Goal: Task Accomplishment & Management: Manage account settings

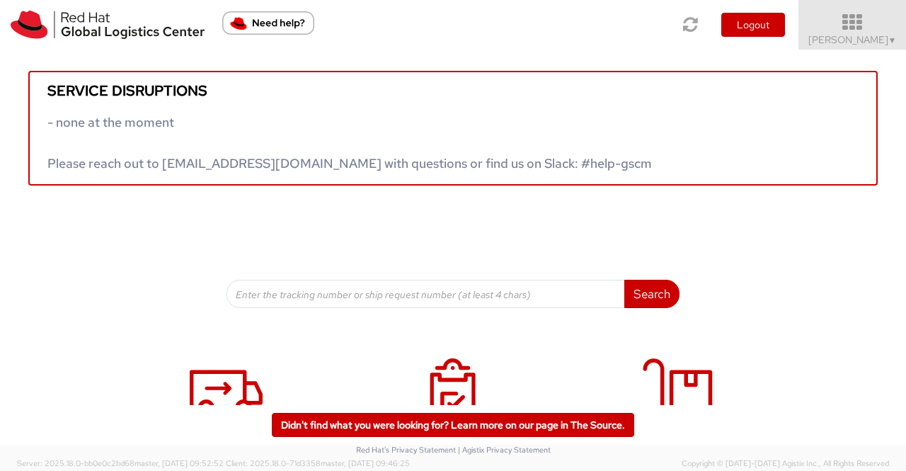
click at [892, 45] on span "Sumitra Hansdah ▼" at bounding box center [853, 39] width 89 height 13
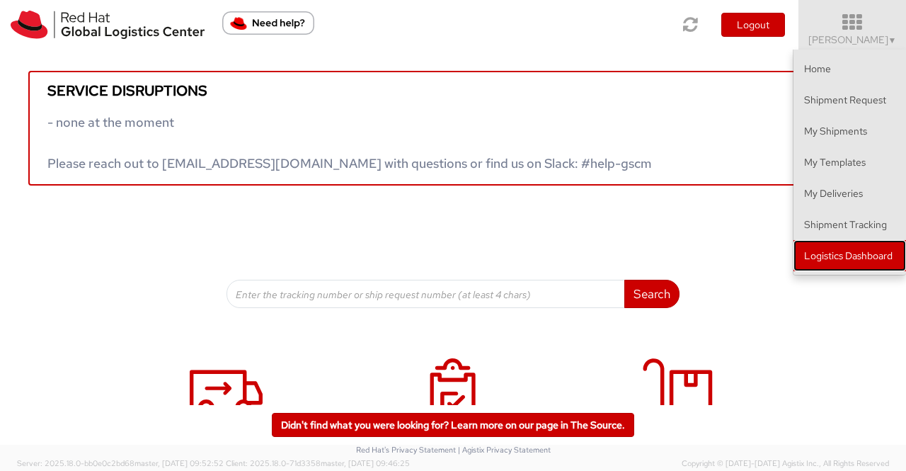
click at [894, 258] on link "Logistics Dashboard" at bounding box center [850, 255] width 113 height 31
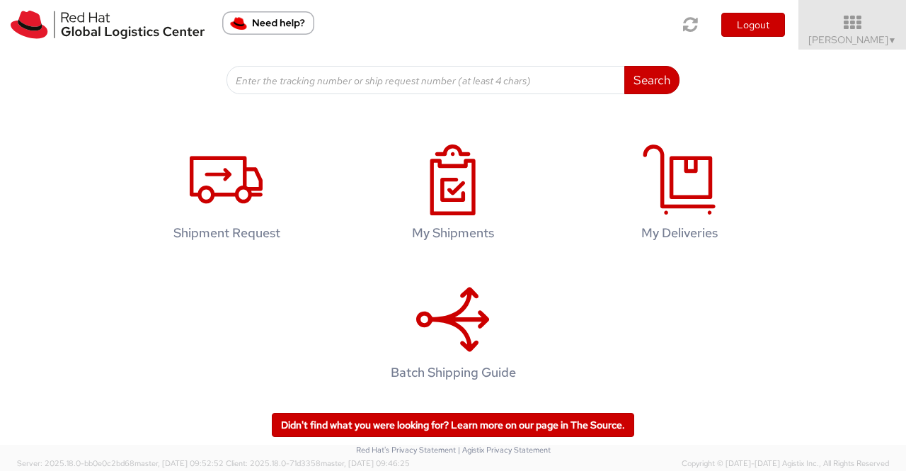
scroll to position [216, 0]
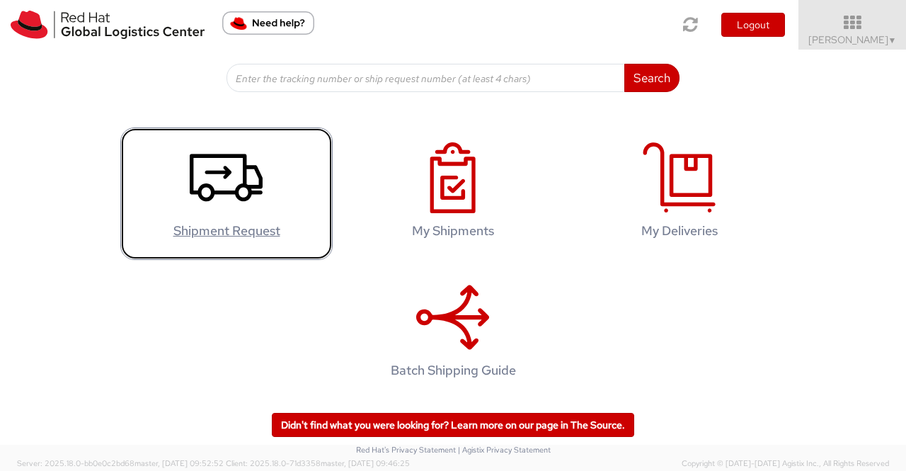
click at [246, 238] on h4 "Shipment Request" at bounding box center [226, 231] width 183 height 14
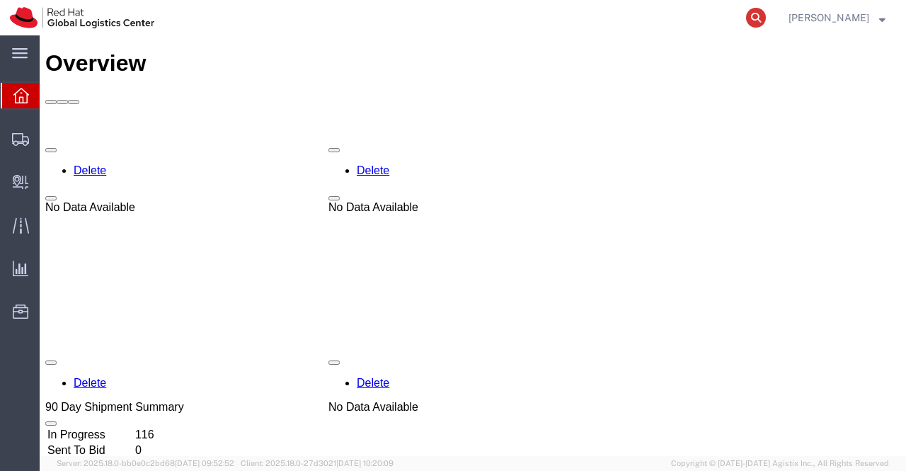
click at [756, 12] on icon at bounding box center [756, 18] width 20 height 20
paste input "392951017114"
type input "392951017114"
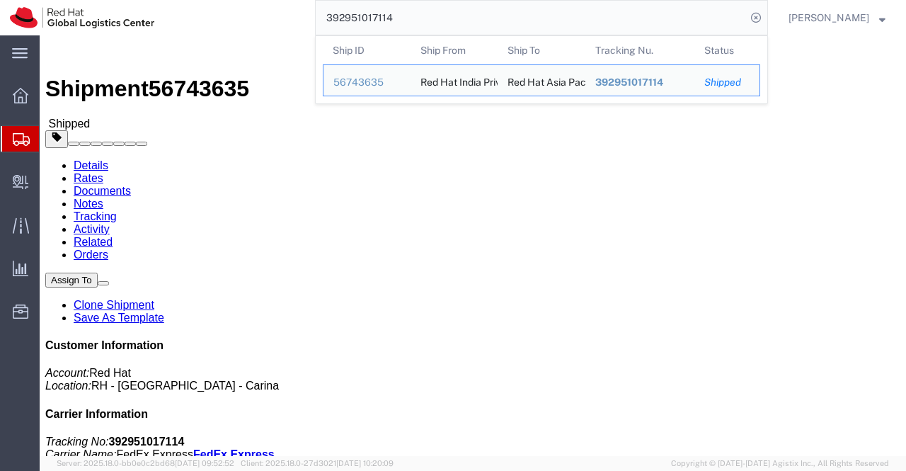
click div "Leg 1 - Small Parcel"
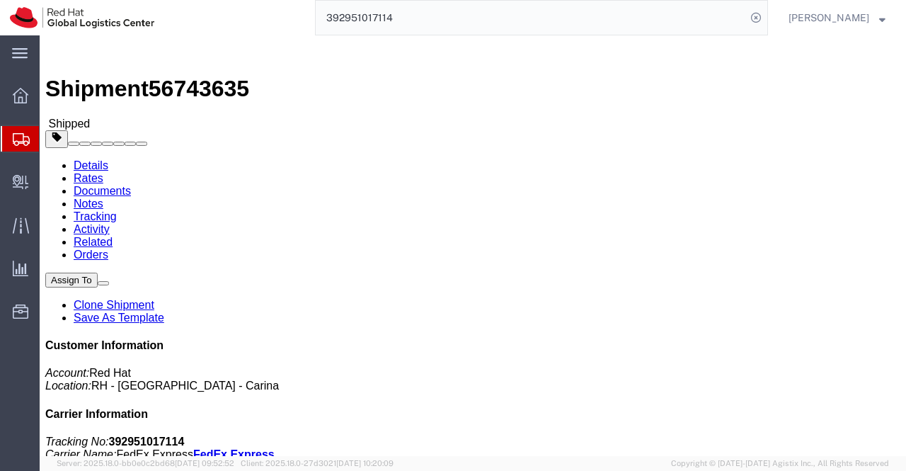
click div "Leg 1 - Small Parcel"
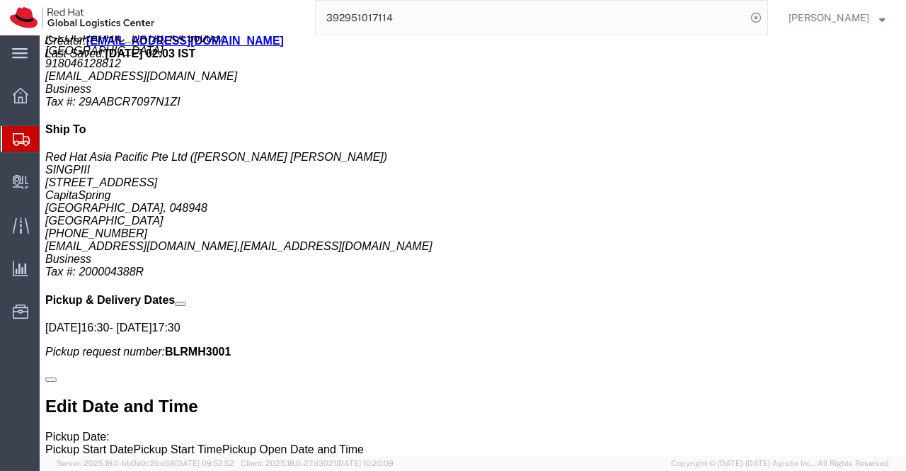
scroll to position [840, 0]
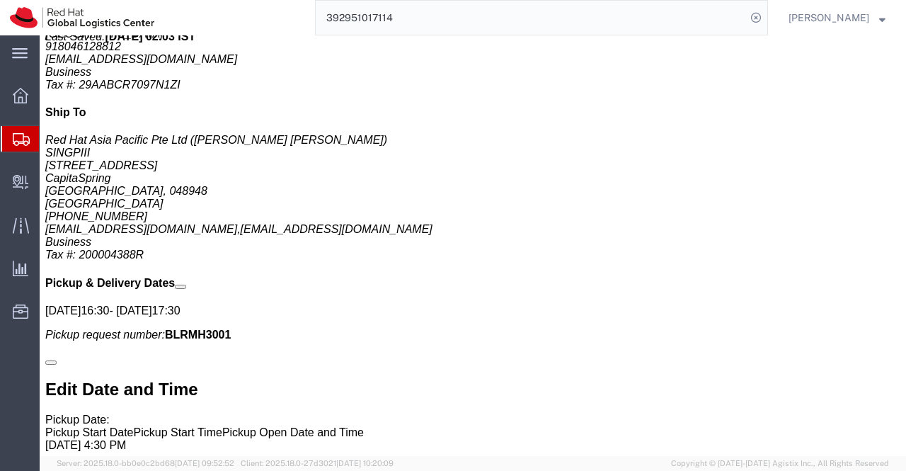
drag, startPoint x: 228, startPoint y: 352, endPoint x: 309, endPoint y: 358, distance: 80.9
click p "Message: New Hire Kit"
copy b "New Hire Kit"
click h2 "Special services"
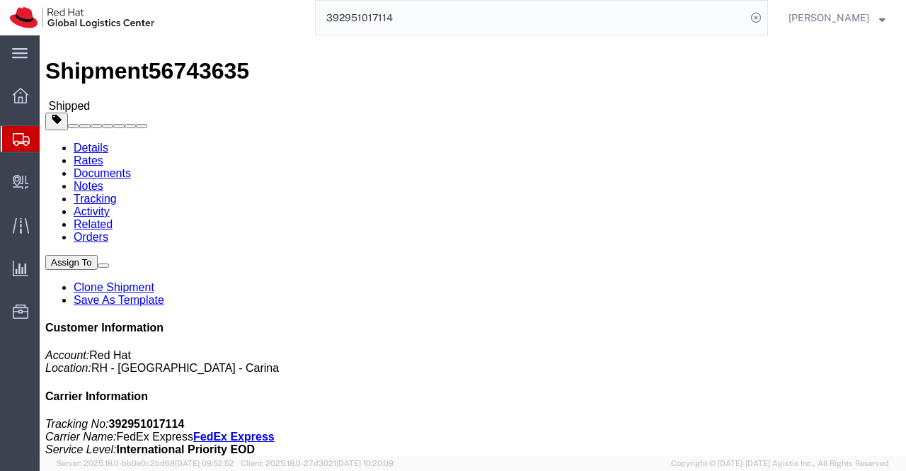
scroll to position [0, 0]
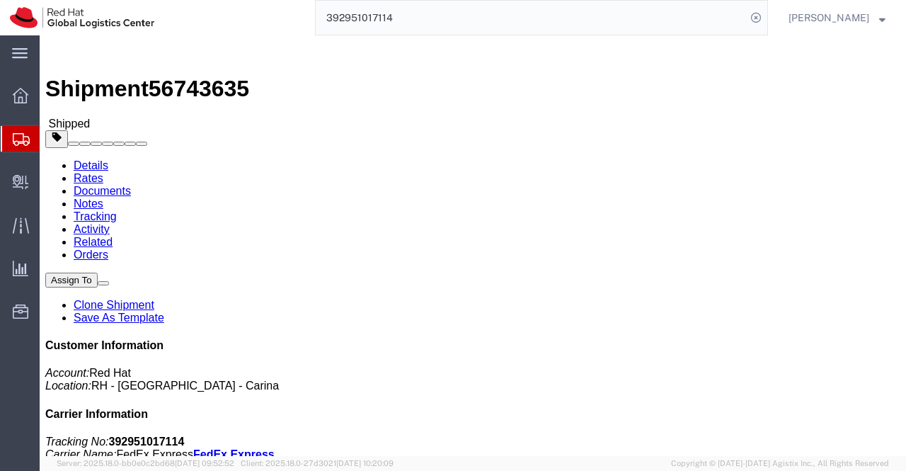
drag, startPoint x: 520, startPoint y: 182, endPoint x: 650, endPoint y: 190, distance: 130.5
click p "Activity ID: Business Purchase Order: New Hire Kit for Associate Invoice Number…"
copy b "New Hire Kit for Associate"
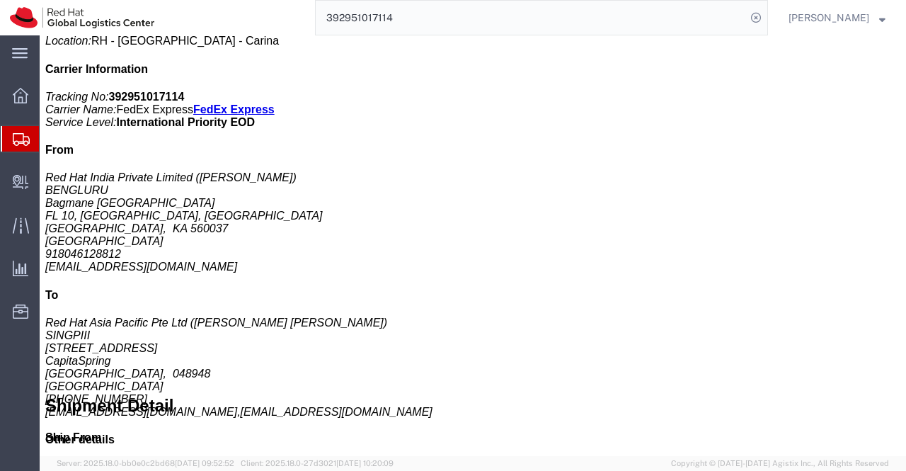
scroll to position [354, 0]
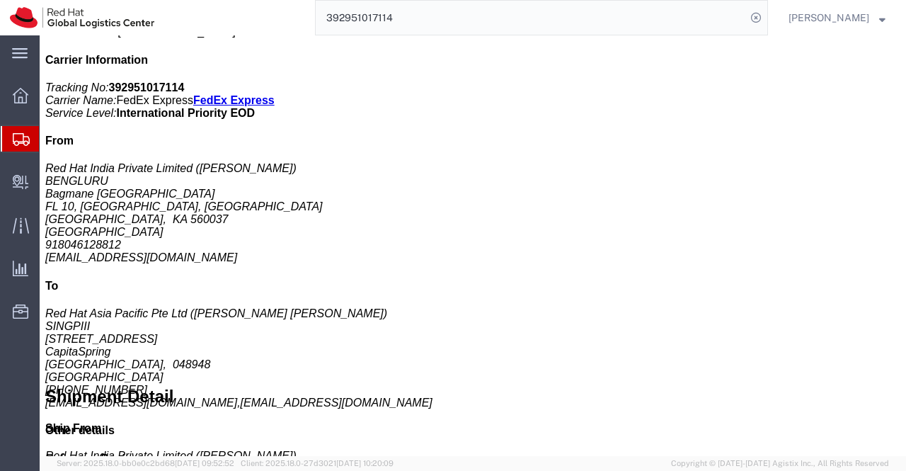
click div "1 Your Packaging Total weight: 0.70 ( 5.00 dim ) KGS Tracking: 392951017114 Dim…"
click p "Country of Origin: United States"
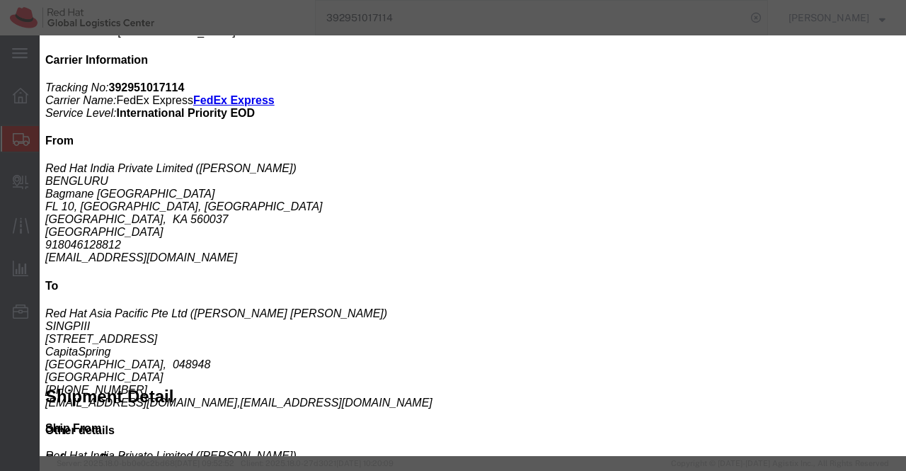
drag, startPoint x: 124, startPoint y: 62, endPoint x: 193, endPoint y: 62, distance: 68.7
click div "Product Name: Postcard Description: Red Hat Branded (Sample - not for resale, v…"
copy b "Postcard"
click div "Country: India ECCN: Controlled: Shipment Controlled: HTS/Tariff Code: 48172000…"
drag, startPoint x: 55, startPoint y: 91, endPoint x: 180, endPoint y: 108, distance: 126.6
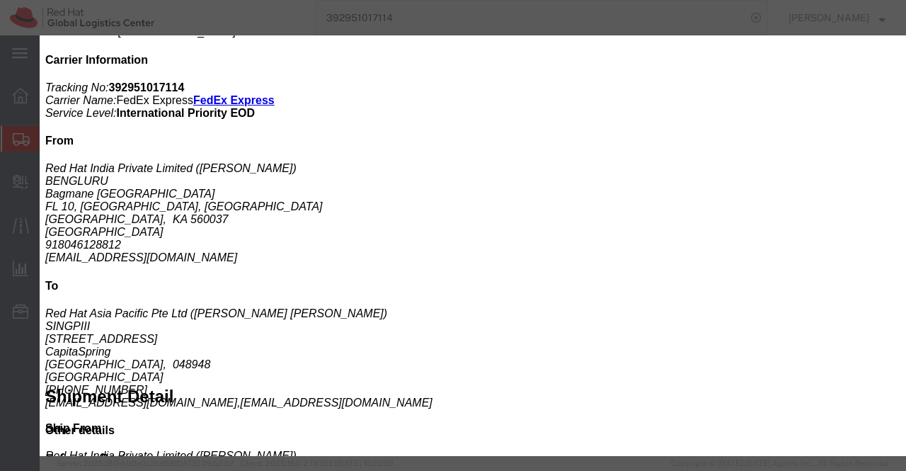
click b "Red Hat Branded (Sample - not for resale, value for customs purpose only)"
copy b "Red Hat Branded (Sample - not for resale, value for customs purpose only)"
click icon "button"
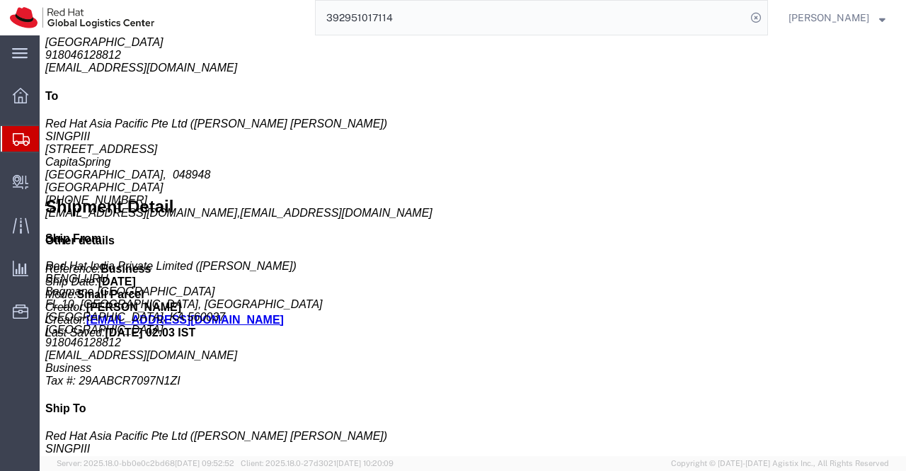
scroll to position [567, 0]
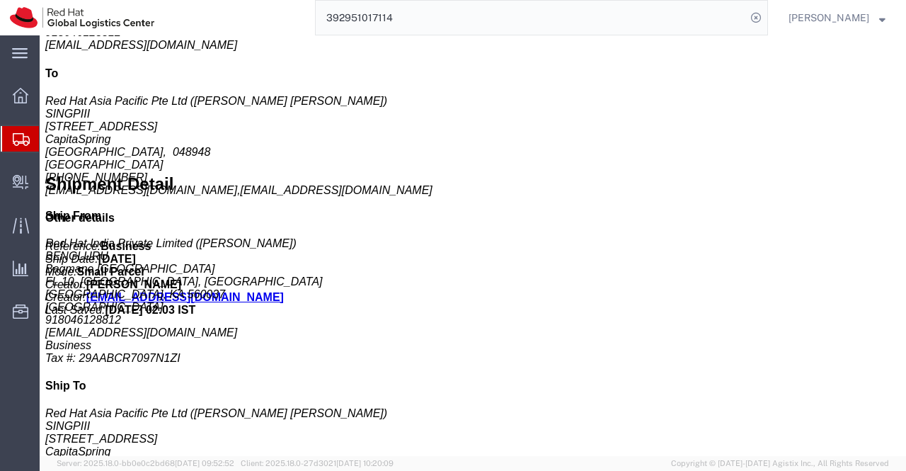
click b "18.00 USD"
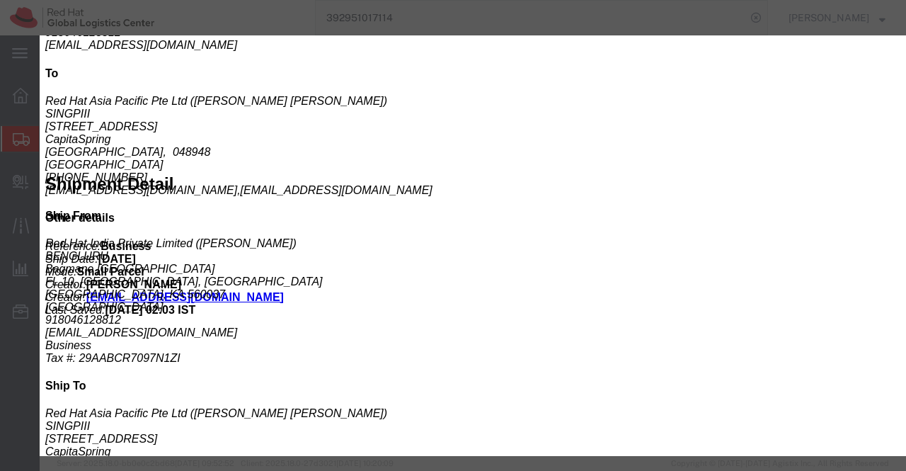
drag, startPoint x: 125, startPoint y: 63, endPoint x: 261, endPoint y: 58, distance: 136.1
click div "Product Name: Fedora Hat - 100% polyester Description: Red Hat Branded (Sample …"
copy b "Fedora Hat - 100% polyester"
click div "Product Name: Fedora Hat - 100% polyester Description: Red Hat Branded (Sample …"
drag, startPoint x: 54, startPoint y: 93, endPoint x: 186, endPoint y: 103, distance: 132.9
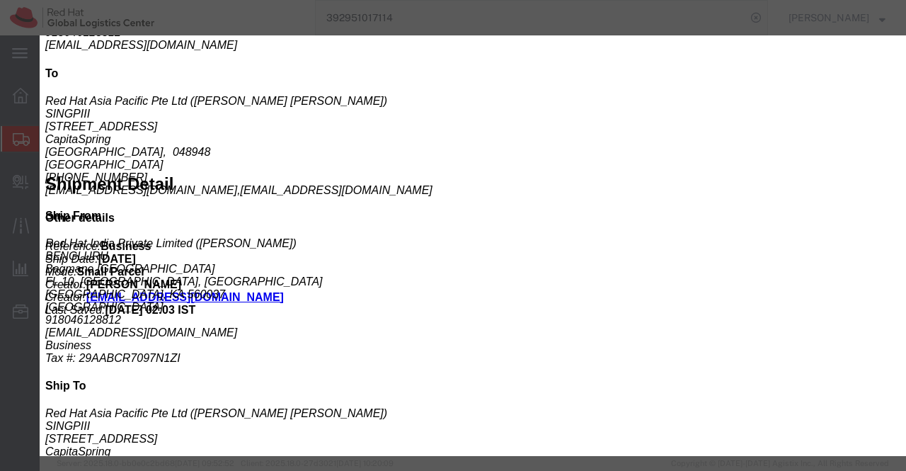
click b "Red Hat Branded (Sample - not for resale, value for customs purpose only)"
copy b "Red Hat Branded (Sample - not for resale, value for customs purpose only)"
click icon "button"
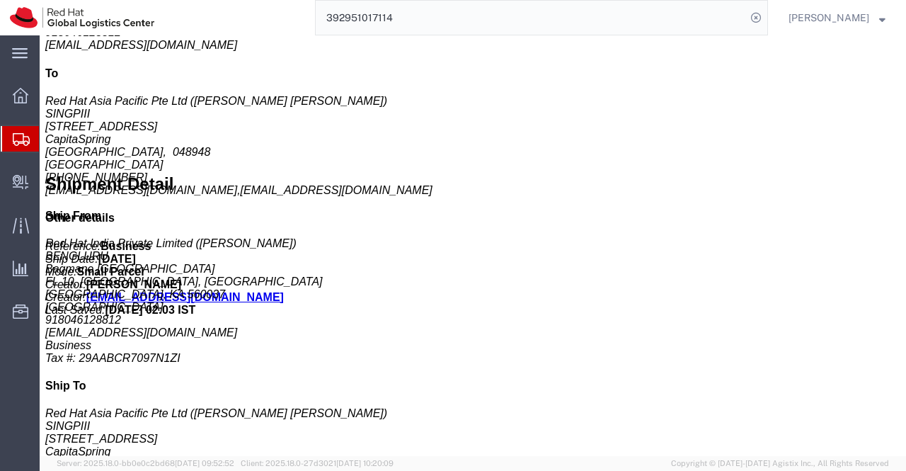
click p "Total value: 0.29 USD"
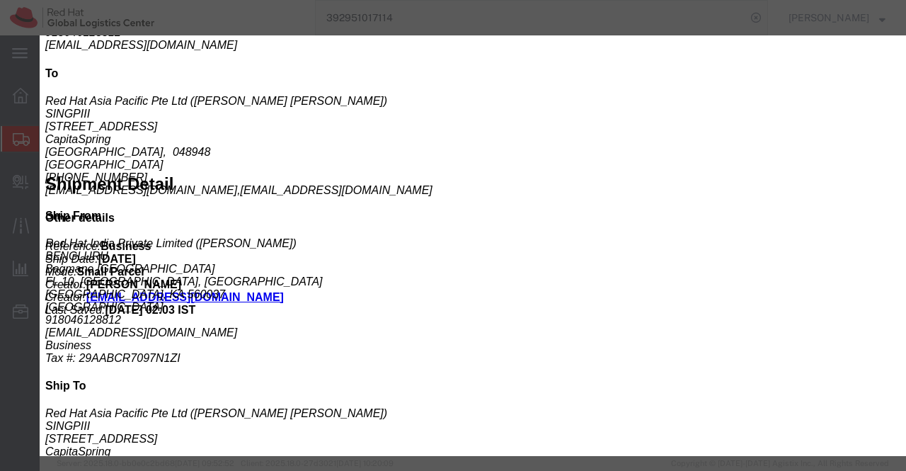
drag, startPoint x: 124, startPoint y: 63, endPoint x: 161, endPoint y: 60, distance: 37.6
click div "Product Name: Sticker Description: Red Hat Branded (Sample - not for resale, va…"
copy b "Sticker"
click div "Controlled: Shipment Controlled: HTS/Tariff Code:"
drag, startPoint x: 54, startPoint y: 93, endPoint x: 190, endPoint y: 110, distance: 137.7
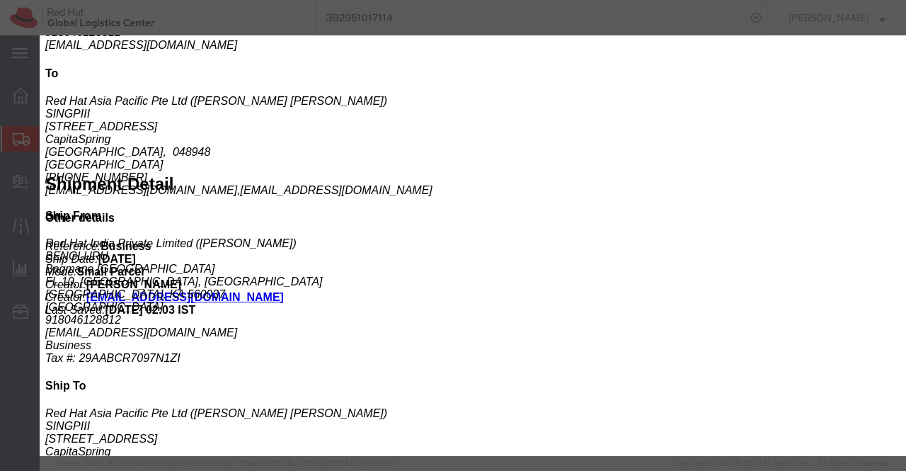
click div "Product Name: Sticker Description: Red Hat Branded (Sample - not for resale, va…"
copy b "Red Hat Branded (Sample - not for resale, value for customs purpose only)"
click div "Control/Exempt: Expiration Date: Lic./Ex. Code: License #:"
click icon "button"
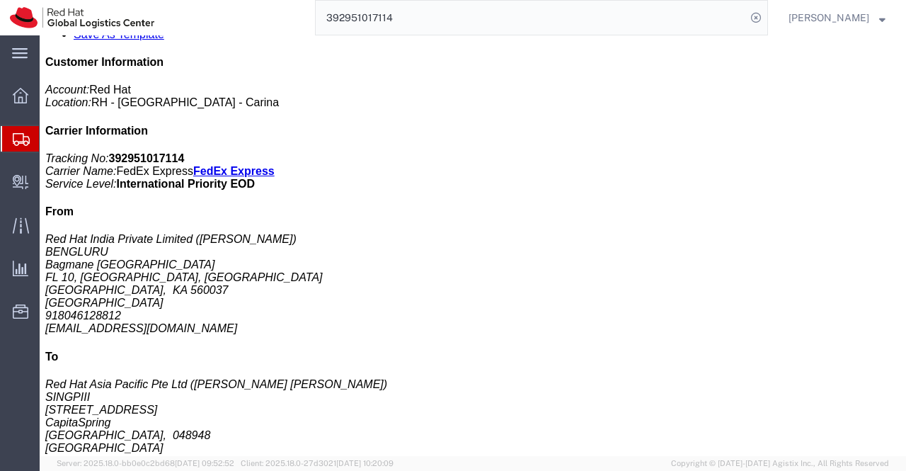
scroll to position [0, 0]
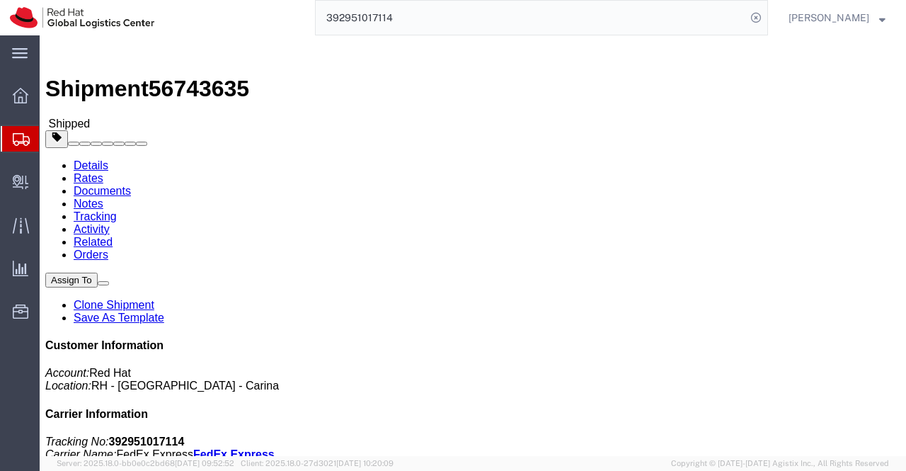
click div "Leg 1 - Small Parcel"
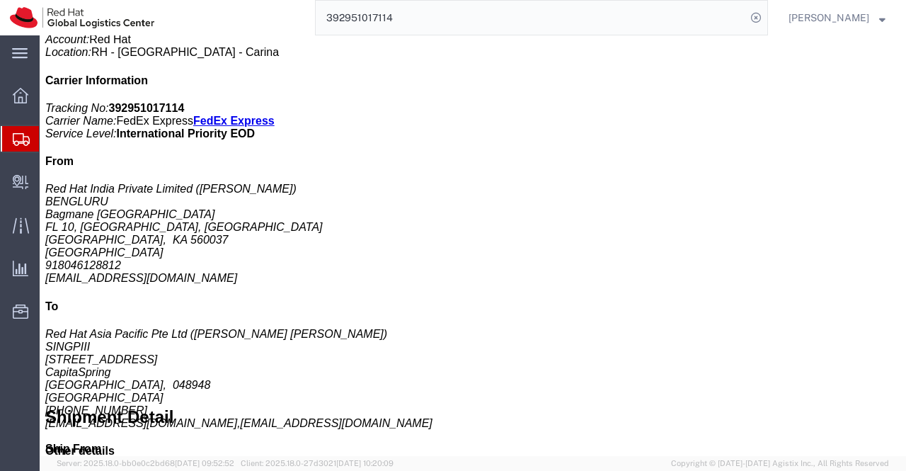
scroll to position [354, 0]
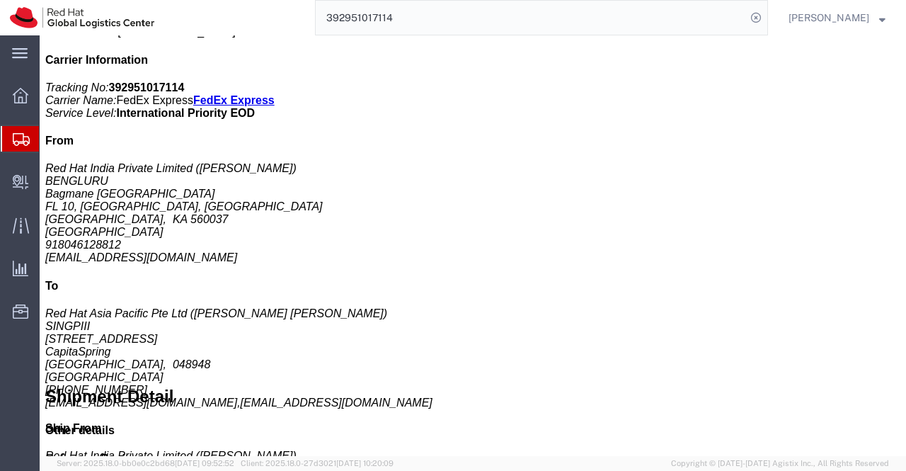
click div "Postcard Pieces: 1.00 Each Total value: 0.69 USD Country of Origin: United Stat…"
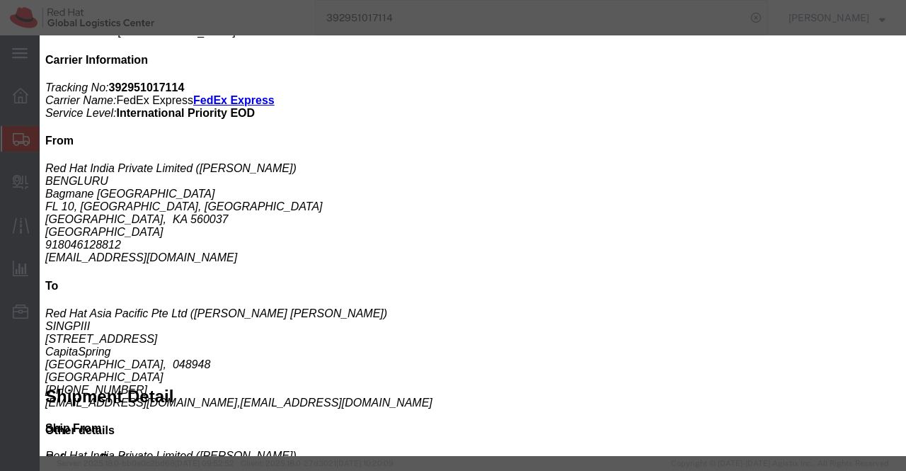
drag, startPoint x: 387, startPoint y: 184, endPoint x: 458, endPoint y: 182, distance: 70.8
click div "Controlled: Shipment Controlled: HTS/Tariff Code: 4817200000"
copy b "4817200000"
click icon "button"
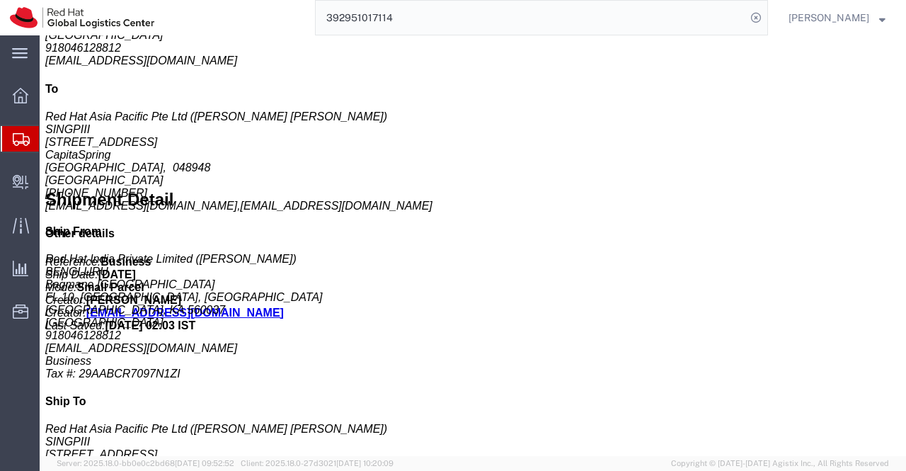
scroll to position [567, 0]
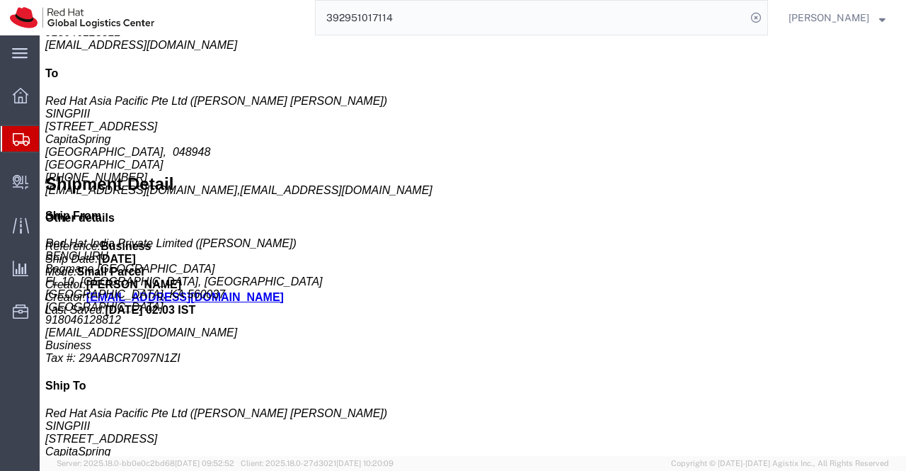
click b "18.00 USD"
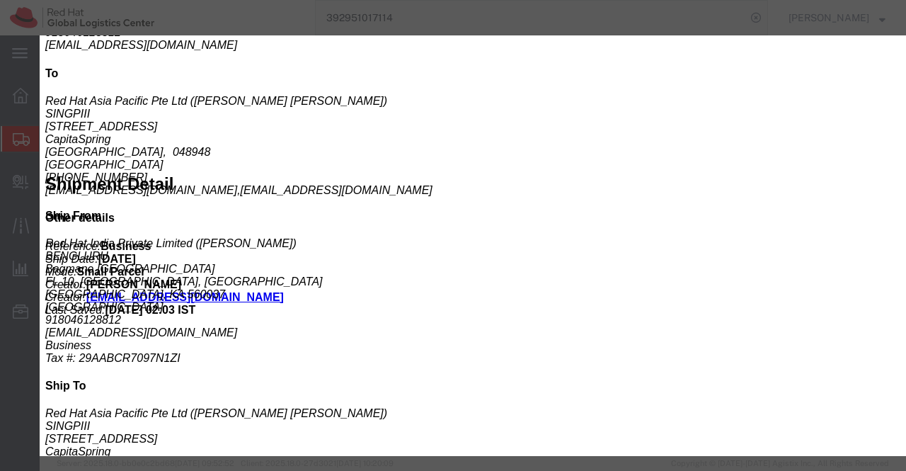
drag, startPoint x: 389, startPoint y: 181, endPoint x: 467, endPoint y: 181, distance: 77.2
click div "Controlled: Shipment Controlled: HTS/Tariff Code: 6505000000"
copy b "6505000000"
click icon "button"
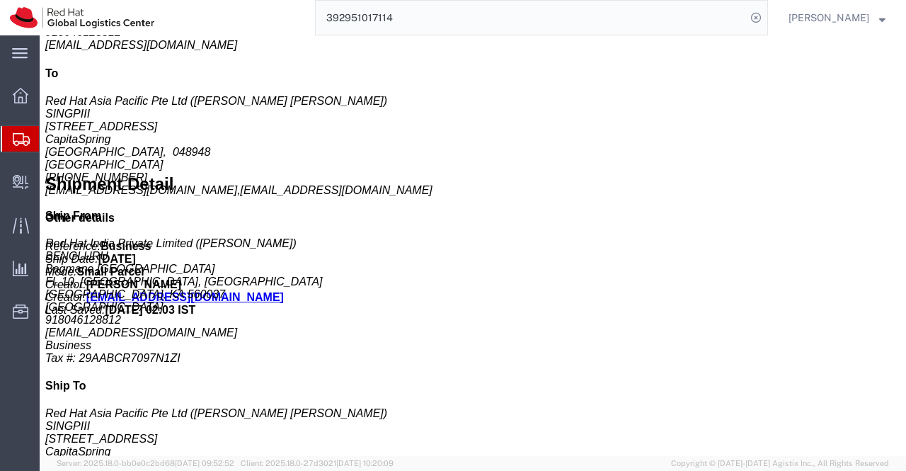
click b "1.00"
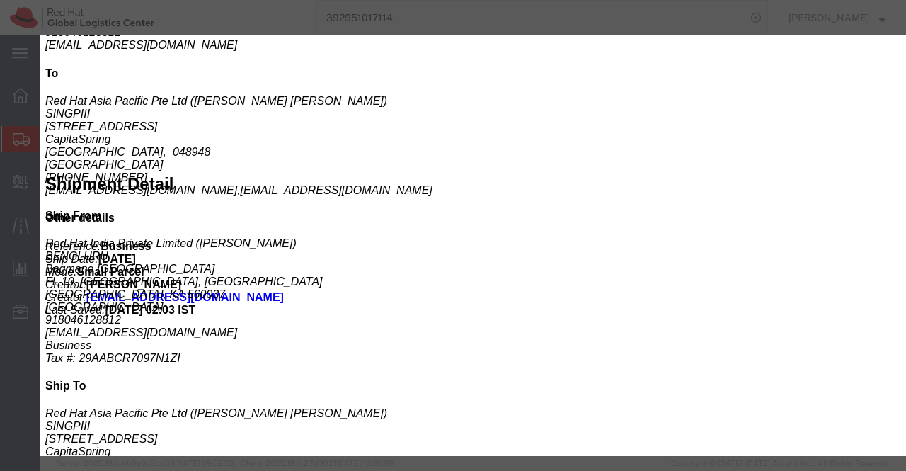
drag, startPoint x: 388, startPoint y: 183, endPoint x: 456, endPoint y: 188, distance: 68.1
click div "Controlled: Shipment Controlled: HTS/Tariff Code: 4908900000"
click div "Controlled: Shipment Controlled: HTS/Tariff Code:"
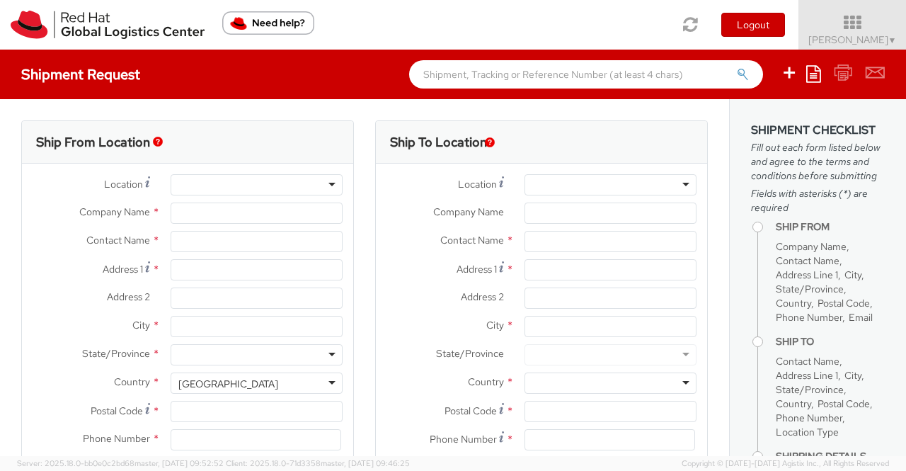
select select
type input "Red Hat India Private Limited"
type input "Sumitra Hansdah"
type input "Bagmane Constellation Business Park"
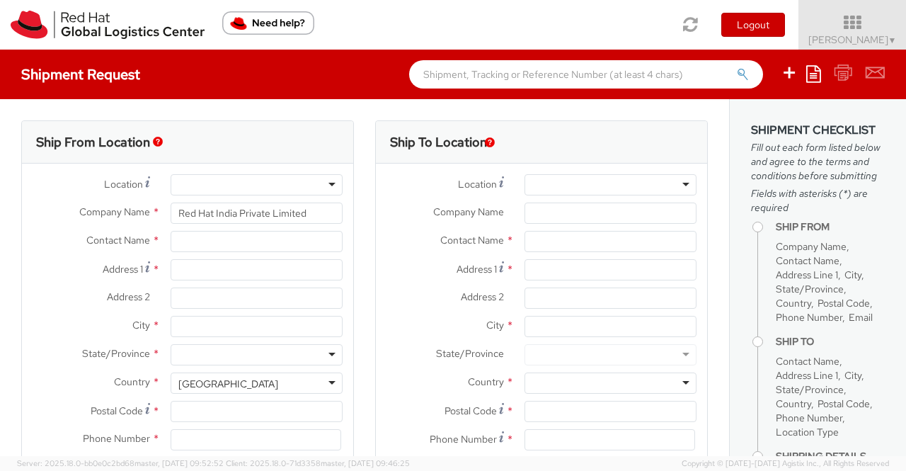
type input "FL 10, East Tower, Carina Building"
type input "BANGALORE"
type input "560037"
type input "918046128812"
type input "shansdah@redhat.com"
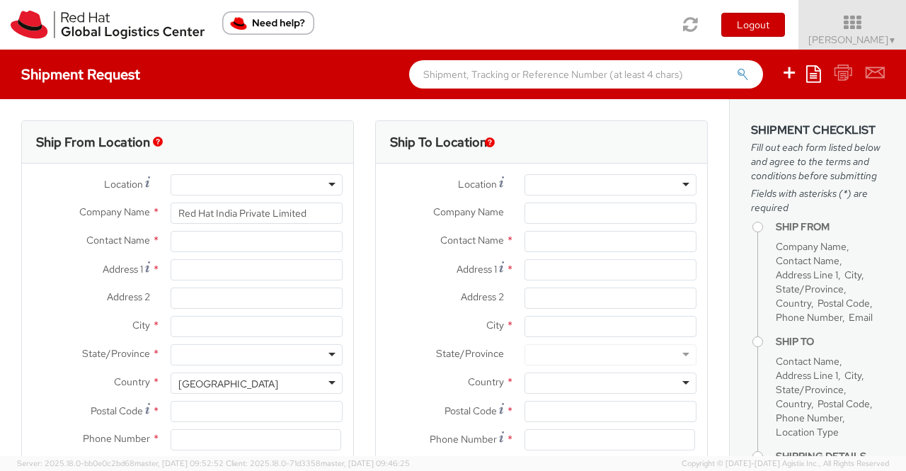
select select "CM"
select select "KGS"
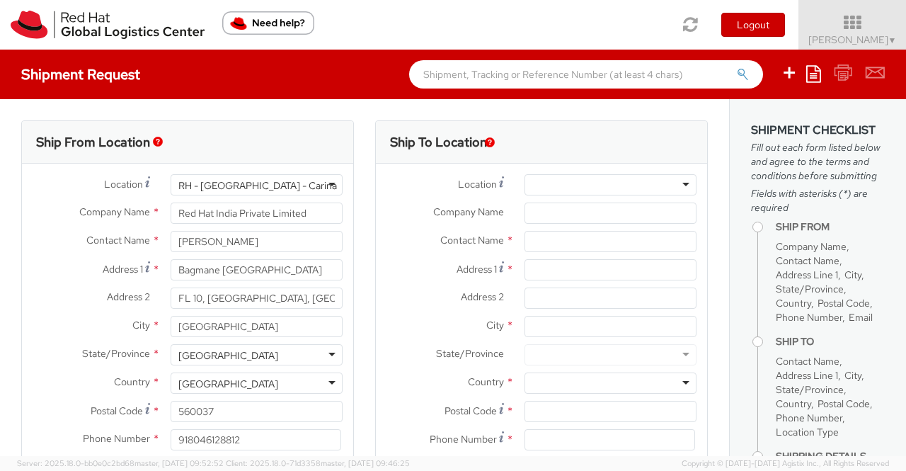
select select "901"
drag, startPoint x: 282, startPoint y: 241, endPoint x: 166, endPoint y: 238, distance: 115.5
click at [166, 238] on div "Sumitra Hansdah" at bounding box center [256, 241] width 193 height 21
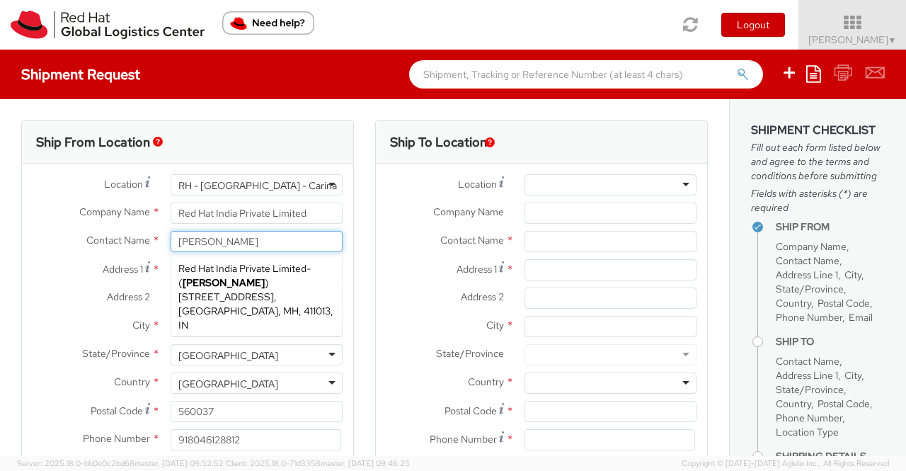
type input "[PERSON_NAME]"
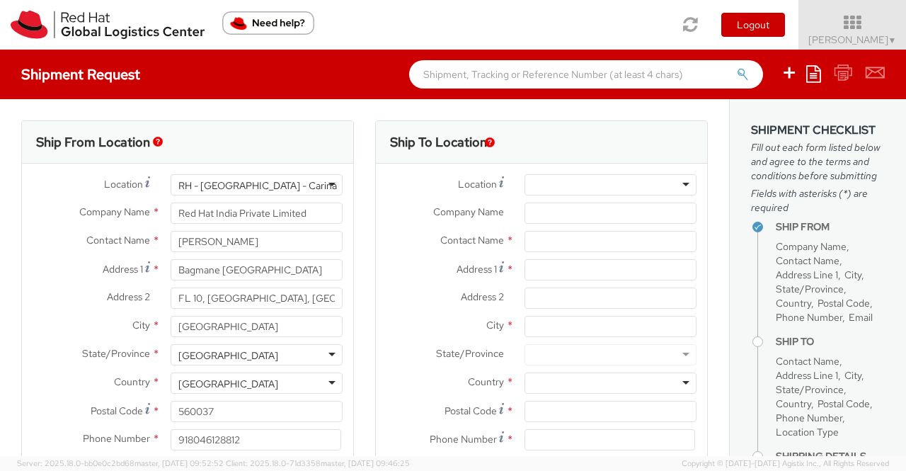
click at [532, 242] on input "text" at bounding box center [611, 241] width 172 height 21
paste input "[PERSON_NAME] [PERSON_NAME]"
type input "[PERSON_NAME] [PERSON_NAME]"
click at [376, 270] on label "Address 1 *" at bounding box center [445, 268] width 138 height 19
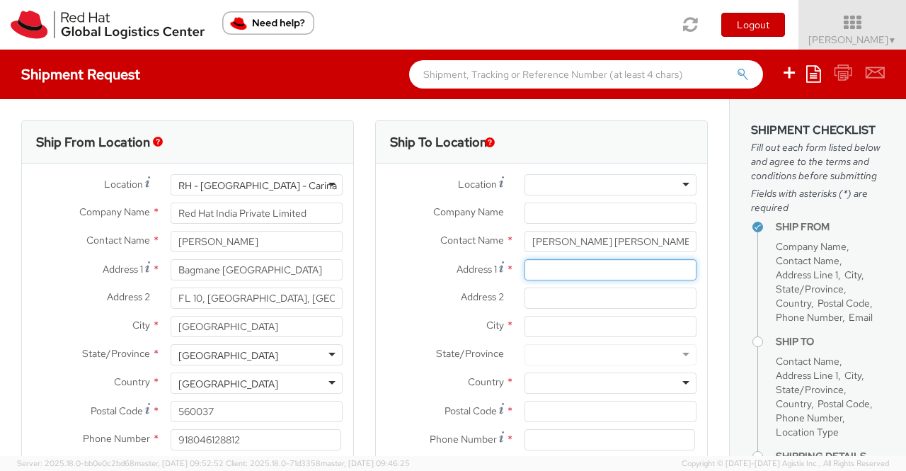
click at [525, 270] on input "Address 1 *" at bounding box center [611, 269] width 172 height 21
paste input "Blk 842E Tampines St 82, 08-120 s(525842)"
drag, startPoint x: 595, startPoint y: 271, endPoint x: 689, endPoint y: 271, distance: 94.2
click at [689, 271] on div "Blk 842E Tampines St 82, 08-120 s(525842)" at bounding box center [610, 269] width 193 height 21
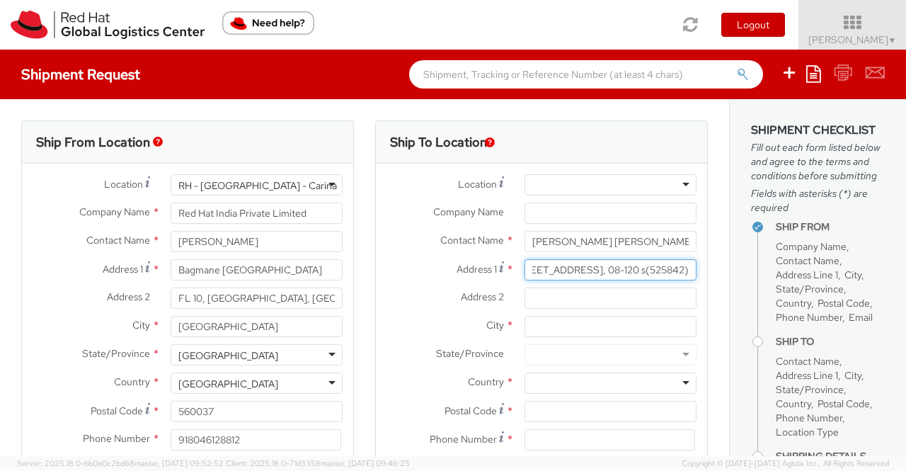
type input "Blk 842E Tampines St 82, 08-120 s(525842)"
click at [393, 329] on label "City *" at bounding box center [445, 325] width 138 height 18
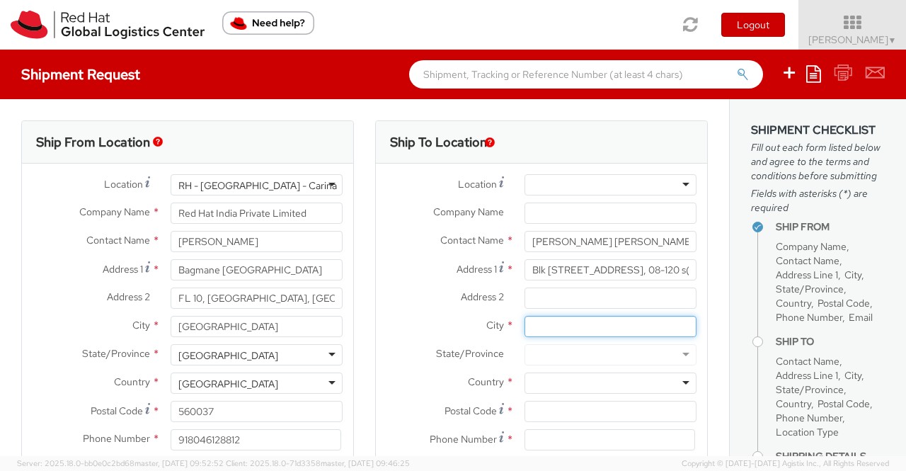
click at [525, 329] on input "City *" at bounding box center [611, 326] width 172 height 21
type input "[GEOGRAPHIC_DATA]"
click at [366, 360] on div "Ship To Location Location * RH - Amsterdam - MSO RH - Amsterdam Data Center RH …" at bounding box center [542, 331] width 354 height 423
click at [676, 382] on div at bounding box center [611, 383] width 172 height 21
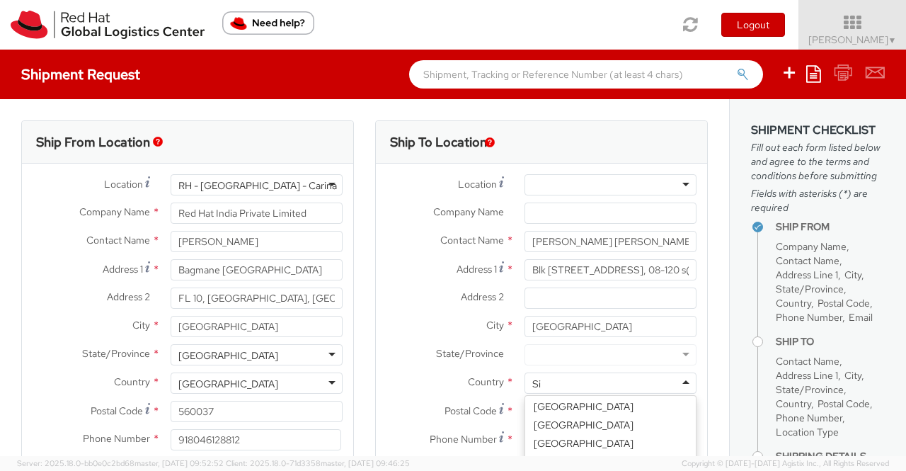
scroll to position [4, 0]
type input "Sin"
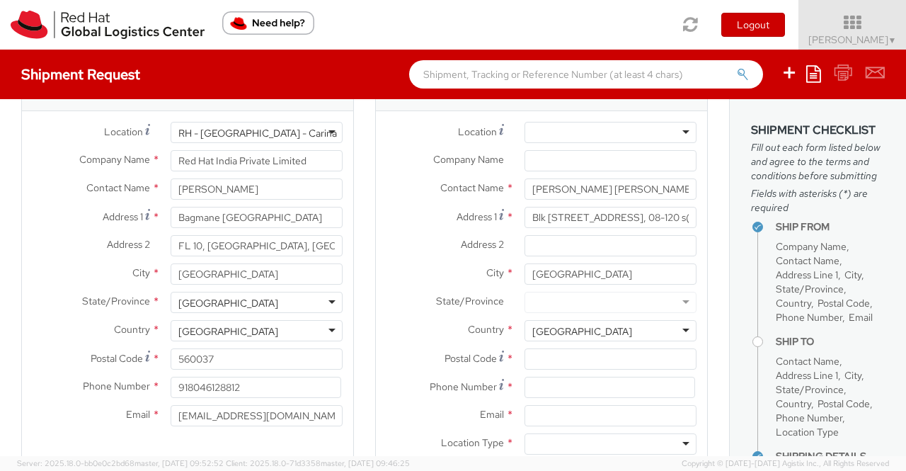
scroll to position [142, 0]
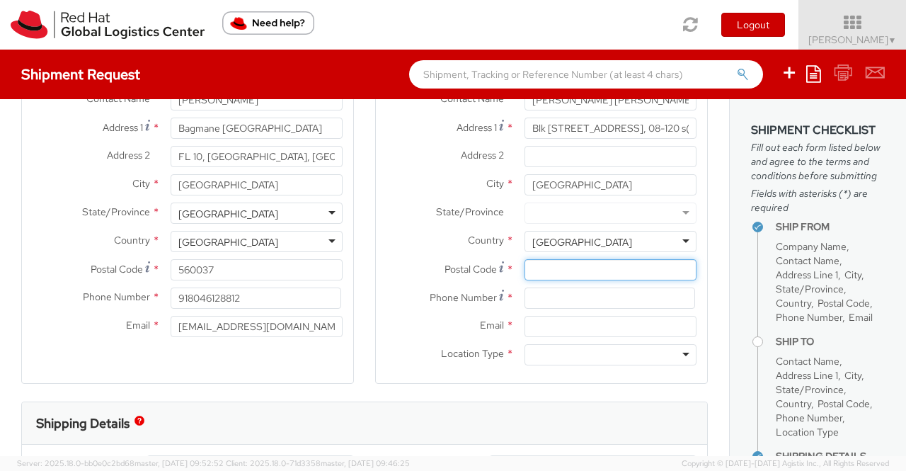
click at [585, 266] on input "Postal Code *" at bounding box center [611, 269] width 172 height 21
paste input "525842"
type input "525842"
click at [365, 368] on div "Ship To Location Location * RH - Amsterdam - MSO RH - Amsterdam Data Center RH …" at bounding box center [542, 190] width 354 height 423
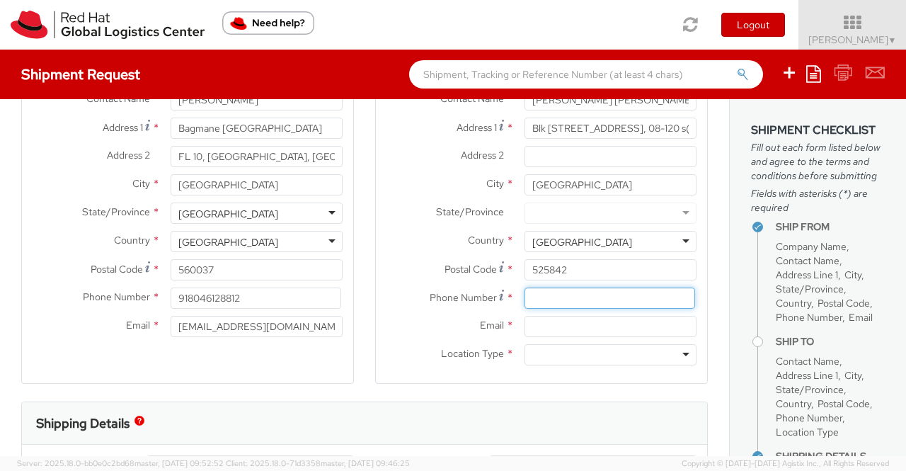
click at [542, 291] on input at bounding box center [610, 298] width 171 height 21
paste input "+6584518844"
type input "+6584518844"
click at [329, 419] on div "Shipping Details" at bounding box center [365, 423] width 686 height 42
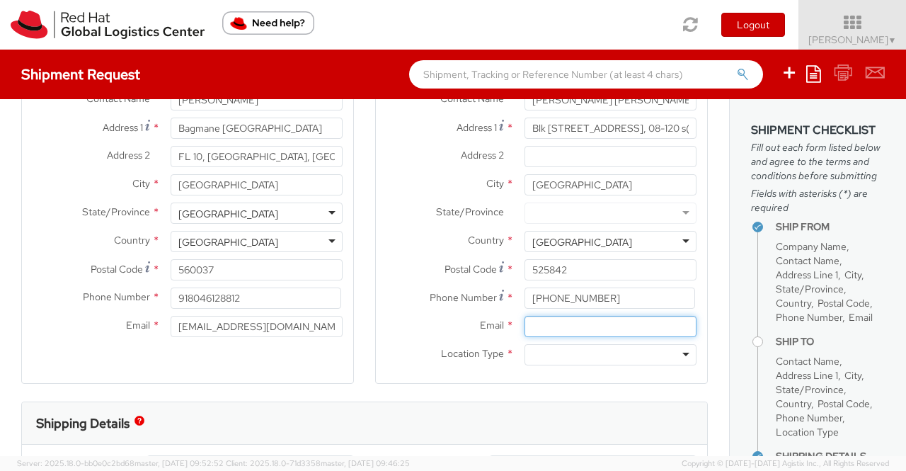
click at [550, 325] on input "Email *" at bounding box center [611, 326] width 172 height 21
paste input "gong@redhat.com"
type input "gong@redhat.com"
click at [272, 382] on div "Ship From Location Location * RH - Bangalore - Carina RH - Bangalore - Carina R…" at bounding box center [187, 181] width 333 height 405
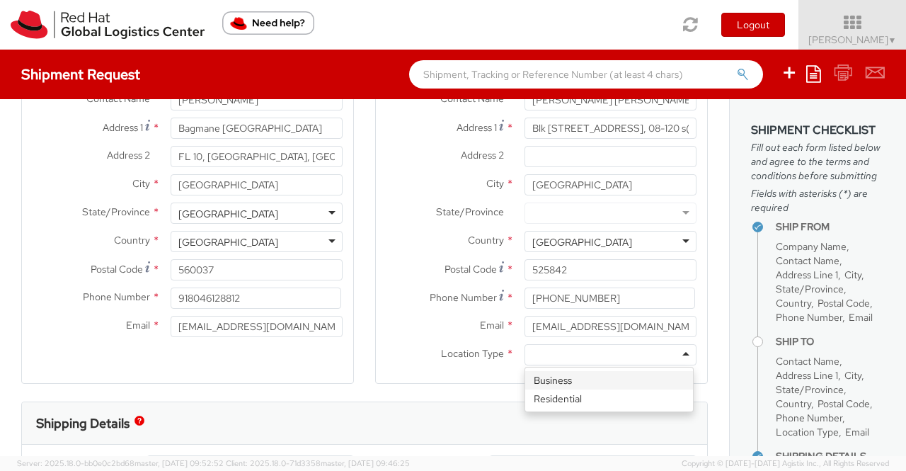
click at [677, 354] on div at bounding box center [611, 354] width 172 height 21
click at [360, 410] on div "Shipping Details" at bounding box center [365, 423] width 686 height 42
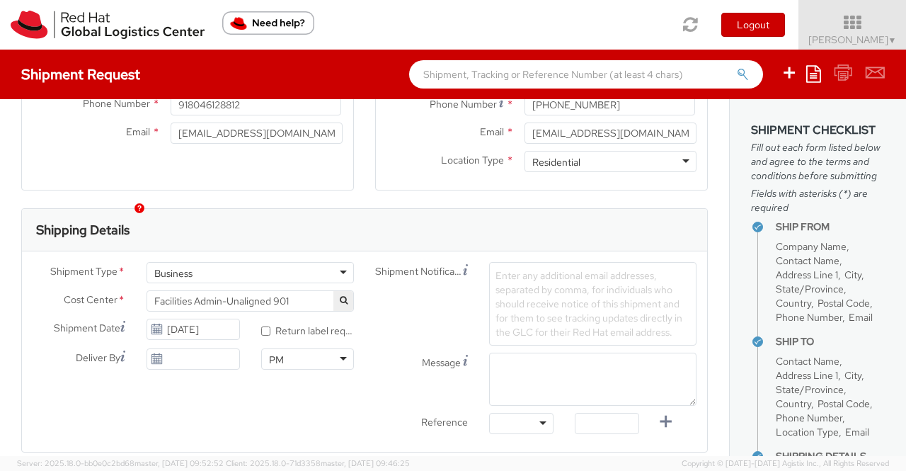
scroll to position [354, 0]
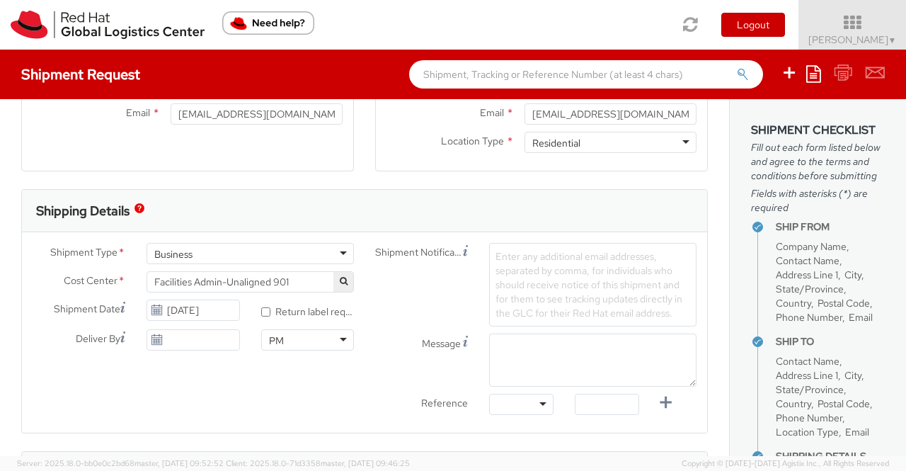
click at [289, 279] on span "Facilities Admin-Unaligned 901" at bounding box center [250, 281] width 192 height 13
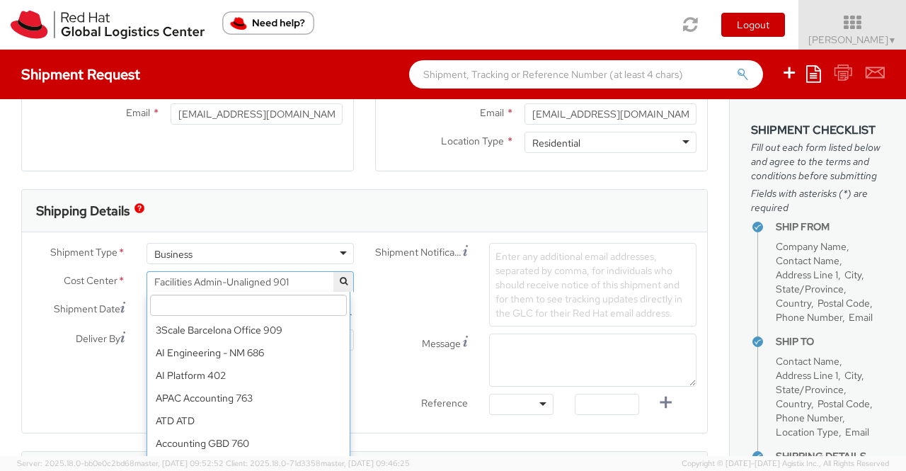
scroll to position [6090, 0]
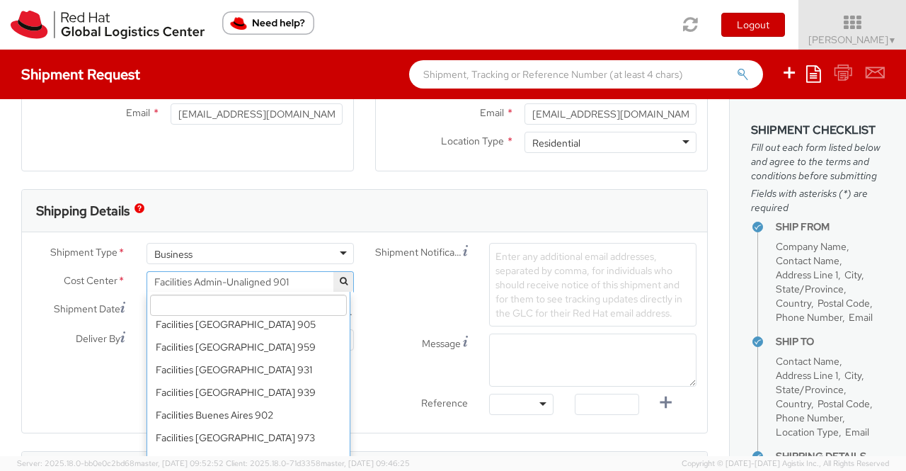
click at [283, 309] on input "search" at bounding box center [248, 305] width 197 height 21
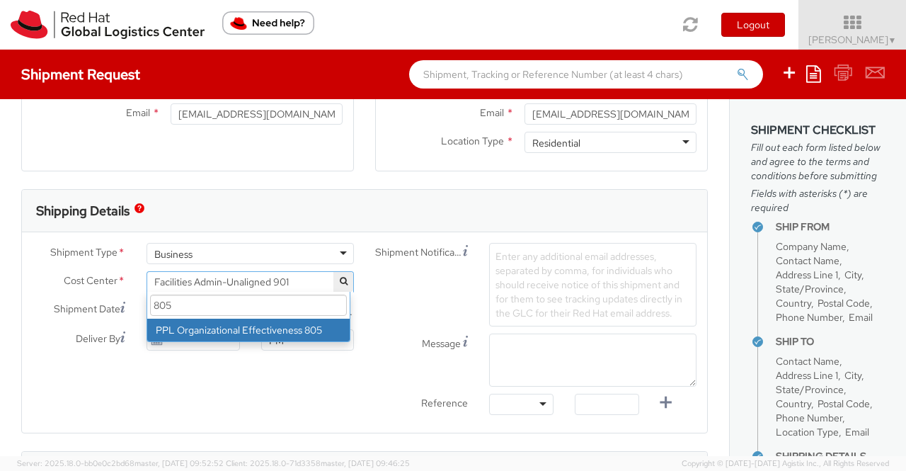
type input "805"
select select "805"
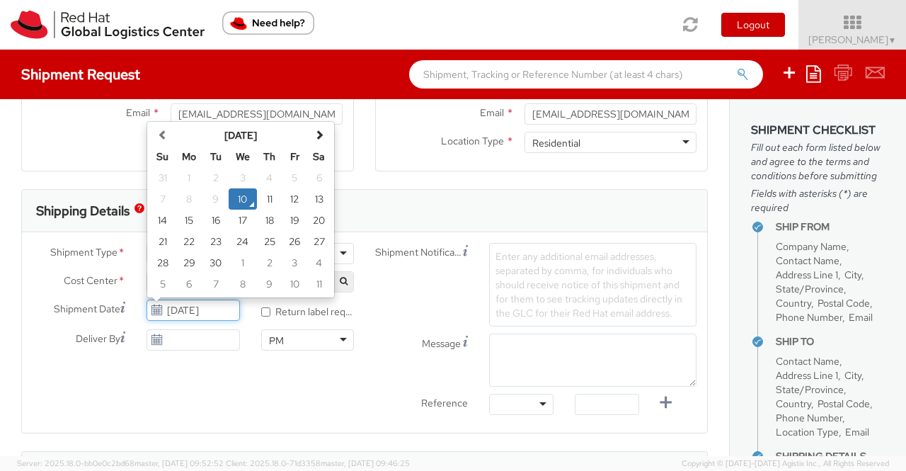
click at [176, 309] on input "[DATE]" at bounding box center [193, 310] width 93 height 21
click at [263, 198] on td "11" at bounding box center [269, 198] width 25 height 21
type input "09/11/2025"
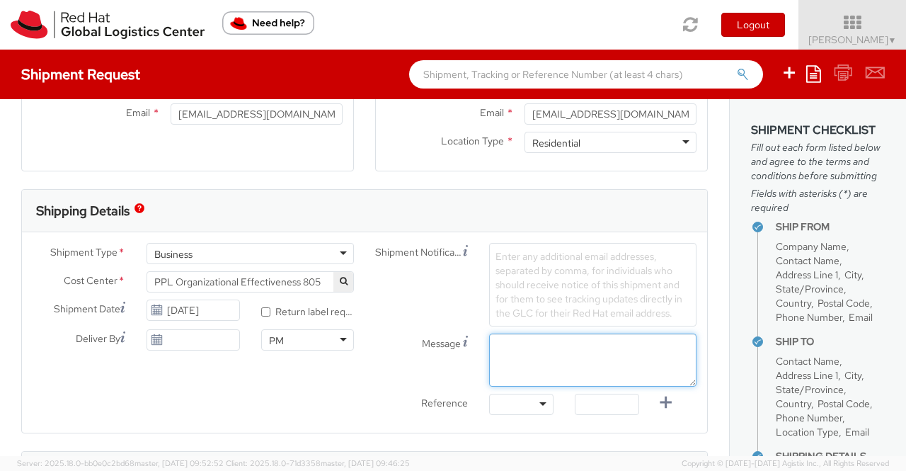
click at [576, 360] on textarea "Message" at bounding box center [592, 360] width 207 height 53
paste textarea "New Hire Kit"
type textarea "New Hire Kit."
click at [350, 409] on div "Shipment Type * Business Business Business Cost Center * Facilities Admin-Unali…" at bounding box center [365, 332] width 686 height 179
click at [535, 403] on div at bounding box center [521, 404] width 64 height 21
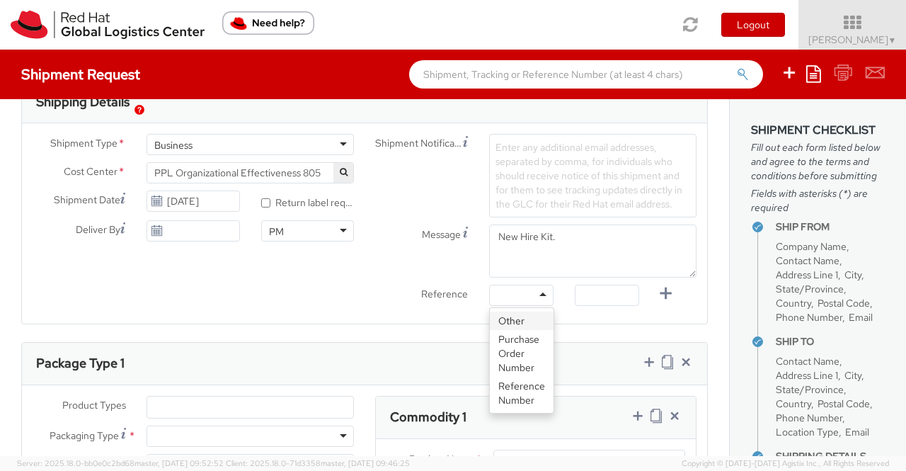
scroll to position [496, 0]
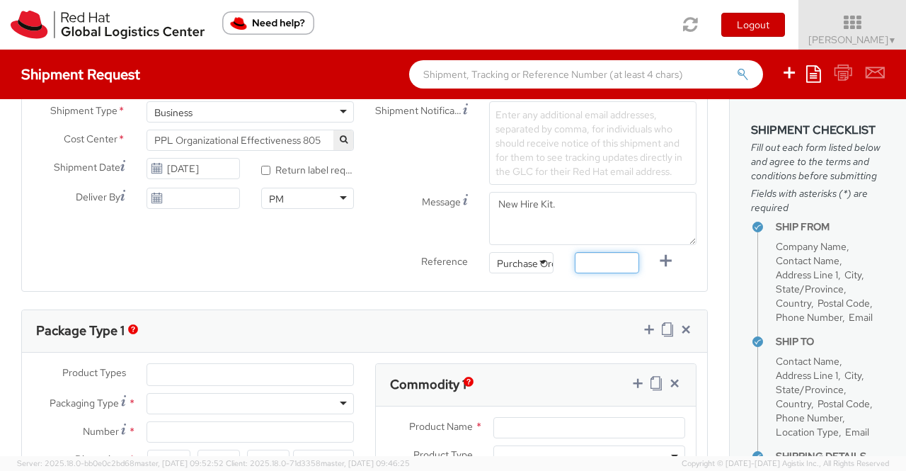
click at [605, 261] on input "text" at bounding box center [607, 262] width 64 height 21
paste input "New Hire Kit for Associate"
type input "New Hire Kit for Associate"
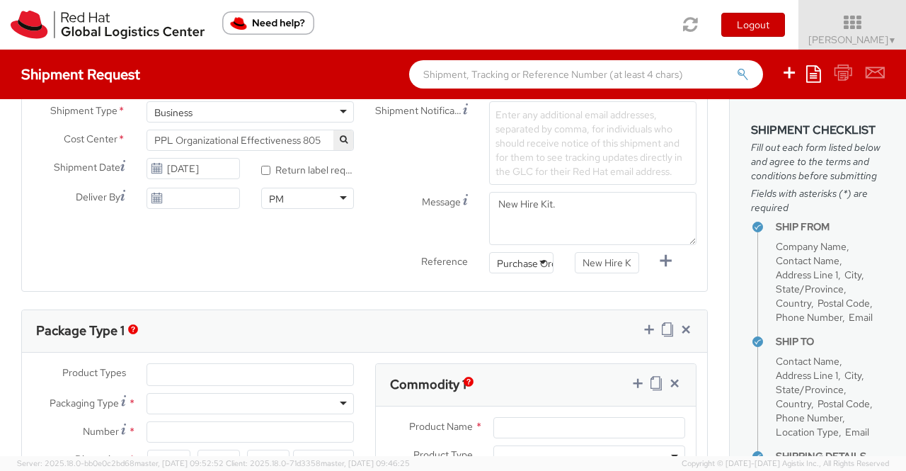
click at [271, 246] on div "Shipment Type * Business Business Business Cost Center * Facilities Admin-Unali…" at bounding box center [365, 190] width 686 height 179
click at [272, 368] on ul at bounding box center [250, 374] width 206 height 21
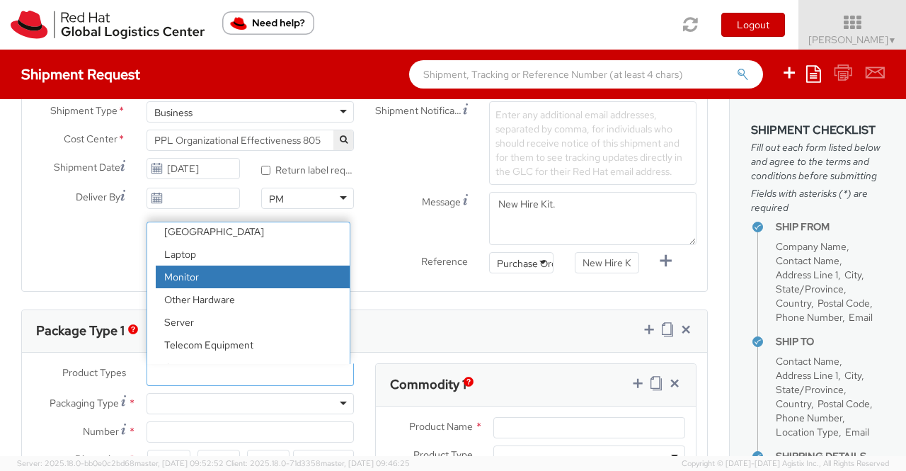
scroll to position [62, 0]
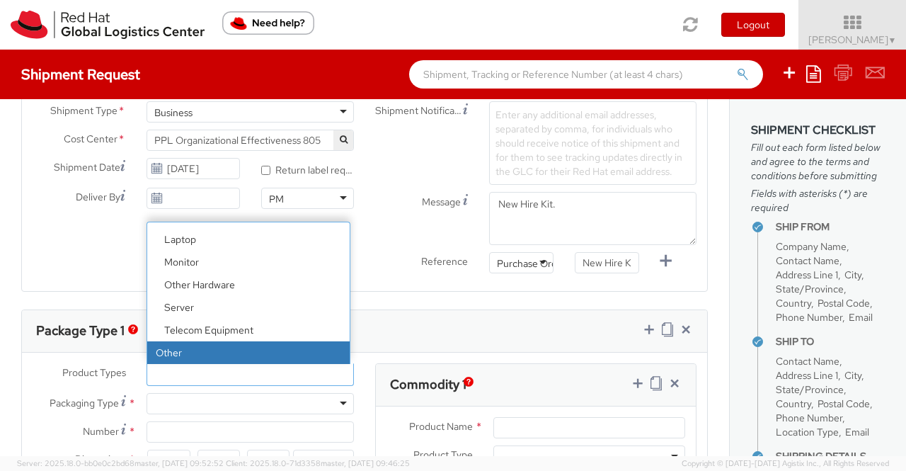
select select "OTHER"
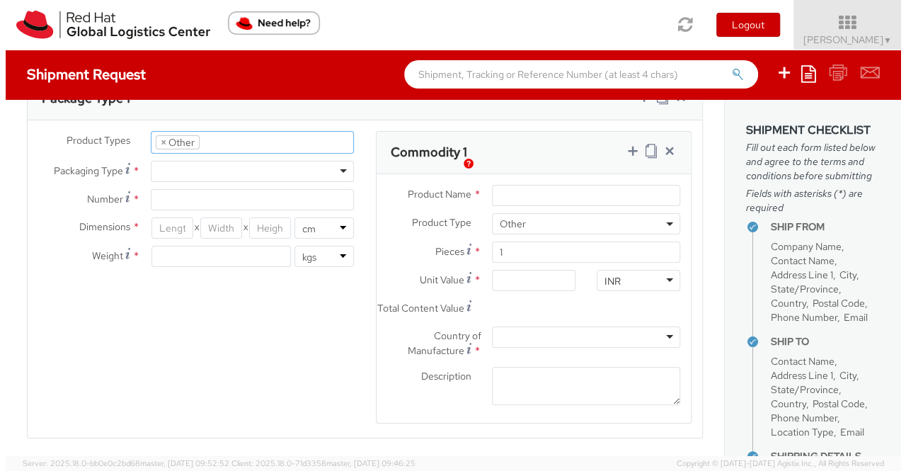
scroll to position [714, 0]
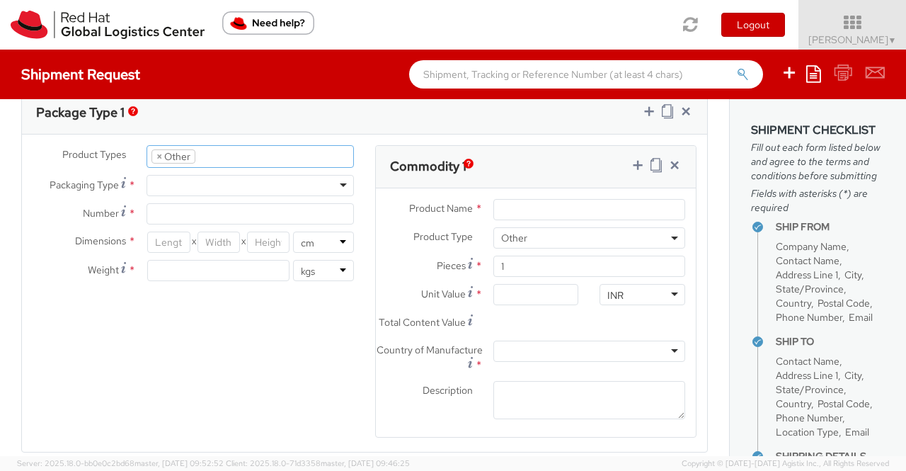
click at [339, 183] on div at bounding box center [250, 185] width 207 height 21
click at [197, 213] on input "Number *" at bounding box center [250, 213] width 207 height 21
type input "1"
click at [146, 386] on div "Product Types * Documents Docking Station Laptop Monitor Other Hardware Server …" at bounding box center [365, 300] width 686 height 311
click at [171, 241] on input "number" at bounding box center [168, 242] width 42 height 21
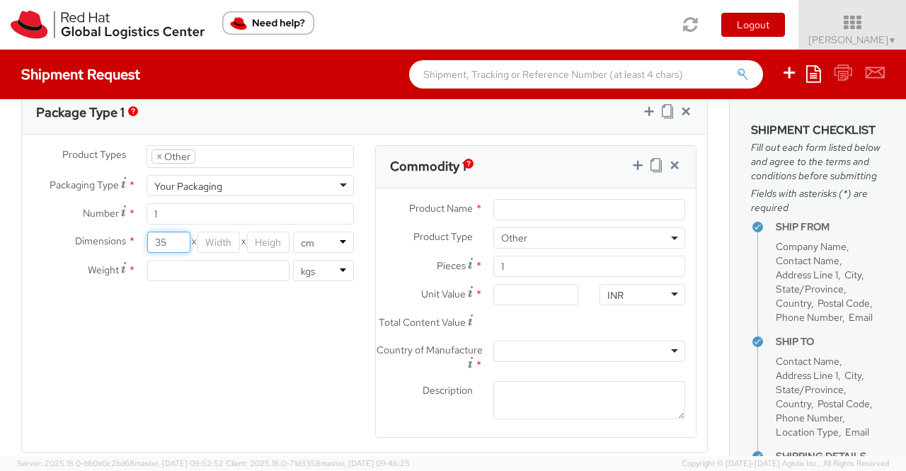
type input "35"
click at [214, 233] on input "number" at bounding box center [219, 242] width 42 height 21
type input "30"
click at [261, 242] on input "number" at bounding box center [268, 242] width 42 height 21
type input "15"
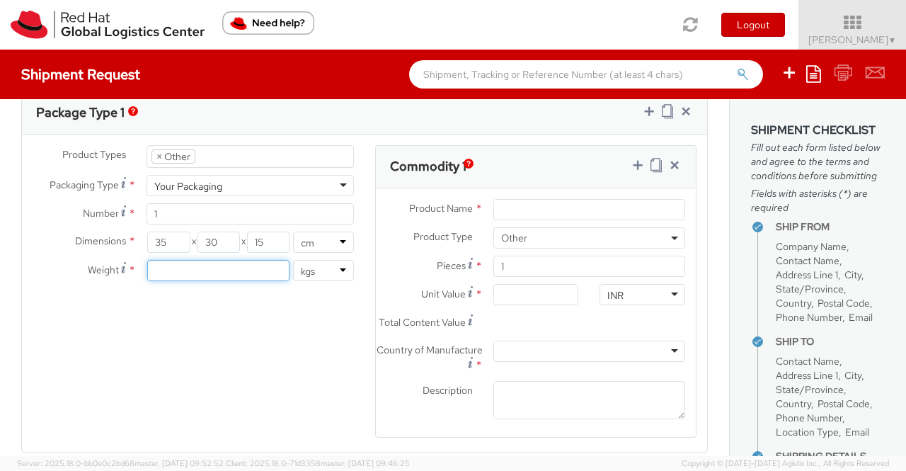
click at [231, 263] on input "number" at bounding box center [218, 270] width 142 height 21
type input "0.70"
click at [246, 351] on div "Product Types * Documents Docking Station Laptop Monitor Other Hardware Server …" at bounding box center [365, 300] width 686 height 311
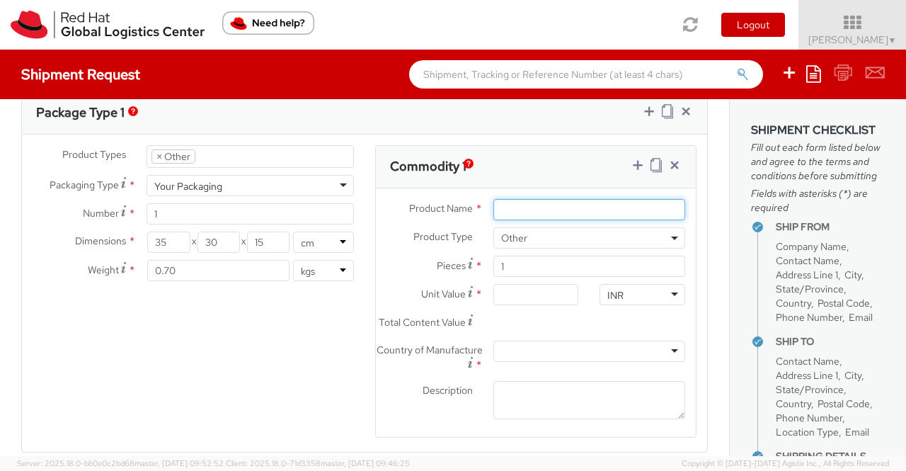
click at [595, 211] on input "Product Name *" at bounding box center [590, 209] width 192 height 21
paste input "Postcard"
type input "Postcard"
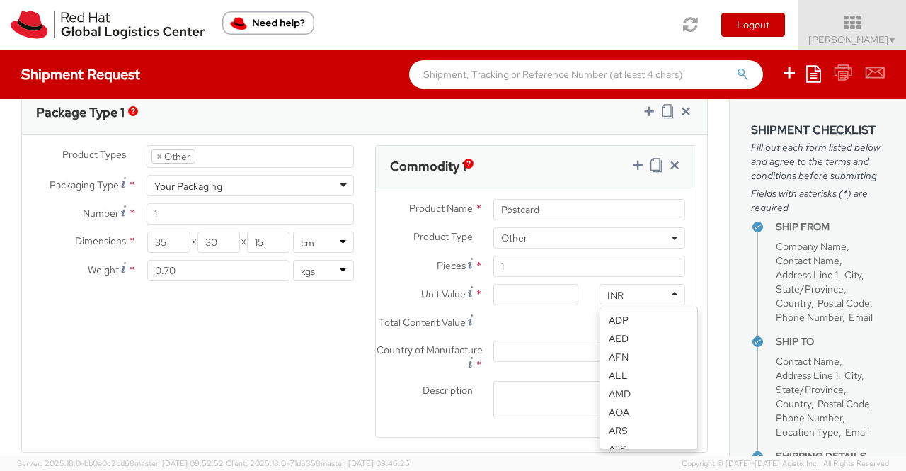
click at [667, 291] on div "INR" at bounding box center [643, 294] width 86 height 21
type input "USD"
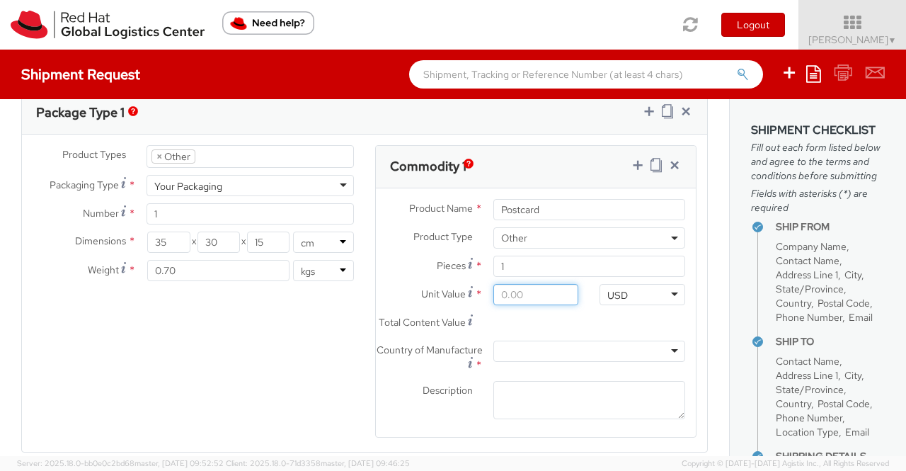
click at [545, 287] on input "Unit Value *" at bounding box center [537, 294] width 86 height 21
type input "0.60"
type input "0.69"
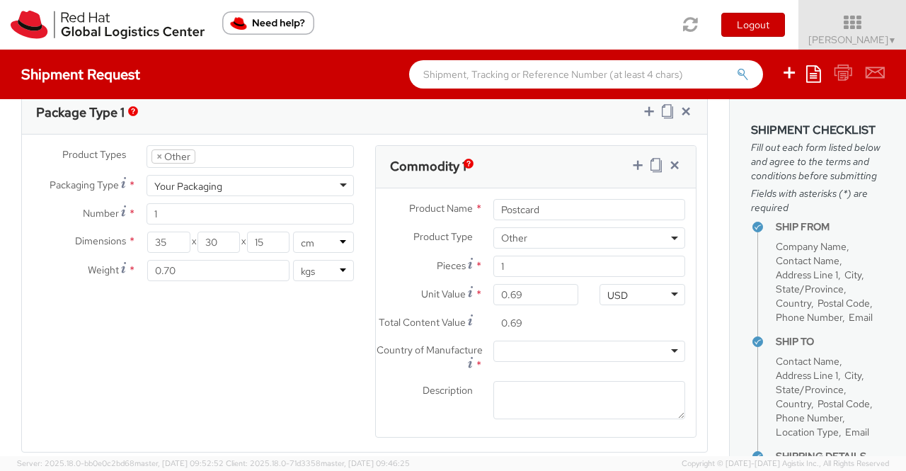
click at [137, 345] on div "Product Types * Documents Docking Station Laptop Monitor Other Hardware Server …" at bounding box center [365, 300] width 686 height 311
click at [661, 359] on div at bounding box center [590, 351] width 192 height 21
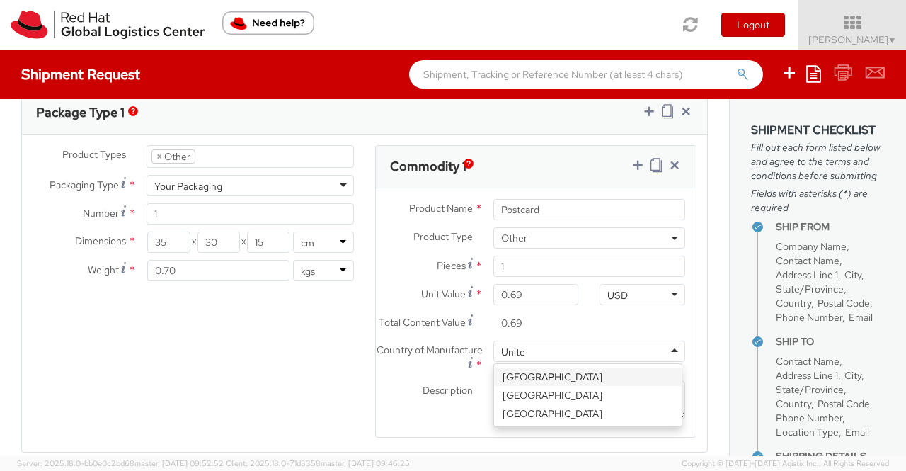
type input "United"
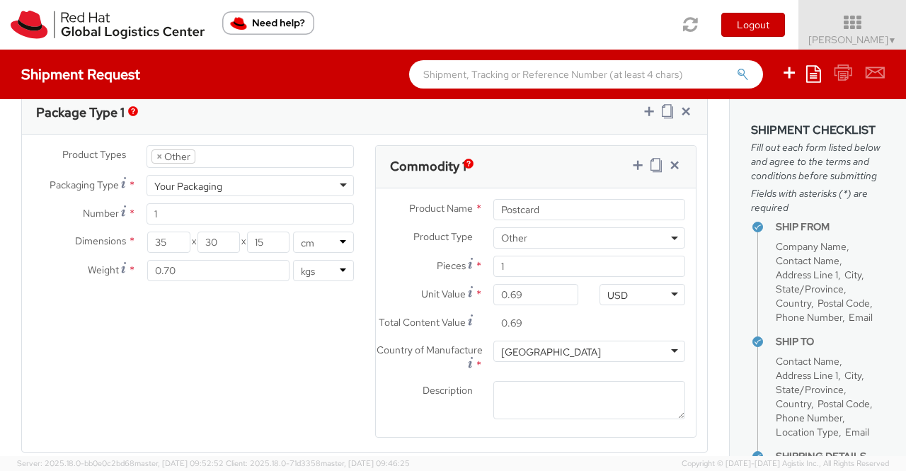
drag, startPoint x: 551, startPoint y: 458, endPoint x: 215, endPoint y: 360, distance: 350.3
click at [215, 360] on div "Product Types * Documents Docking Station Laptop Monitor Other Hardware Server …" at bounding box center [365, 300] width 686 height 311
click at [525, 404] on textarea "Description *" at bounding box center [590, 400] width 192 height 39
paste textarea "Red Hat Branded (Sample - not for resale, value for customs purpose only)"
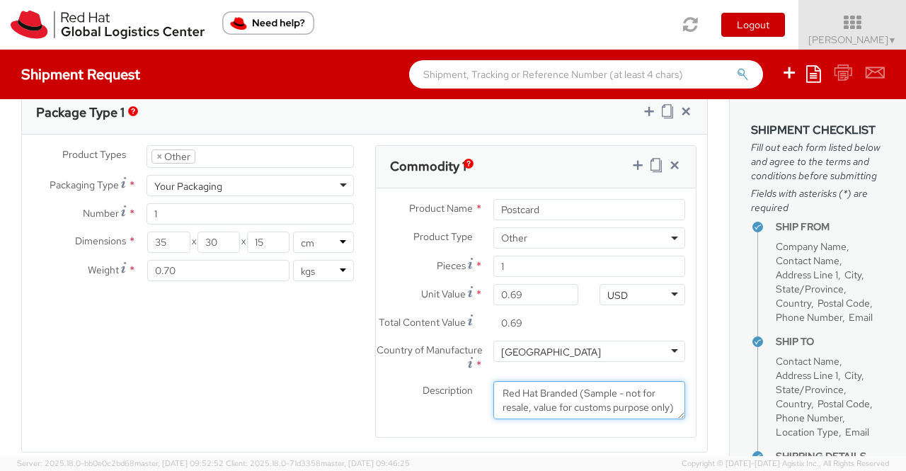
scroll to position [9, 0]
type textarea "Red Hat Branded (Sample - not for resale, value for customs purpose only)"
click at [263, 389] on div "Product Types * Documents Docking Station Laptop Monitor Other Hardware Server …" at bounding box center [365, 300] width 686 height 311
drag, startPoint x: 625, startPoint y: 162, endPoint x: 227, endPoint y: 118, distance: 400.5
click at [631, 162] on icon at bounding box center [638, 165] width 14 height 14
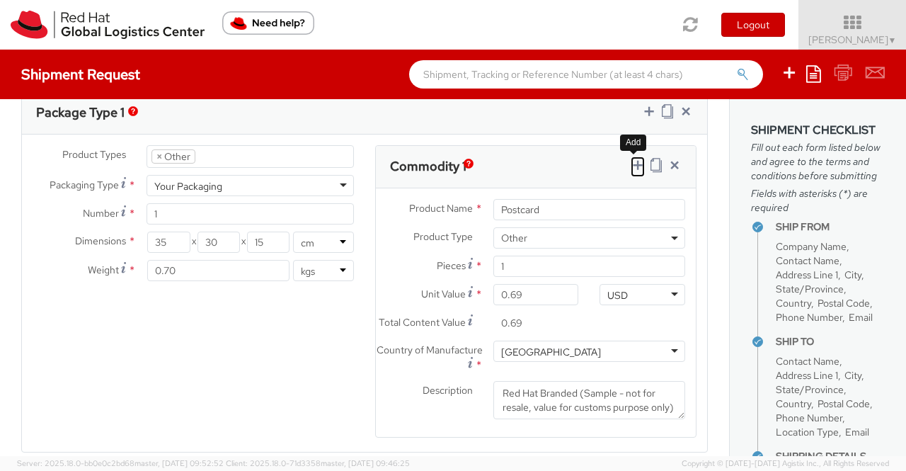
select select
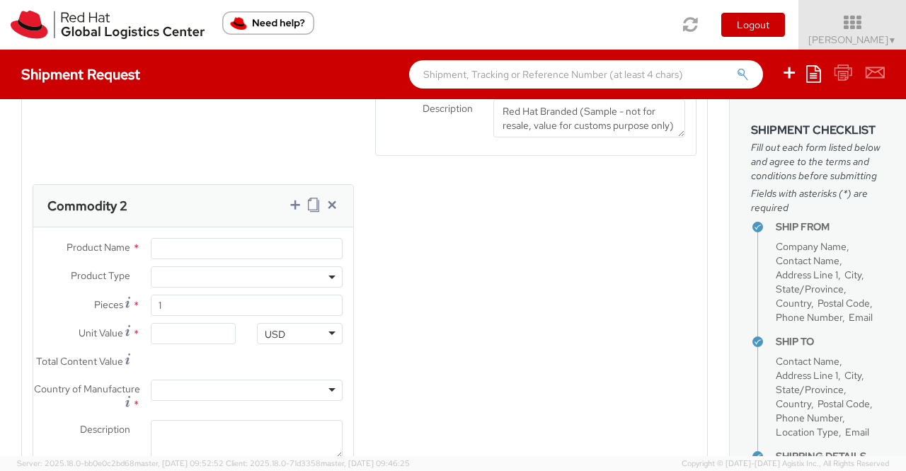
scroll to position [997, 0]
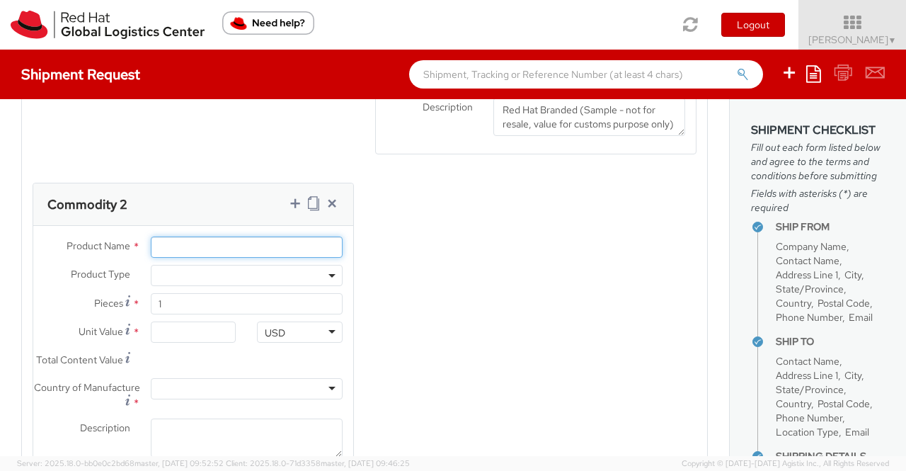
click at [181, 253] on input "Product Name *" at bounding box center [247, 247] width 192 height 21
paste input "Fedora Hat - 100% polyester"
type input "Fedora Hat - 100% polyester"
click at [215, 280] on span at bounding box center [247, 275] width 192 height 21
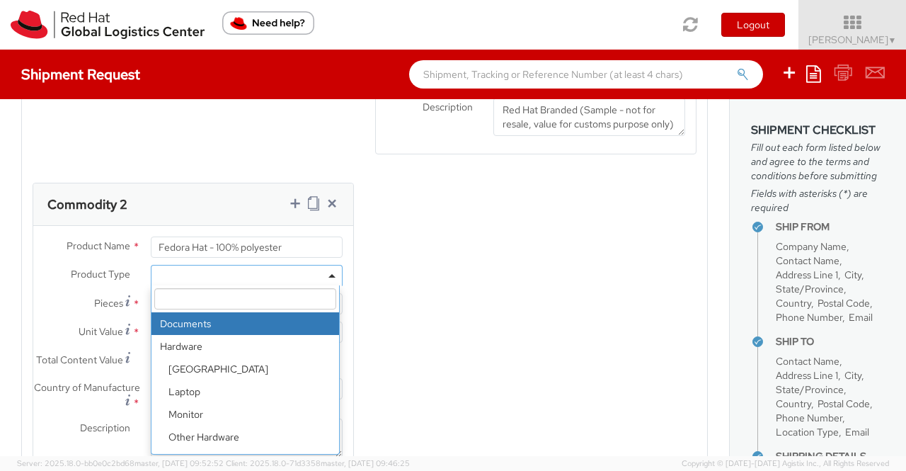
scroll to position [62, 0]
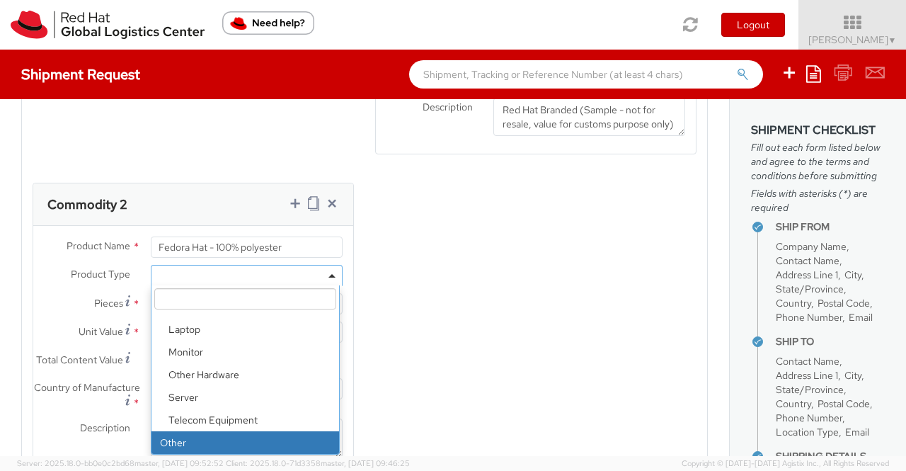
select select "OTHER"
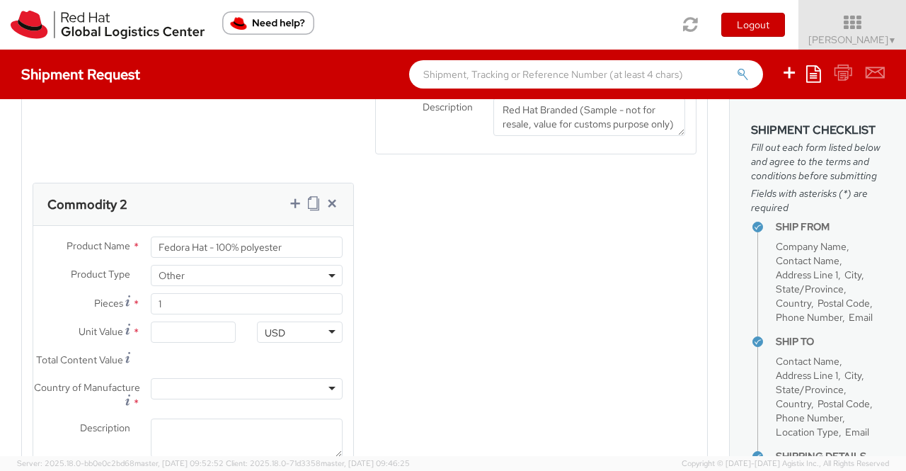
click at [411, 377] on div "Product Types * Documents Docking Station Laptop Monitor Other Hardware Server …" at bounding box center [365, 178] width 686 height 632
click at [193, 343] on input "Unit Value *" at bounding box center [194, 332] width 86 height 21
type input "1.00"
type input "18.00"
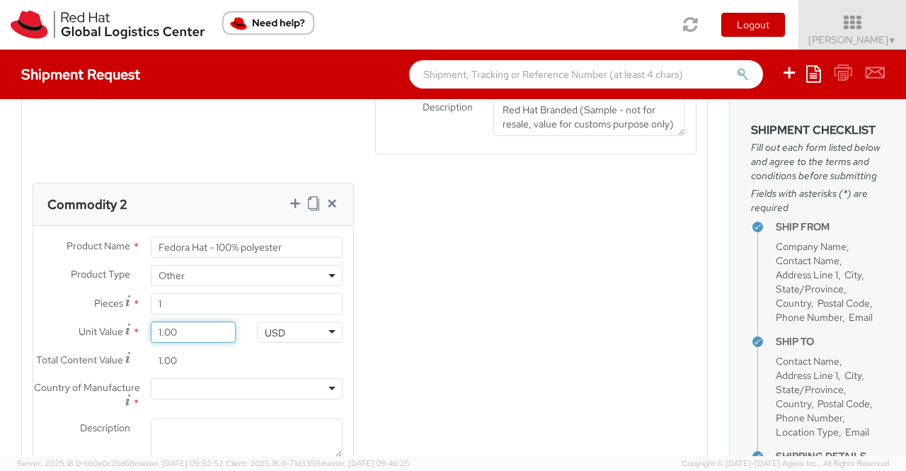
type input "18.00"
click at [445, 393] on div "Product Types * Documents Docking Station Laptop Monitor Other Hardware Server …" at bounding box center [365, 178] width 686 height 632
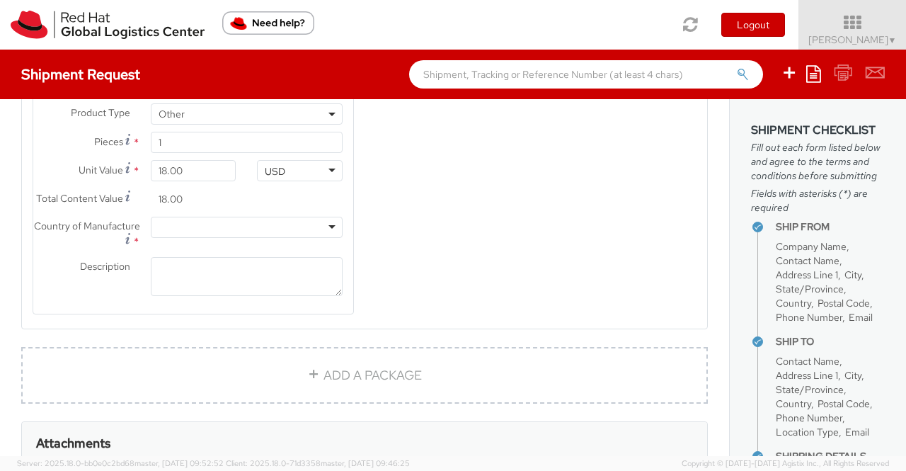
scroll to position [1210, 0]
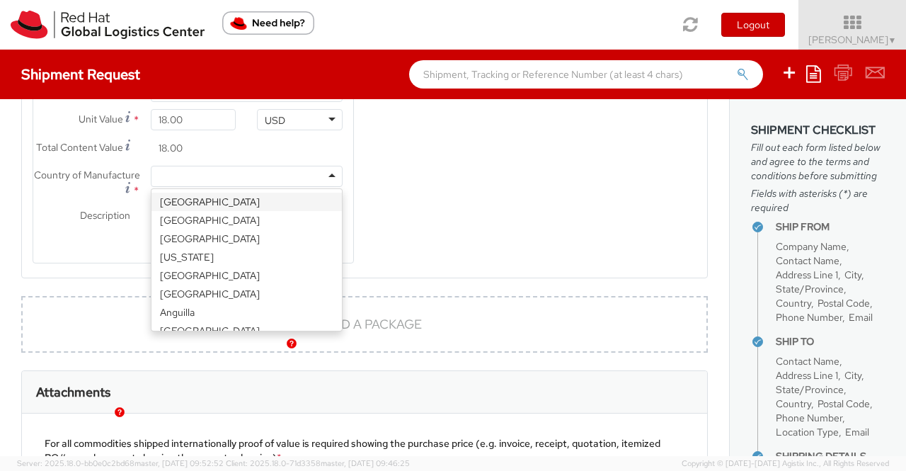
click at [329, 187] on div at bounding box center [247, 176] width 192 height 21
type input "Chi"
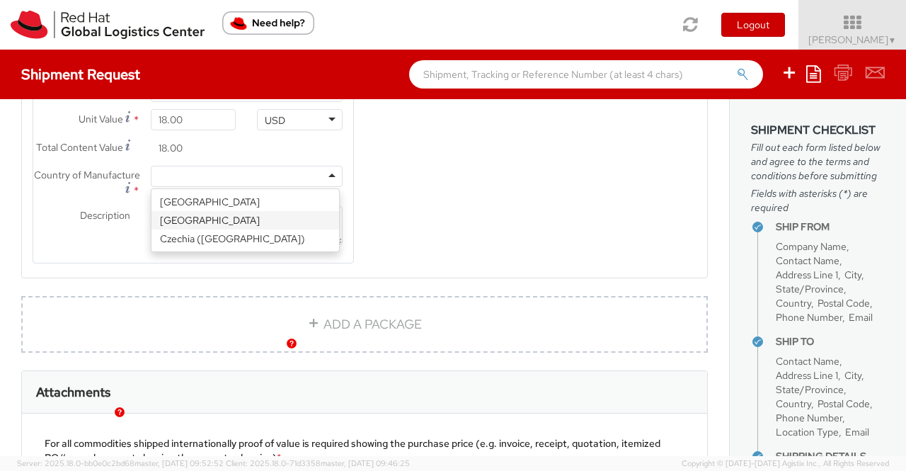
scroll to position [0, 0]
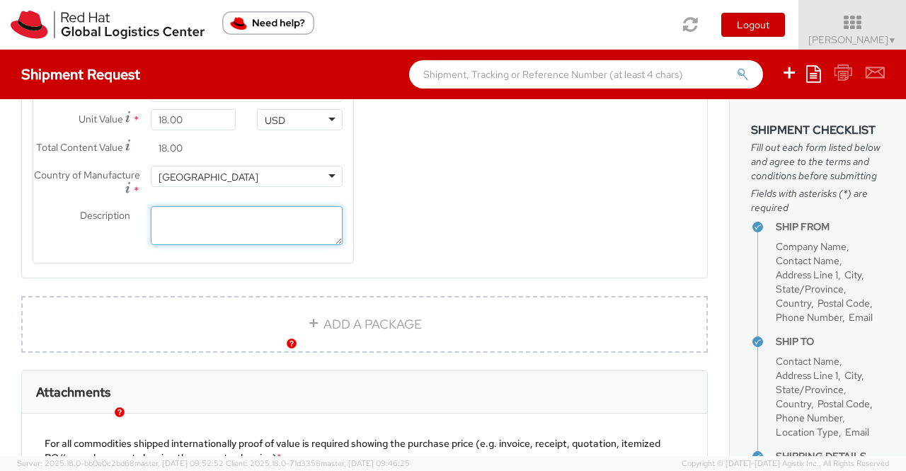
click at [211, 245] on textarea "Description *" at bounding box center [247, 225] width 192 height 39
paste textarea "Red Hat Branded (Sample - not for resale, value for customs purpose only)"
type textarea "Red Hat Branded (Sample - not for resale, value for customs purpose only)"
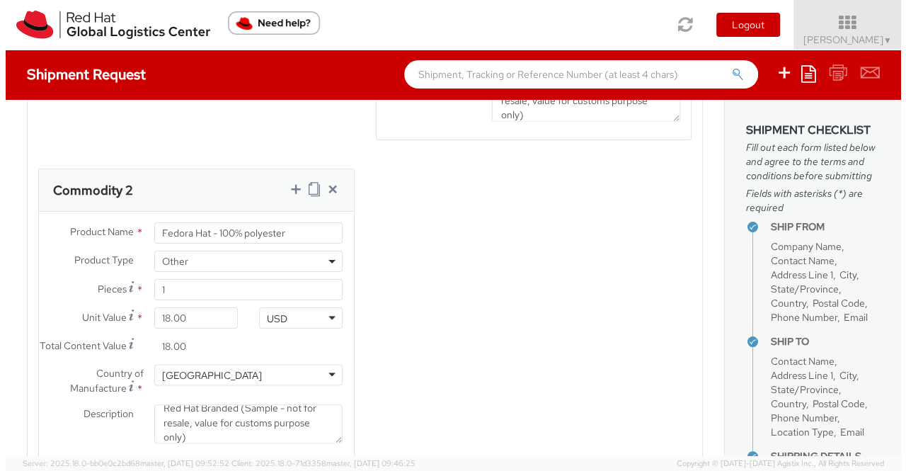
scroll to position [997, 0]
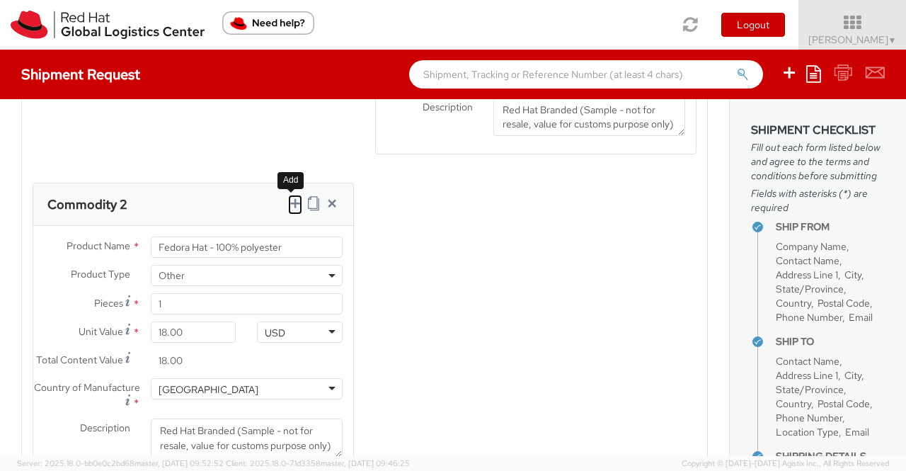
click at [289, 210] on icon at bounding box center [295, 203] width 14 height 14
select select
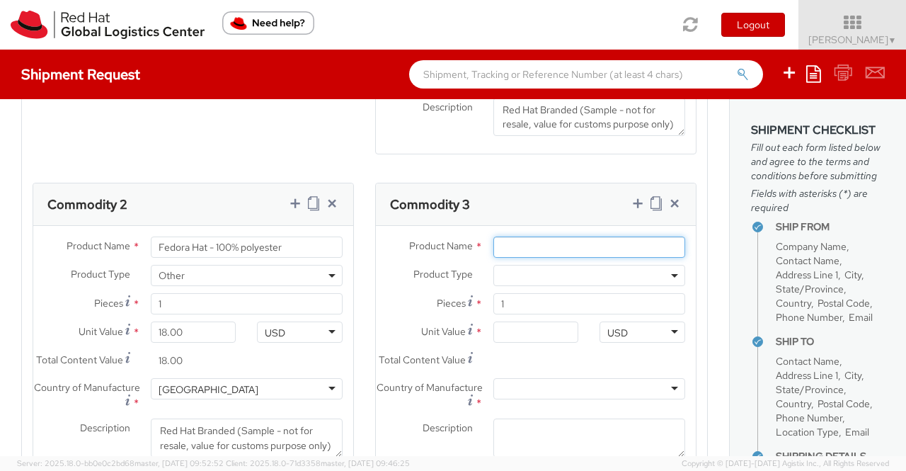
click at [557, 250] on input "Product Name *" at bounding box center [590, 247] width 192 height 21
paste input "Sticker"
type input "Sticker"
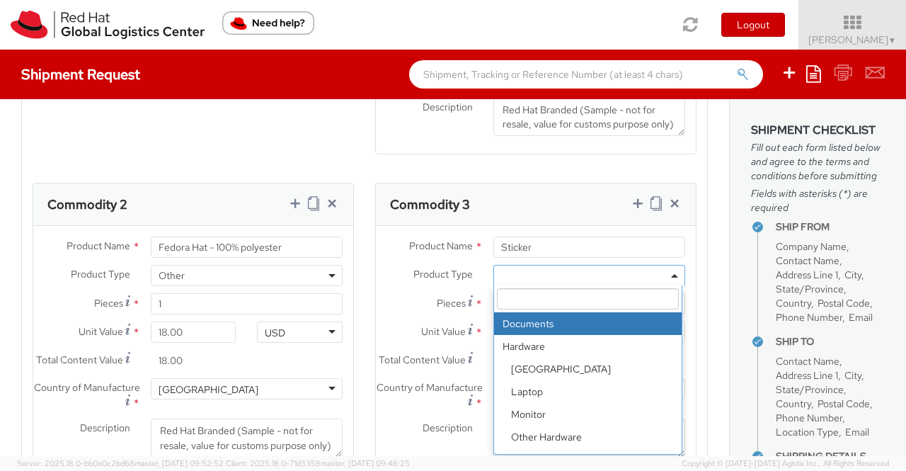
click at [567, 277] on span at bounding box center [590, 275] width 192 height 21
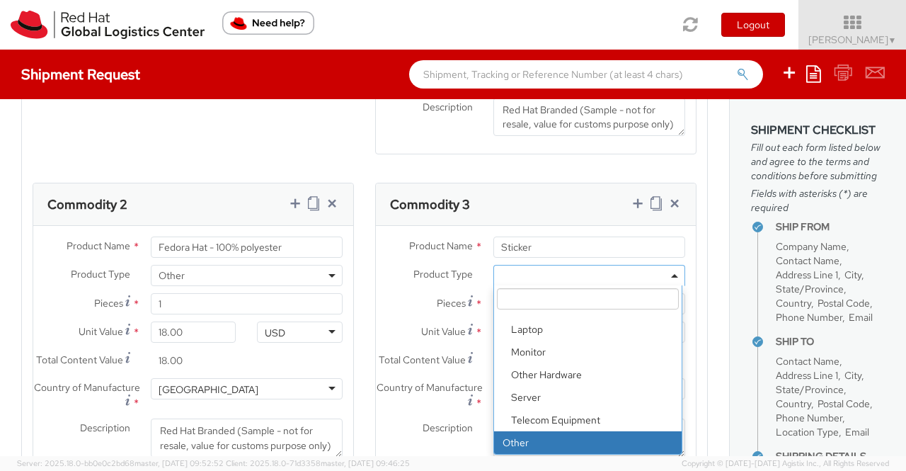
select select "OTHER"
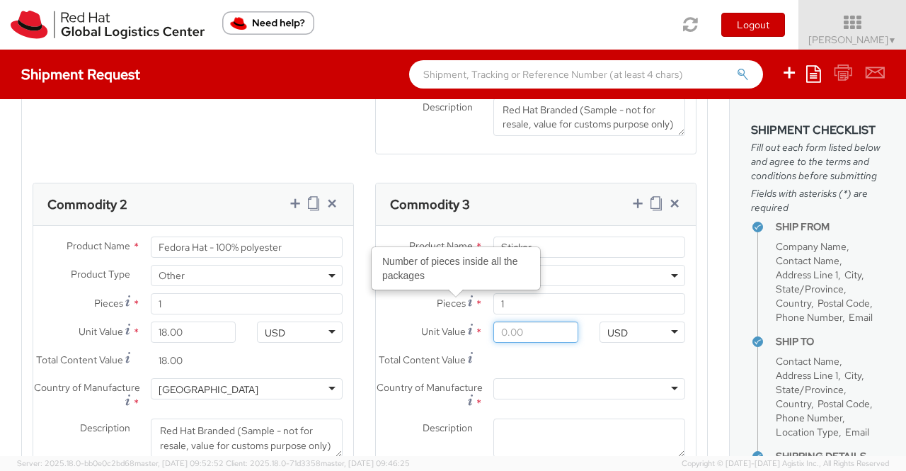
click at [503, 342] on input "Unit Value *" at bounding box center [537, 332] width 86 height 21
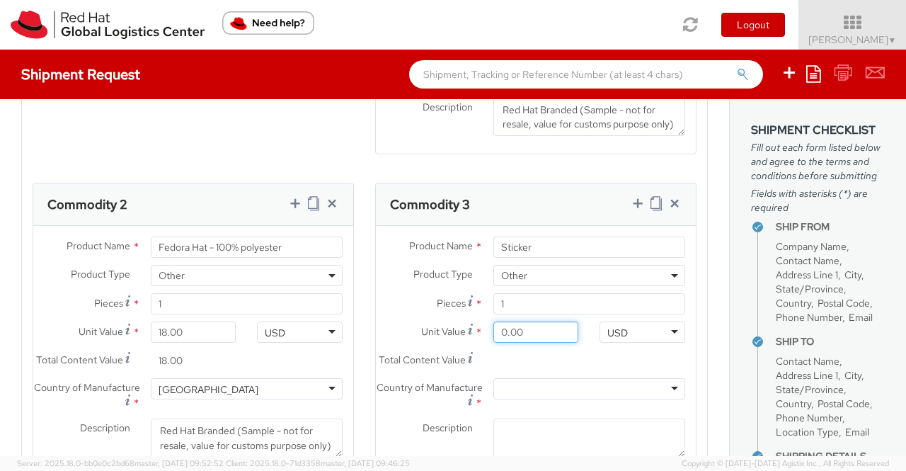
type input "0.20"
type input "0.29"
click at [564, 370] on input "0.29" at bounding box center [537, 360] width 86 height 21
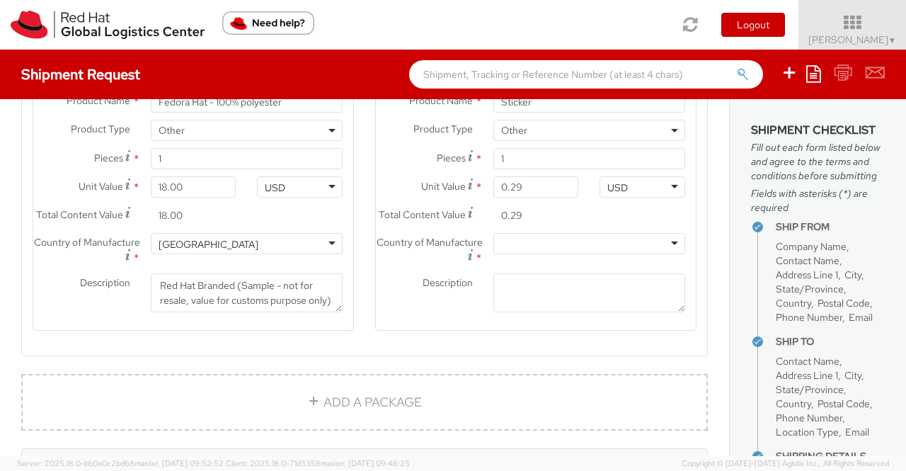
scroll to position [1210, 0]
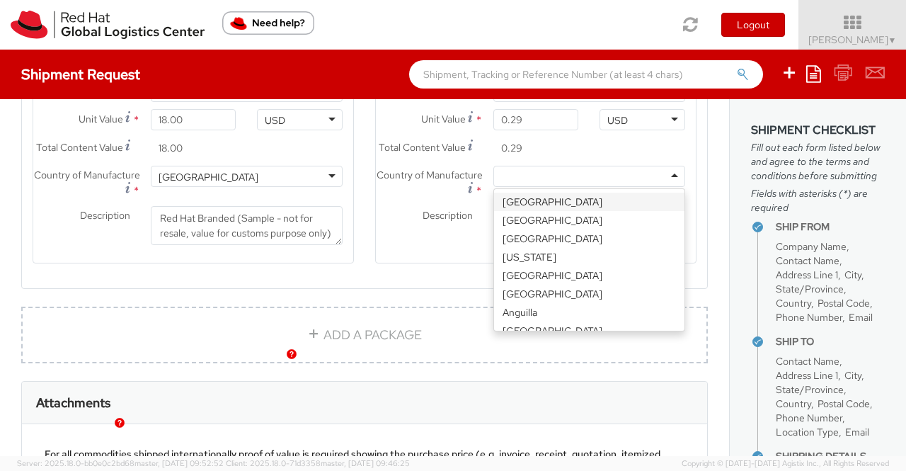
click at [521, 187] on div at bounding box center [590, 176] width 192 height 21
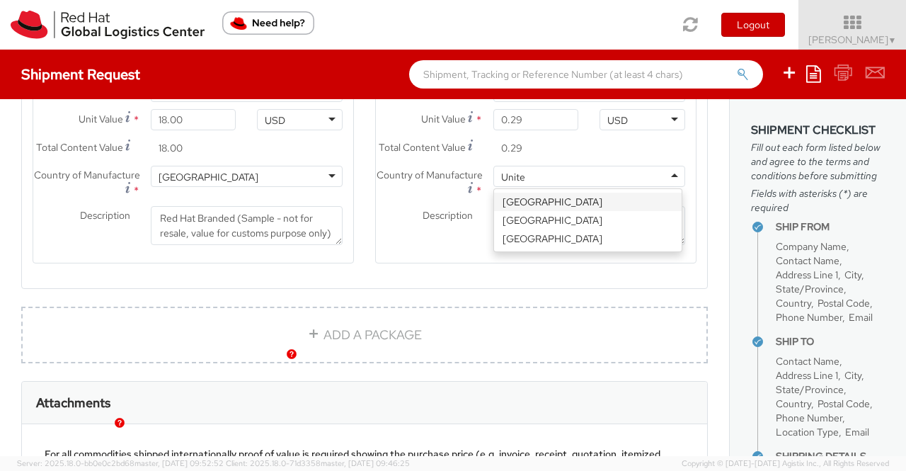
type input "United"
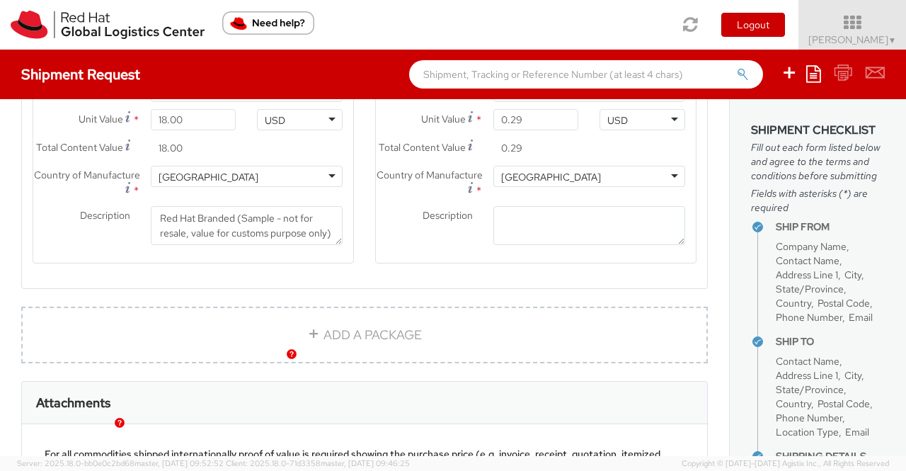
scroll to position [0, 0]
click at [565, 245] on textarea "Description *" at bounding box center [590, 225] width 192 height 39
paste textarea "Red Hat Branded (Sample - not for resale, value for customs purpose only)"
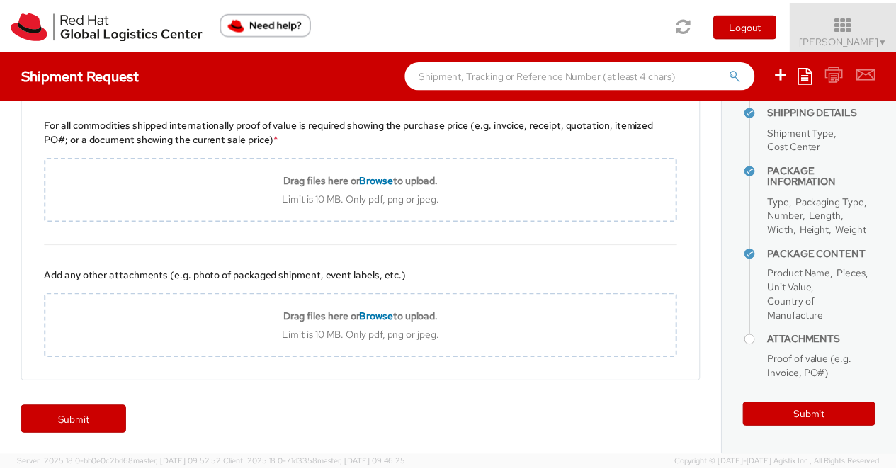
scroll to position [1559, 0]
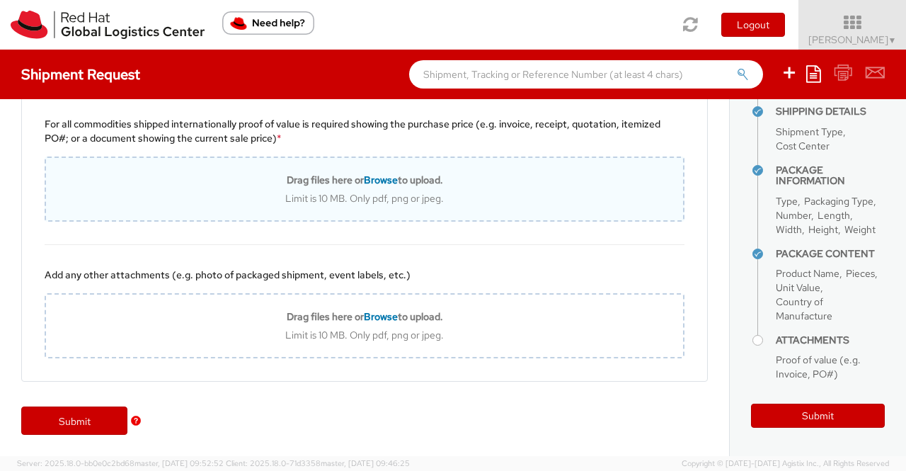
type textarea "Red Hat Branded (Sample - not for resale, value for customs purpose only)"
click at [377, 182] on span "Browse" at bounding box center [381, 180] width 34 height 13
type input "C:\fakepath\Value proof for NHO KIT.png"
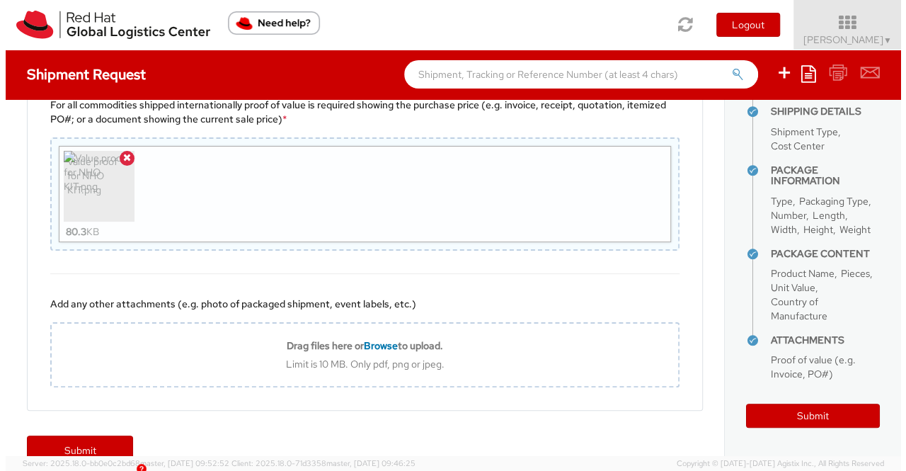
scroll to position [1573, 0]
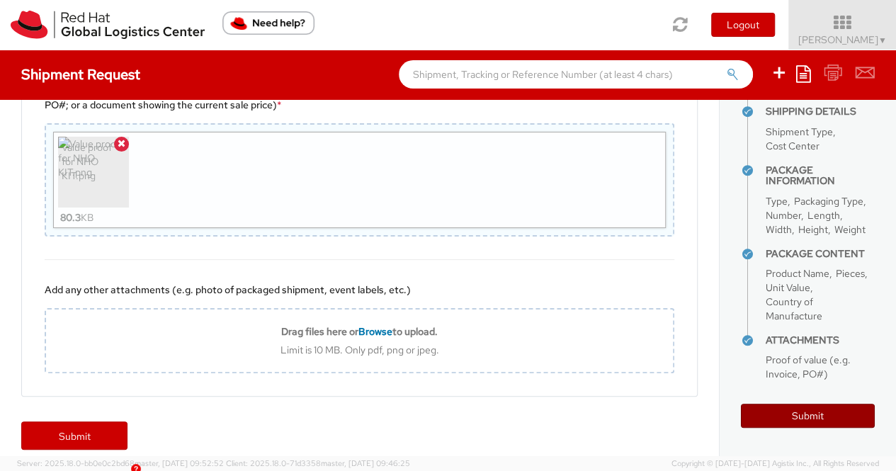
click at [780, 414] on button "Submit" at bounding box center [808, 416] width 134 height 24
type input "Ong Ren Xiang Gibson"
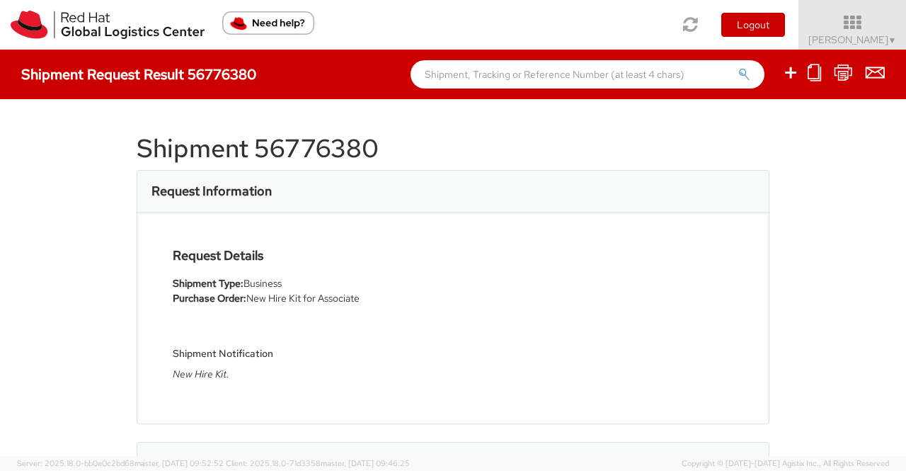
select select
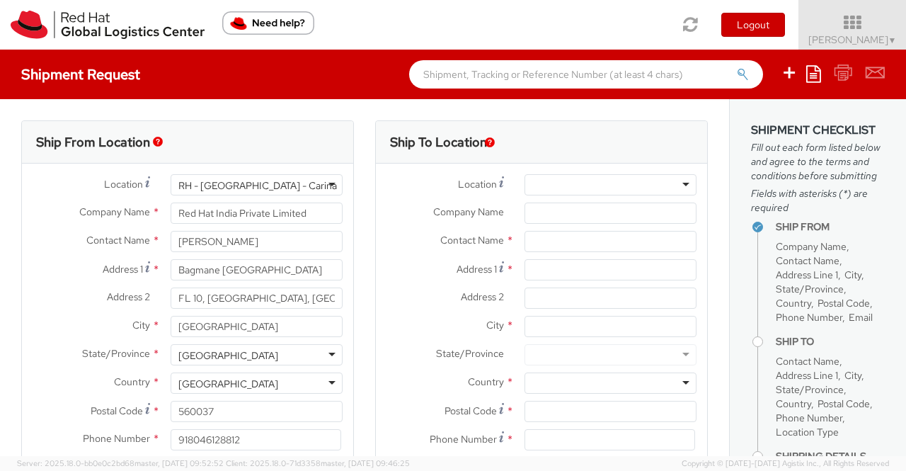
select select "901"
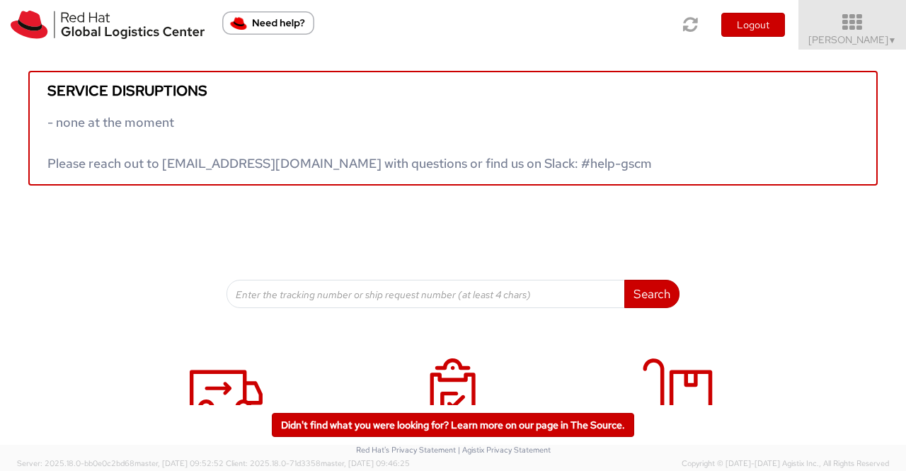
click at [897, 40] on span "▼" at bounding box center [893, 40] width 8 height 11
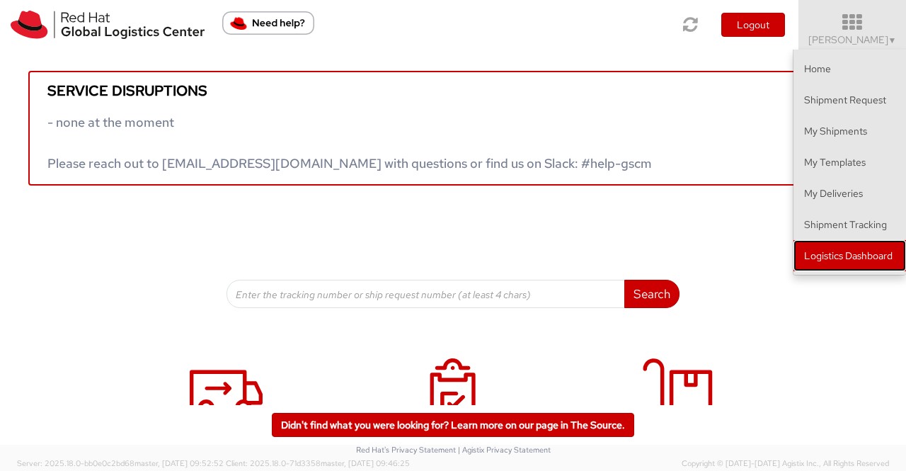
click at [850, 254] on link "Logistics Dashboard" at bounding box center [850, 255] width 113 height 31
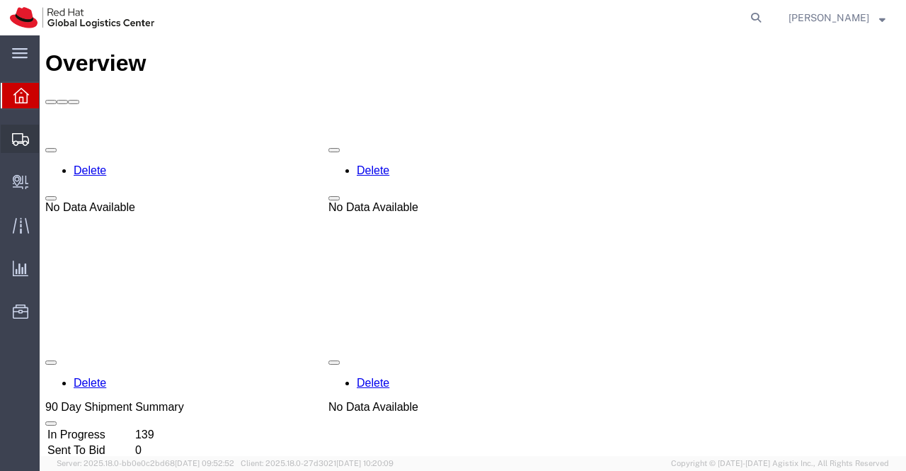
click at [0, 0] on span "Shipment Manager" at bounding box center [0, 0] width 0 height 0
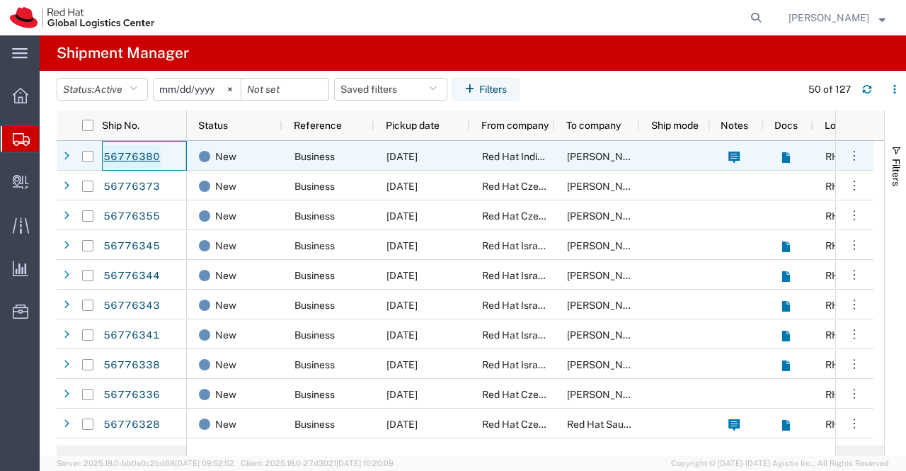
click at [132, 154] on link "56776380" at bounding box center [132, 157] width 58 height 23
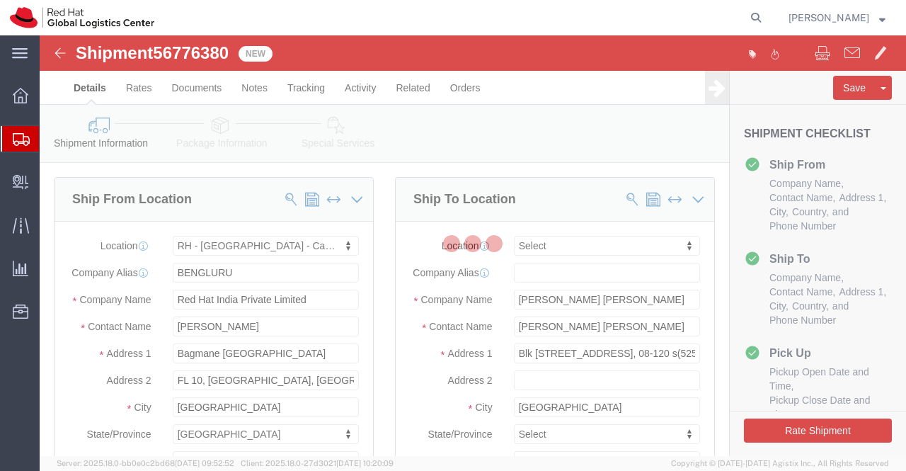
select select "37925"
select select
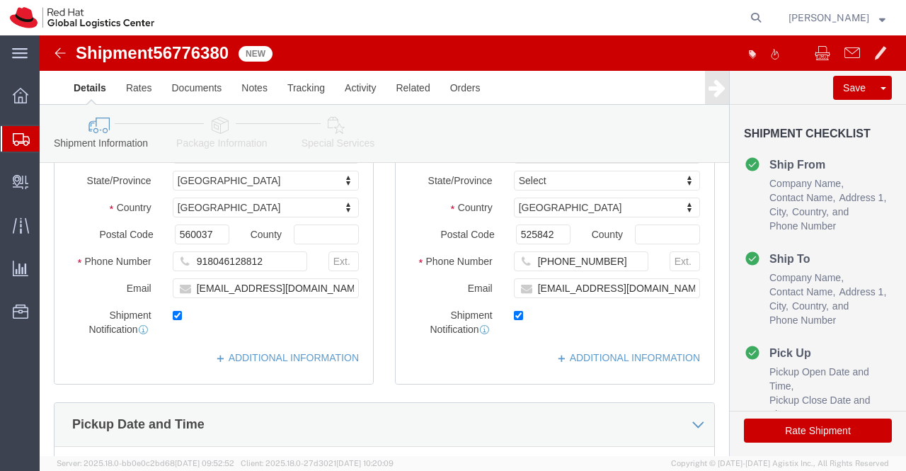
scroll to position [283, 0]
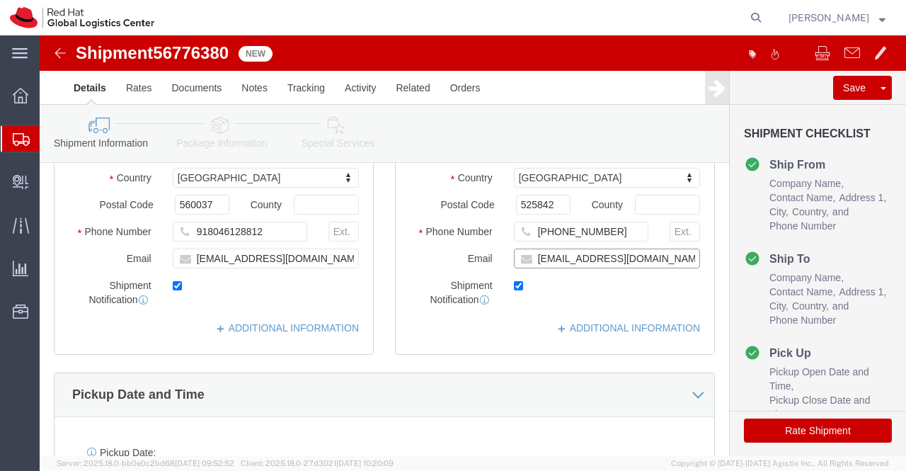
click input "[EMAIL_ADDRESS][DOMAIN_NAME]"
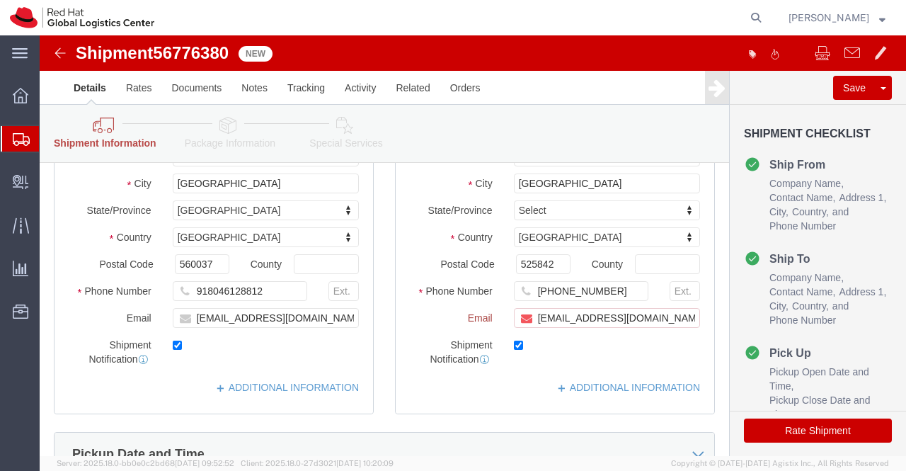
scroll to position [342, 0]
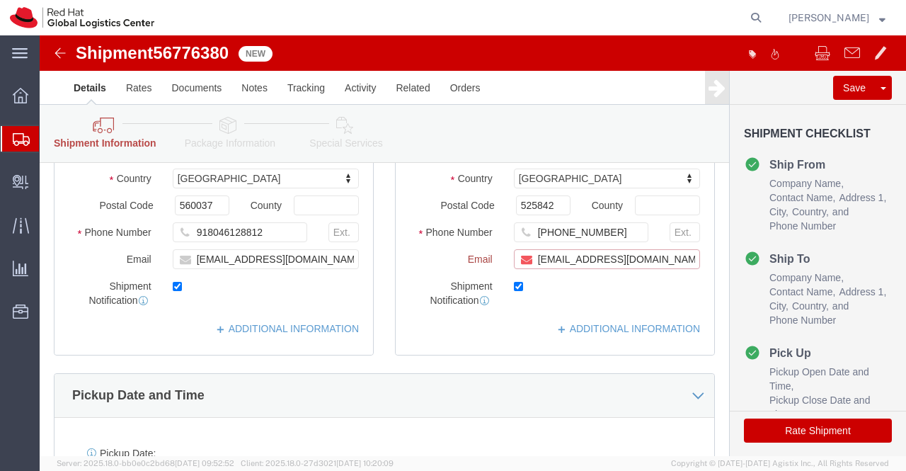
paste input "[EMAIL_ADDRESS][DOMAIN_NAME]"
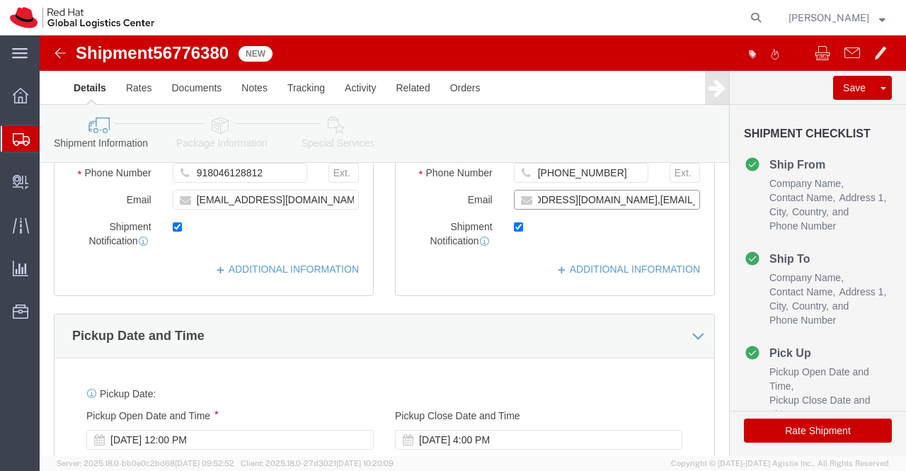
scroll to position [283, 0]
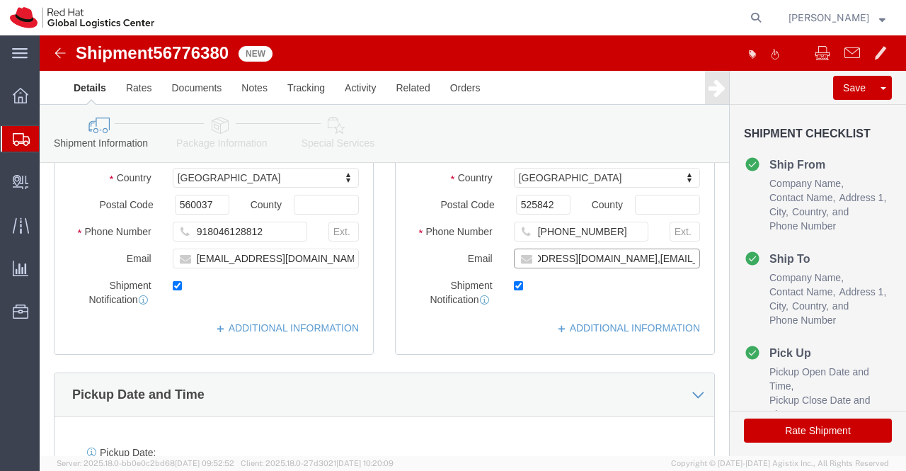
type input "[EMAIL_ADDRESS][DOMAIN_NAME],[EMAIL_ADDRESS][DOMAIN_NAME]"
click div "Pickup Date and Time"
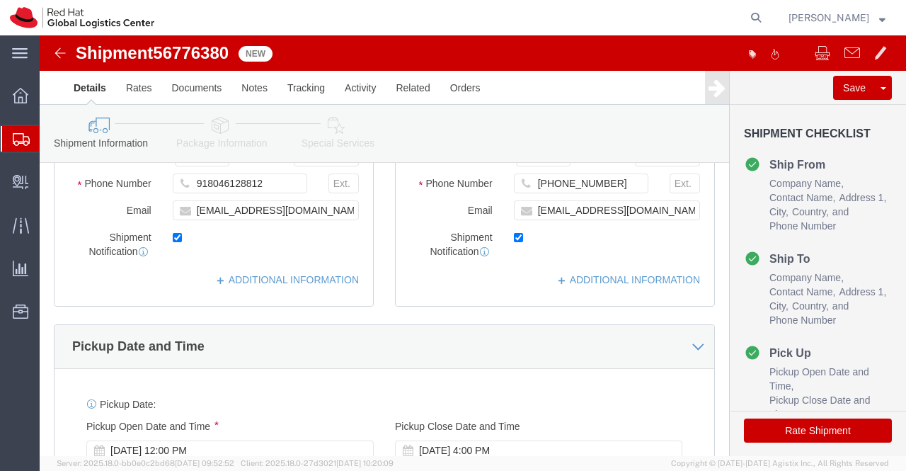
scroll to position [354, 0]
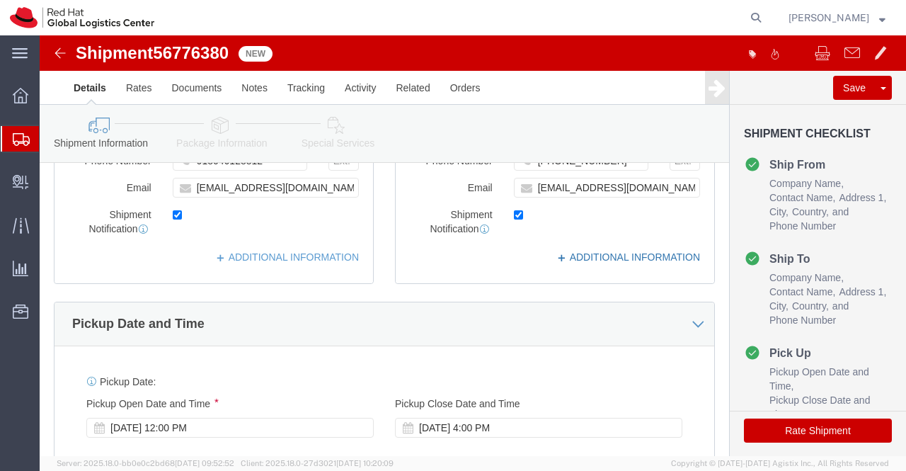
click link "ADDITIONAL INFORMATION"
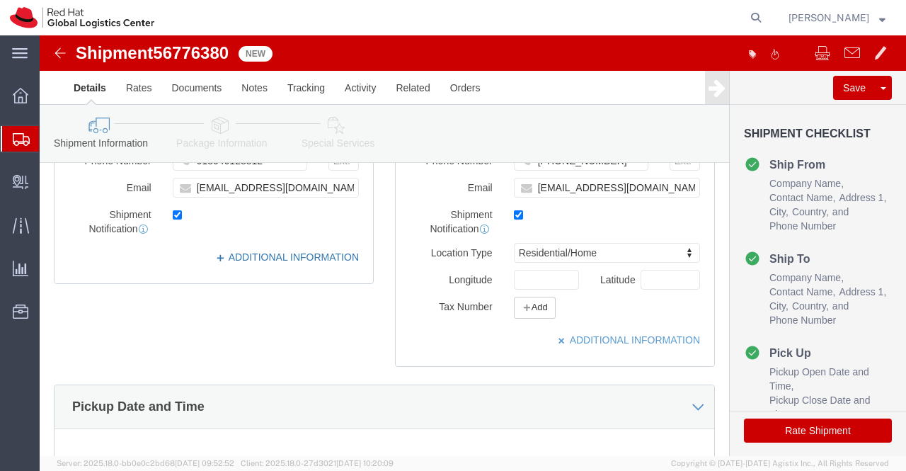
click link "ADDITIONAL INFORMATION"
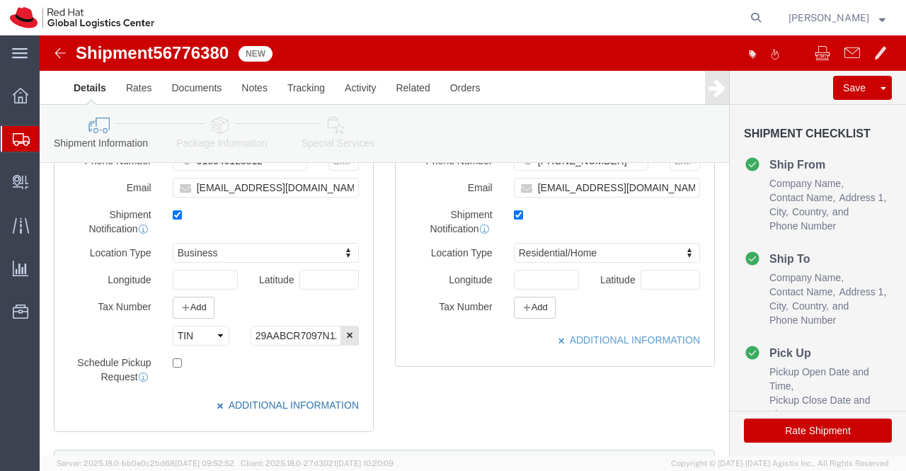
click icon
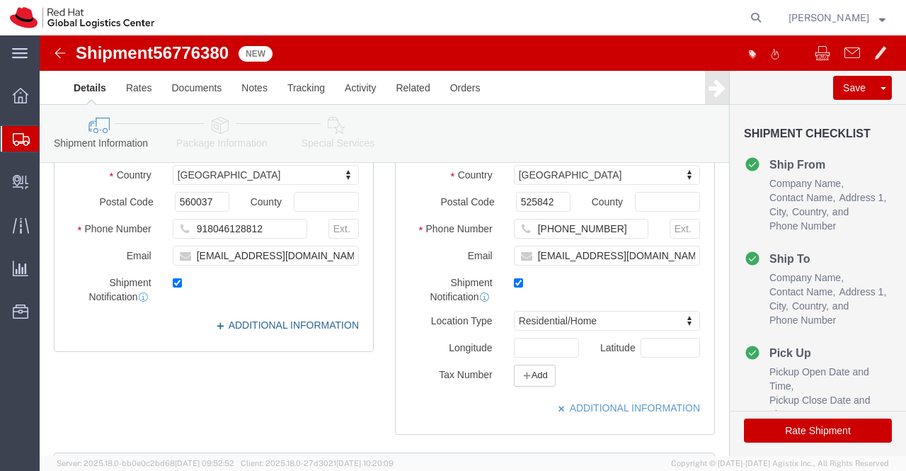
scroll to position [282, 0]
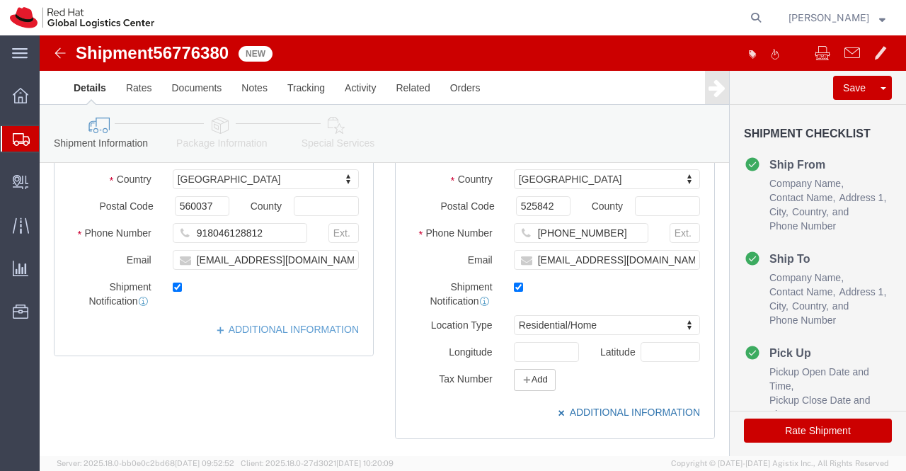
click icon
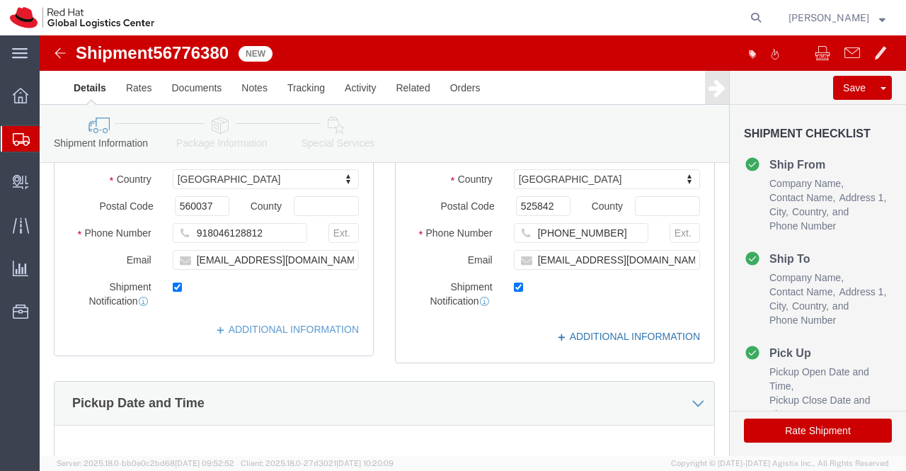
scroll to position [572, 0]
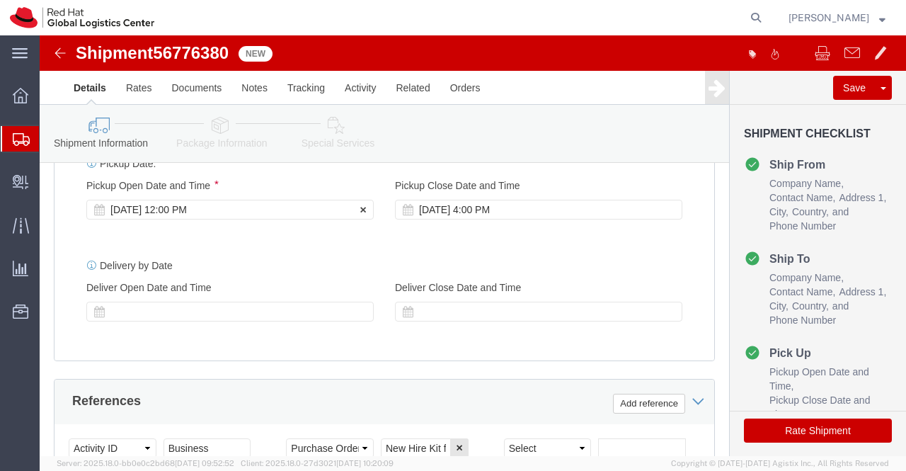
click div "[DATE] 12:00 PM"
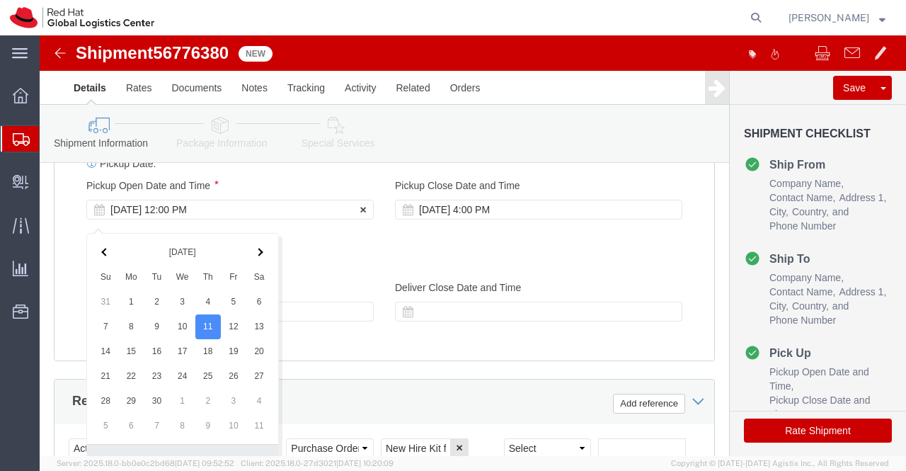
scroll to position [802, 0]
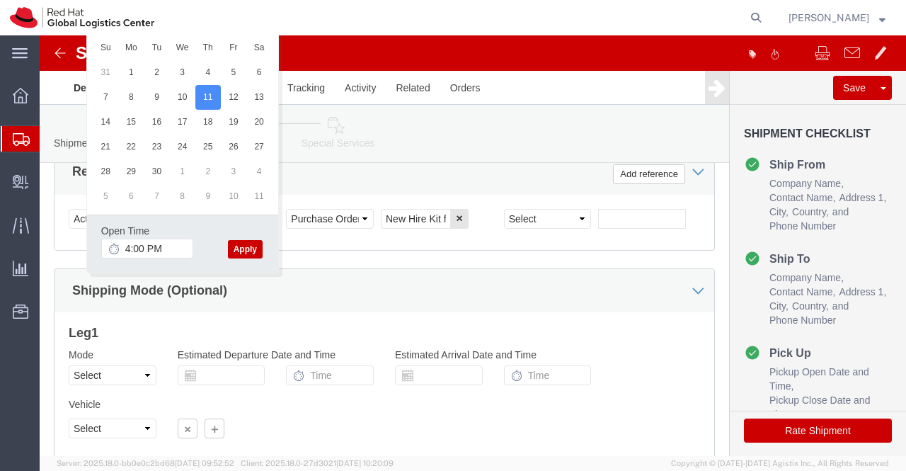
click button "Apply"
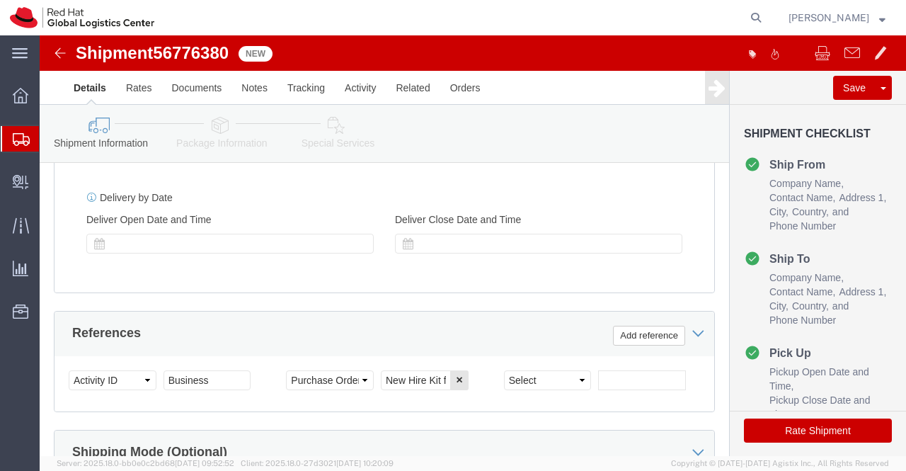
scroll to position [589, 0]
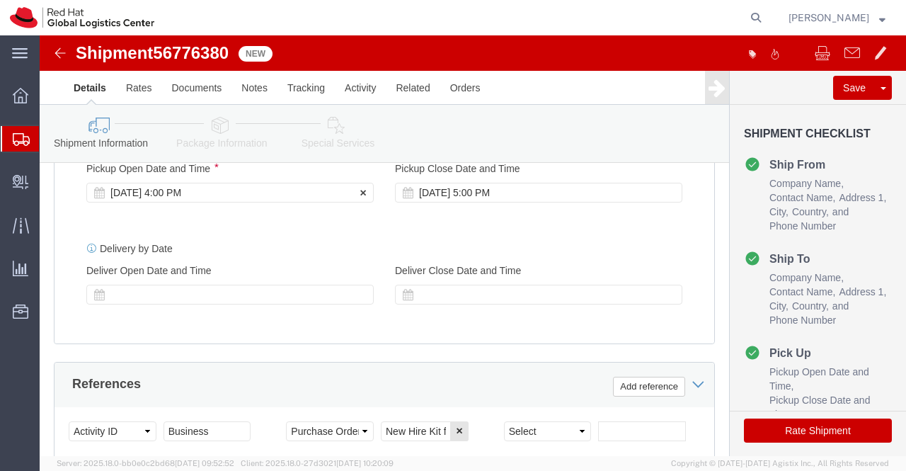
click div "[DATE] 4:00 PM"
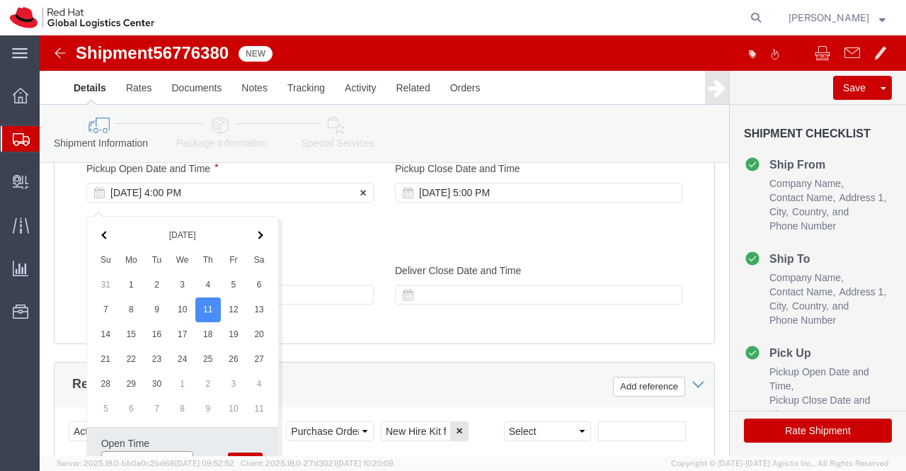
scroll to position [601, 0]
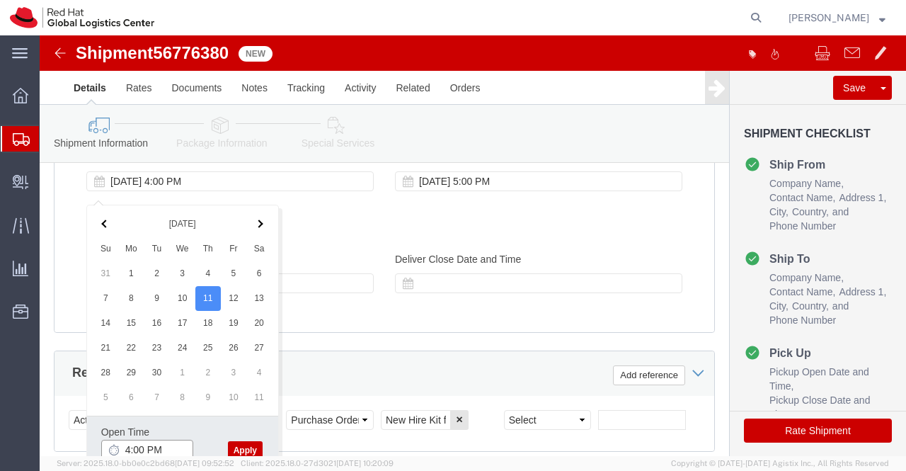
click input "4:00 PM"
type input "4:30 PM"
click button "Apply"
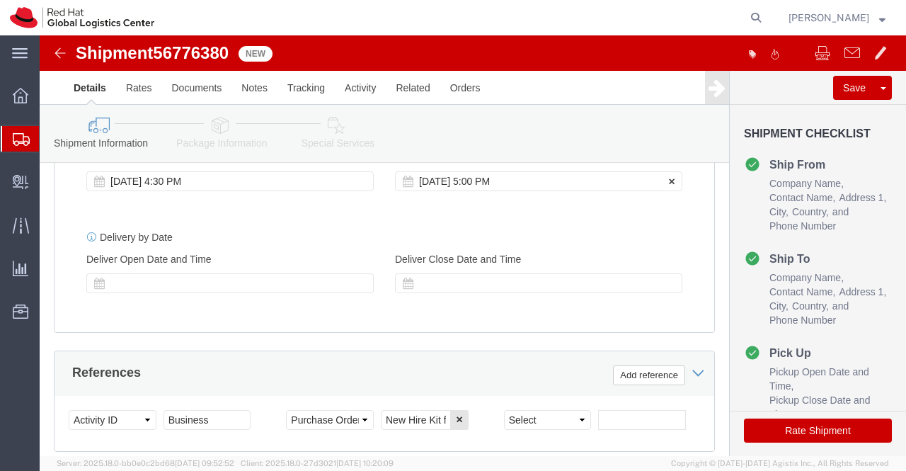
click div "[DATE] 5:00 PM"
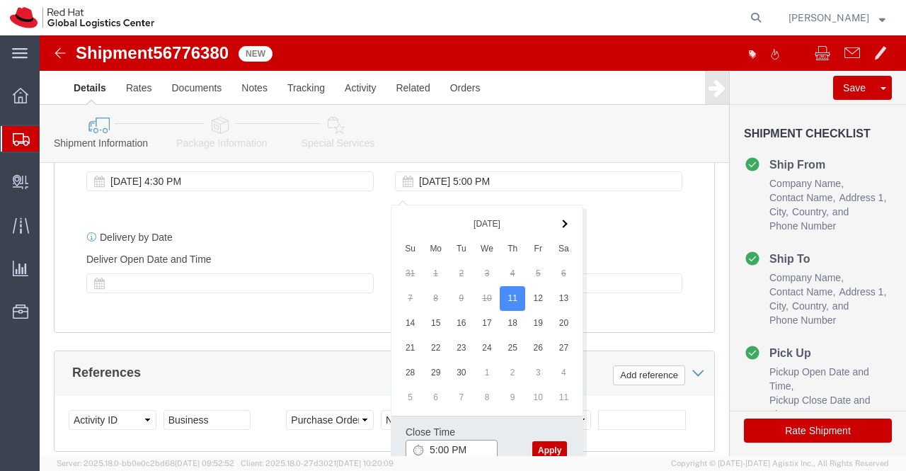
click input "5:00 PM"
type input "5:30 PM"
click button "Apply"
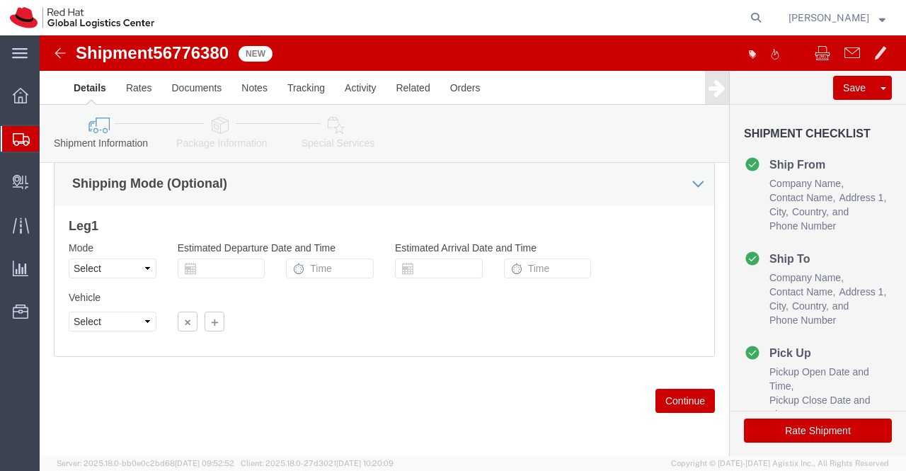
scroll to position [918, 0]
click icon
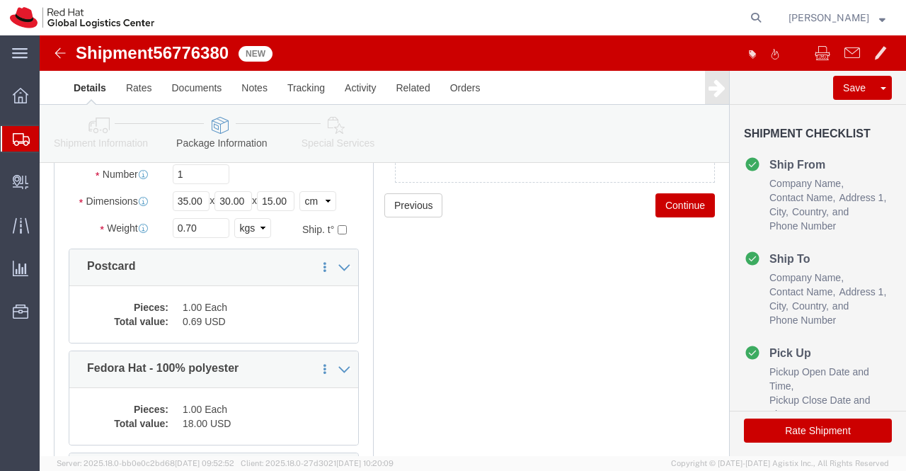
scroll to position [212, 0]
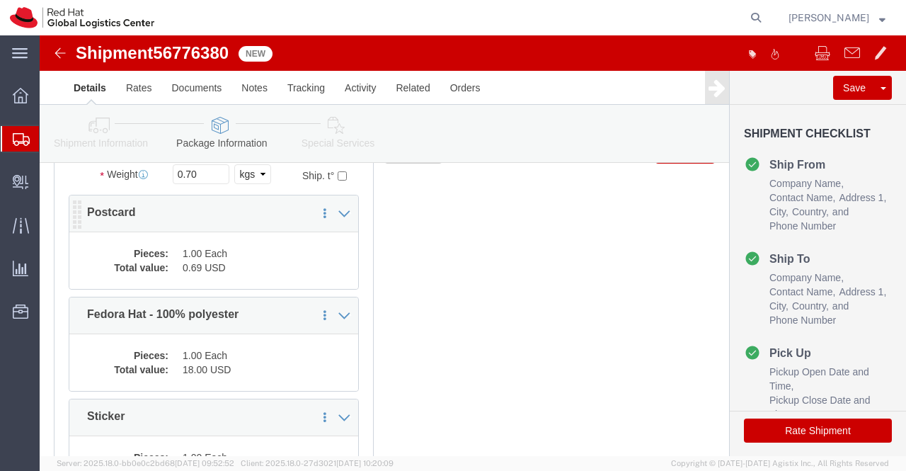
click dl "Pieces: 1.00 Each Total value: 0.69 USD"
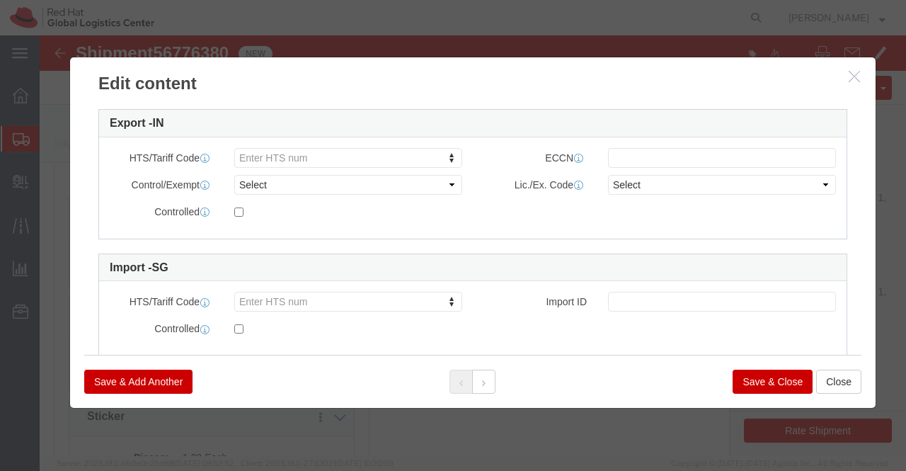
scroll to position [415, 0]
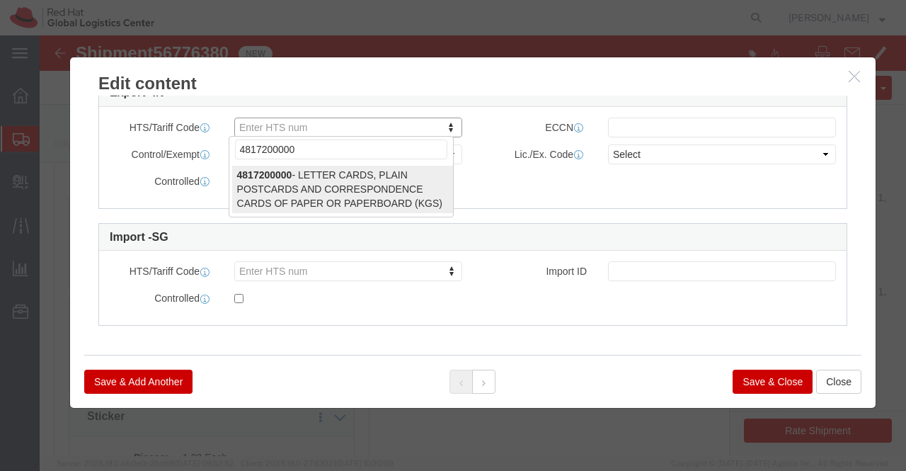
type input "4817200000"
select select "KGS"
type input "4817200000"
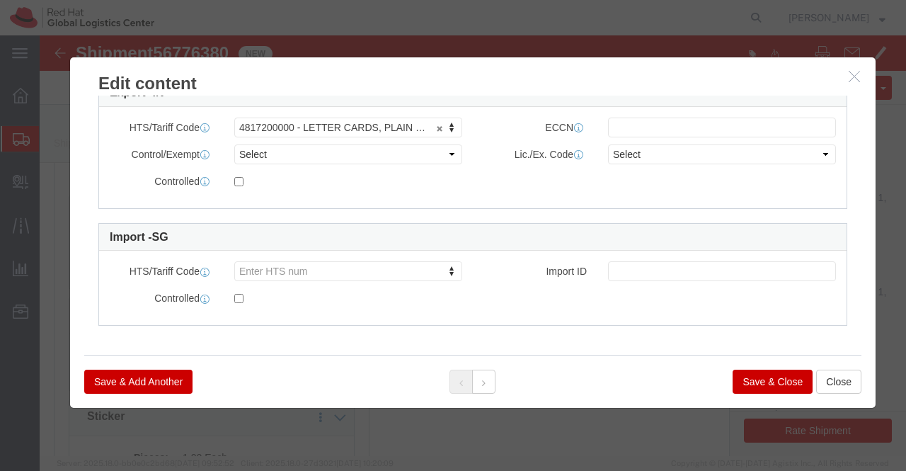
click button "Save & Close"
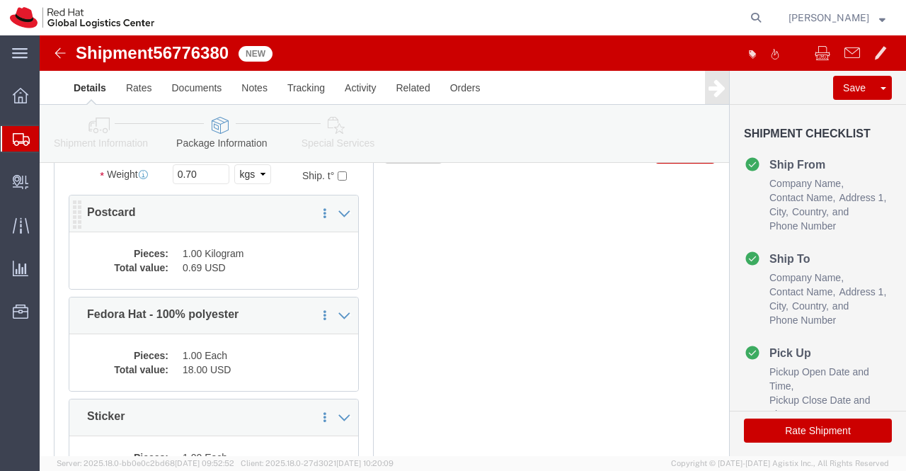
click dt "Pieces:"
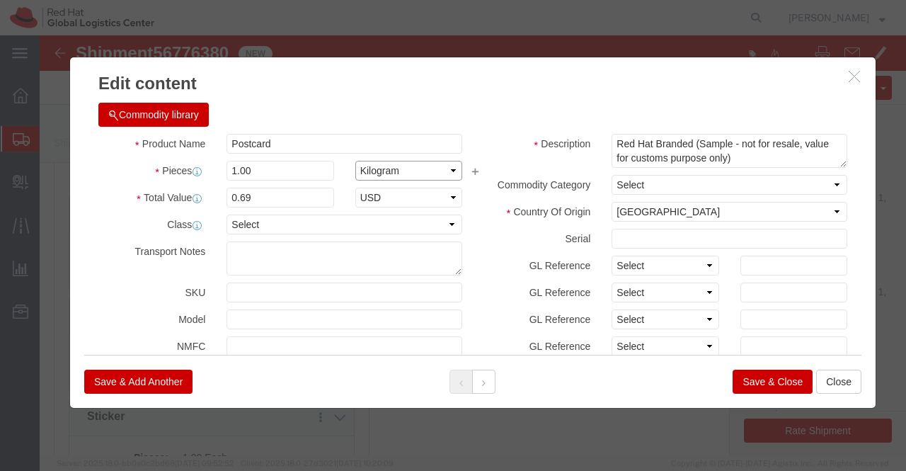
click select "Select Bag Barrels 100Board Feet Bottle Box Blister Pack Carats Can Capsule Car…"
select select "EA"
click select "Select Bag Barrels 100Board Feet Bottle Box Blister Pack Carats Can Capsule Car…"
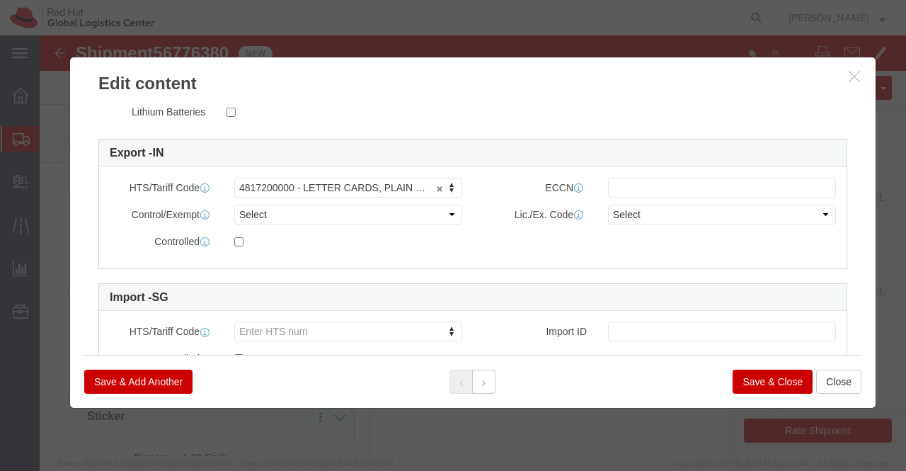
scroll to position [373, 0]
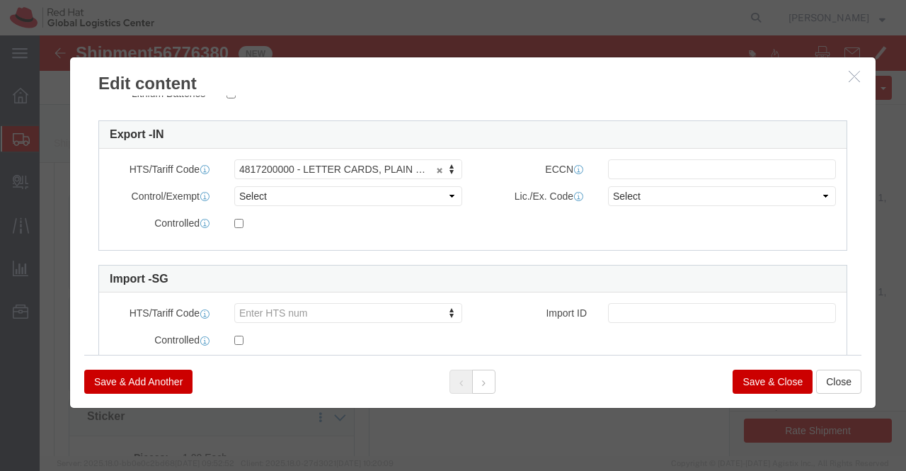
click button "Save & Close"
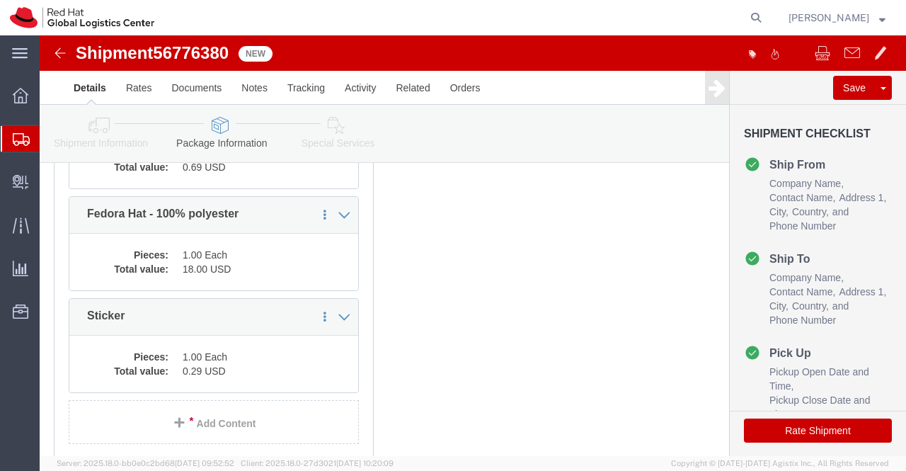
scroll to position [354, 0]
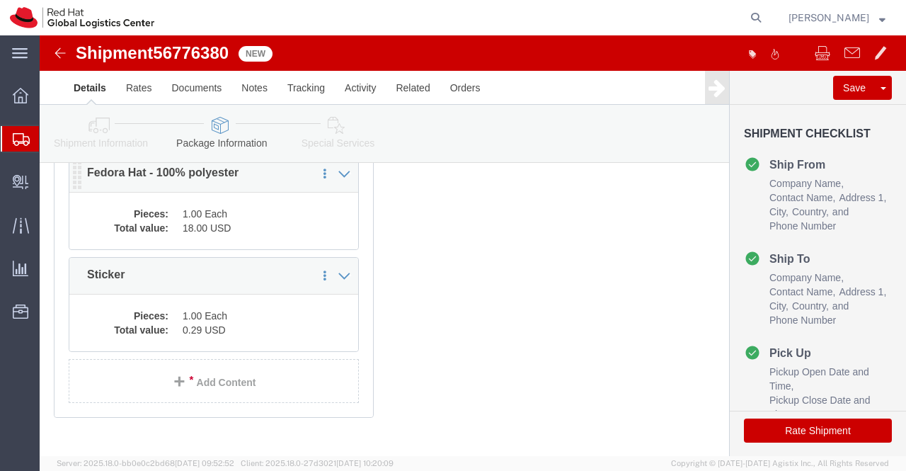
click dd "18.00 USD"
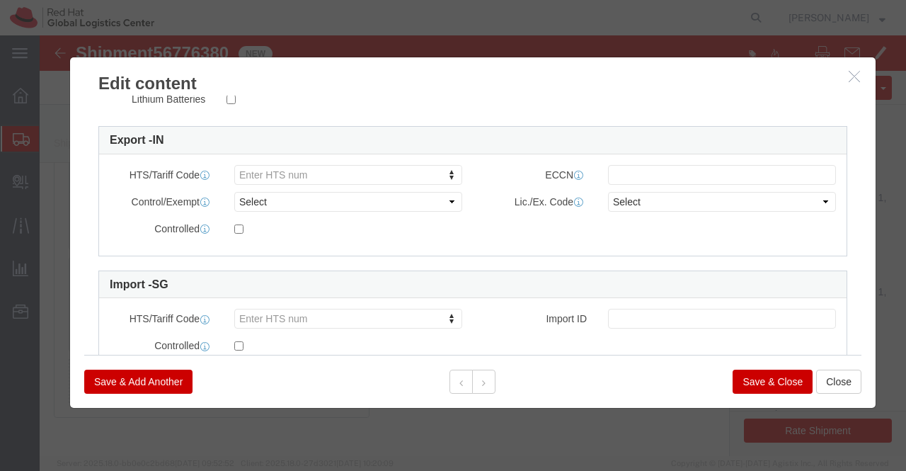
scroll to position [370, 0]
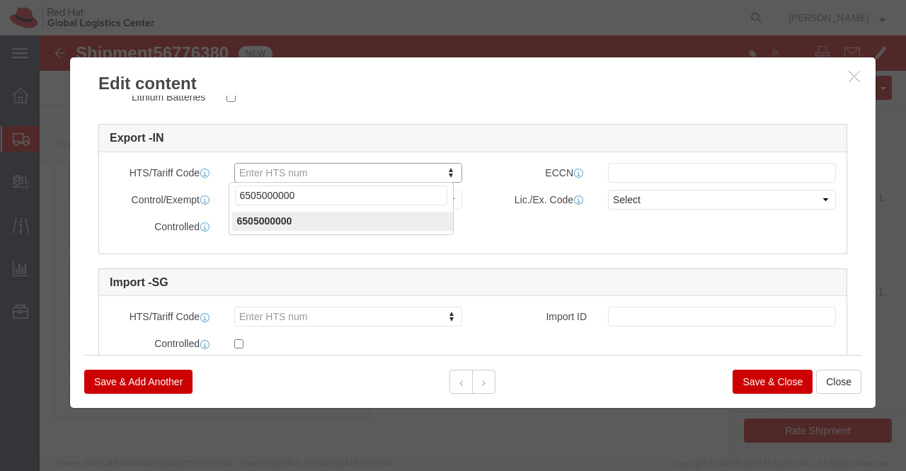
type input "6505000000"
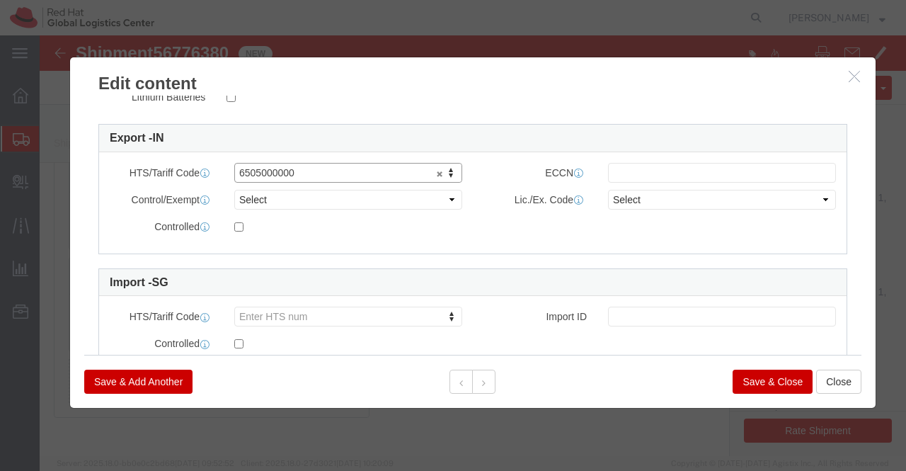
click button "Save & Close"
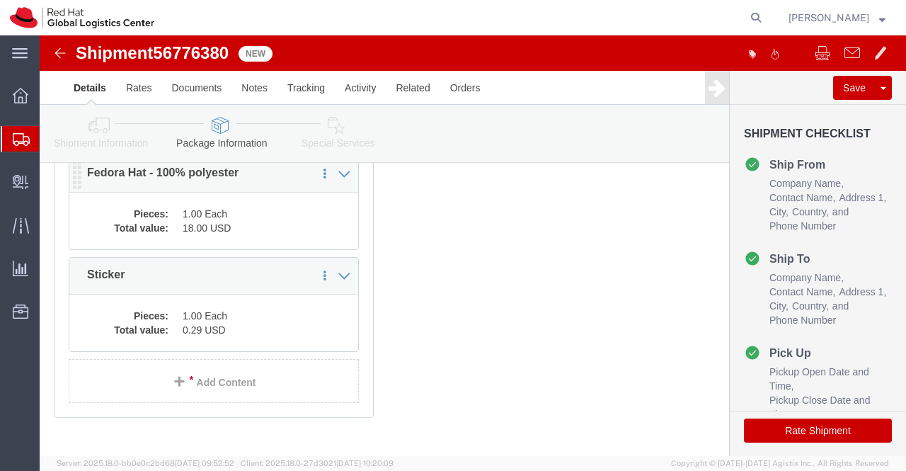
click dd "1.00 Each"
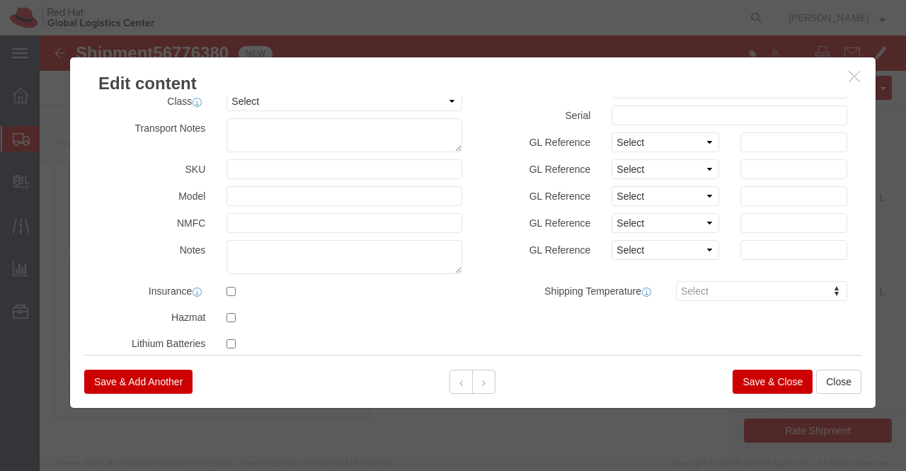
scroll to position [0, 0]
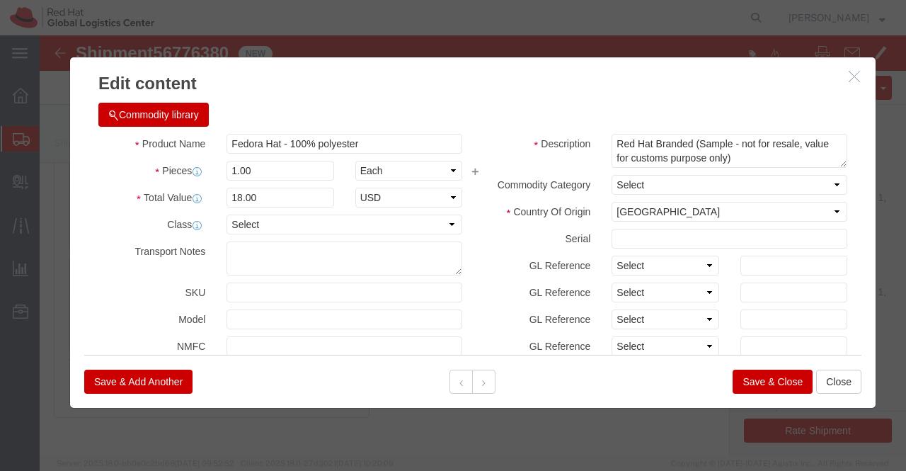
click button "Save & Close"
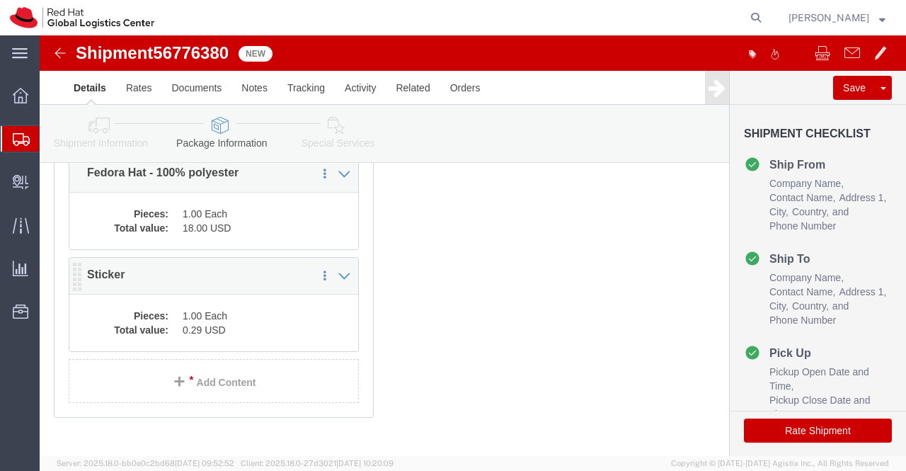
click dd "0.29 USD"
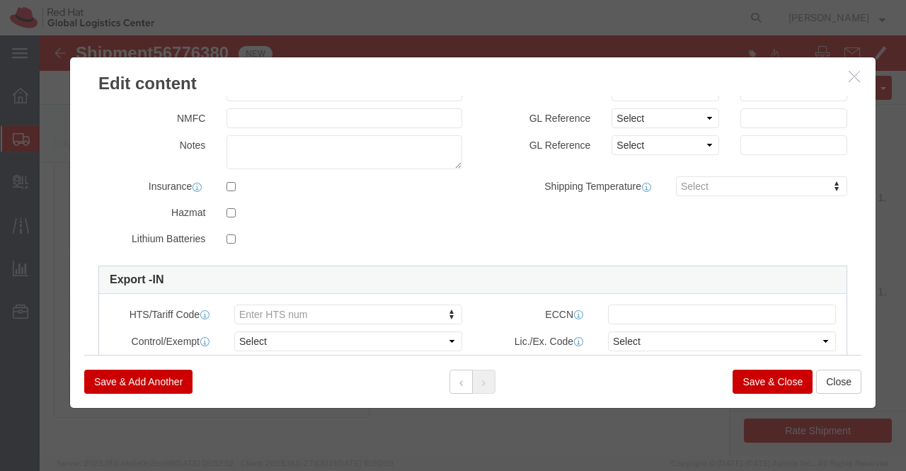
scroll to position [415, 0]
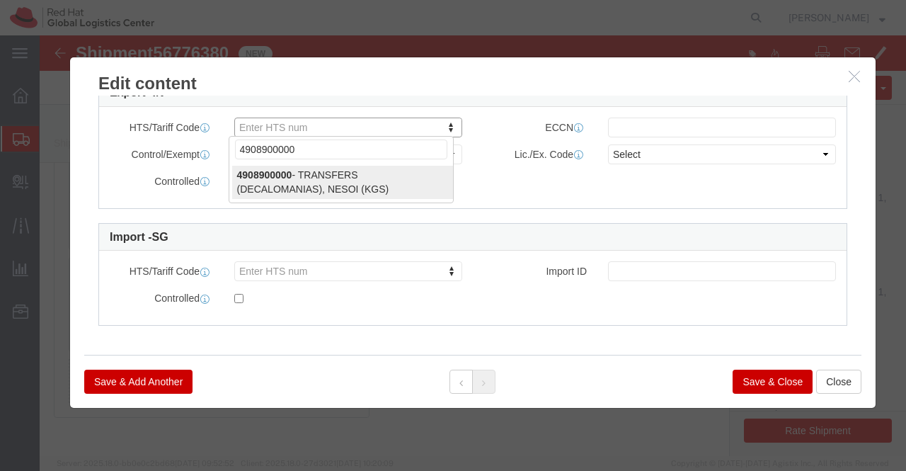
type input "4908900000"
select select "KGS"
type input "4908900000"
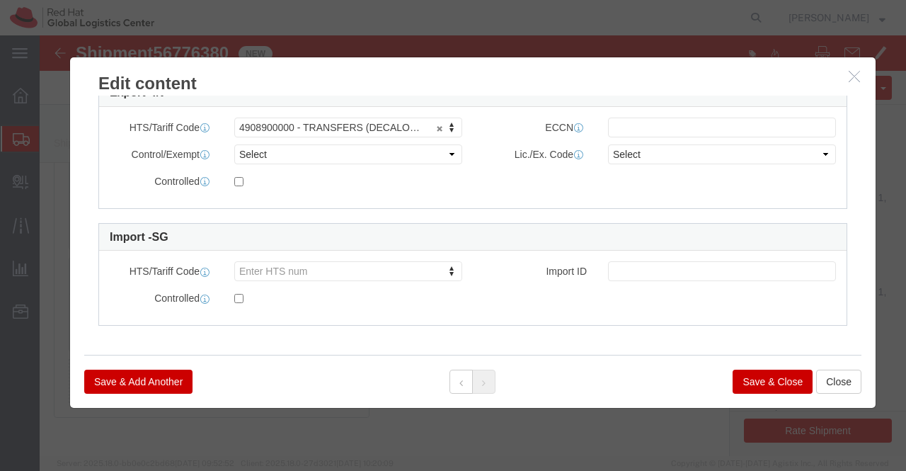
click button "Save & Close"
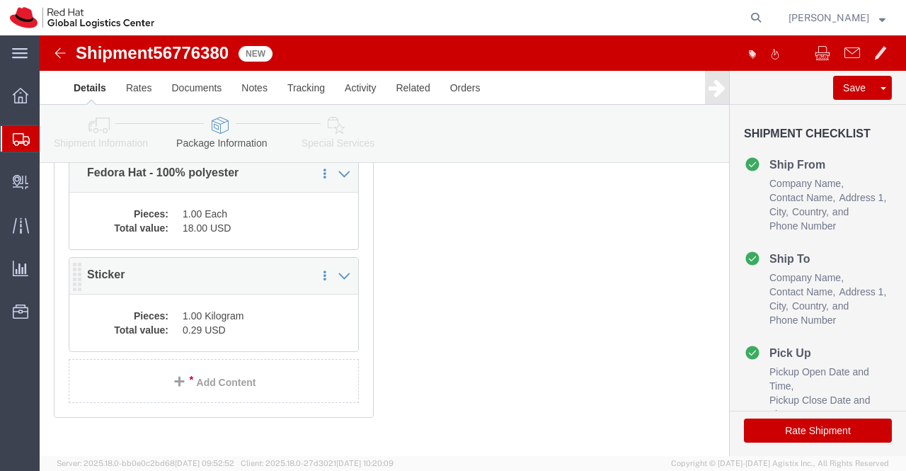
click dd "1.00 Kilogram"
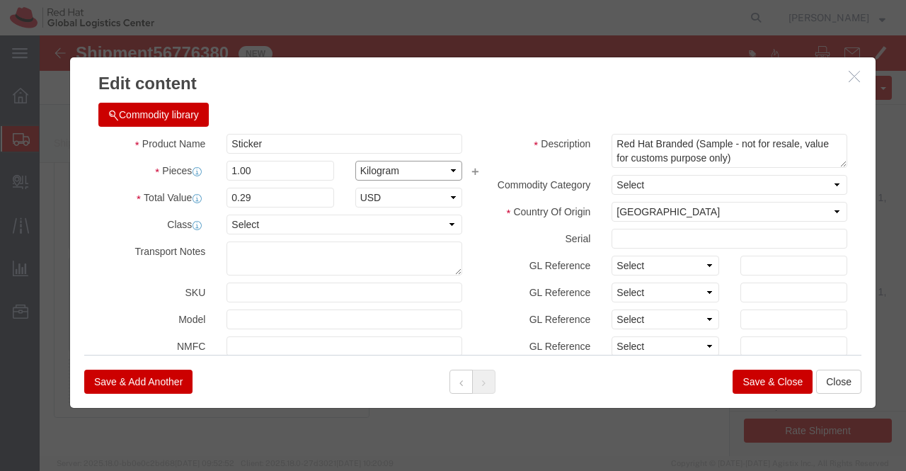
click select "Select Bag Barrels 100Board Feet Bottle Box Blister Pack Carats Can Capsule Car…"
select select "EA"
click select "Select Bag Barrels 100Board Feet Bottle Box Blister Pack Carats Can Capsule Car…"
click div "Commodity library Product Name Sticker Pieces 1.00 Select Bag Barrels 100Board …"
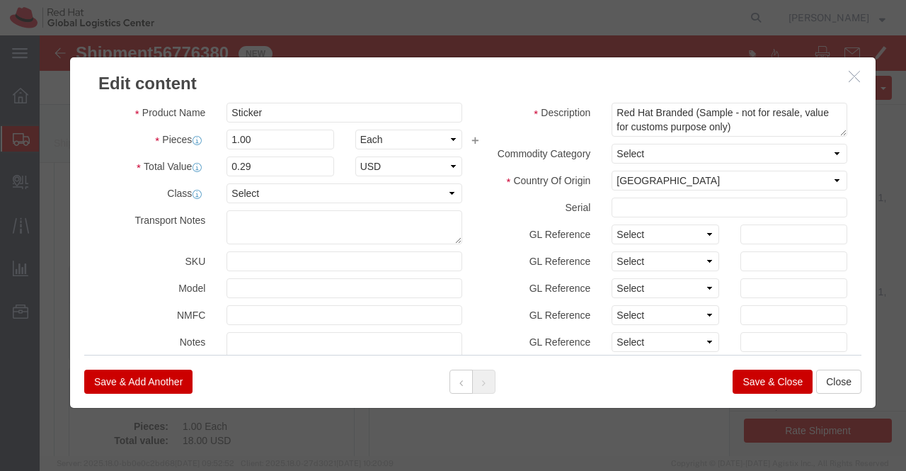
scroll to position [0, 0]
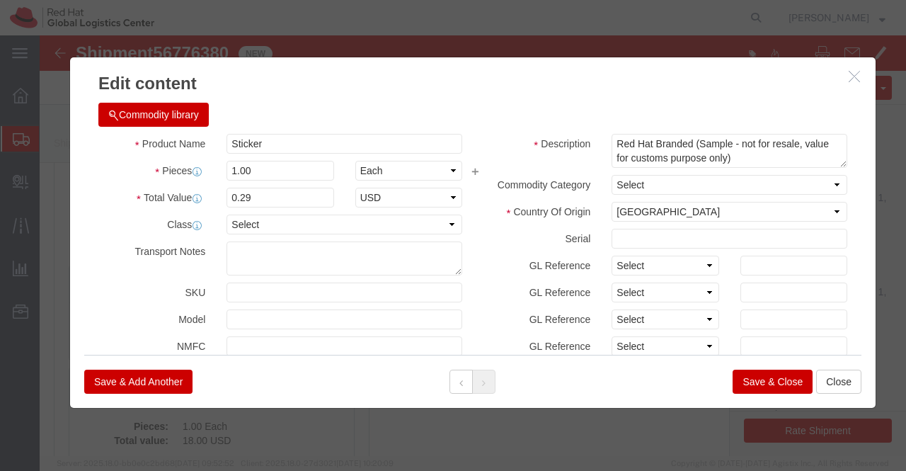
drag, startPoint x: 723, startPoint y: 340, endPoint x: 481, endPoint y: 373, distance: 244.5
click button "Save & Close"
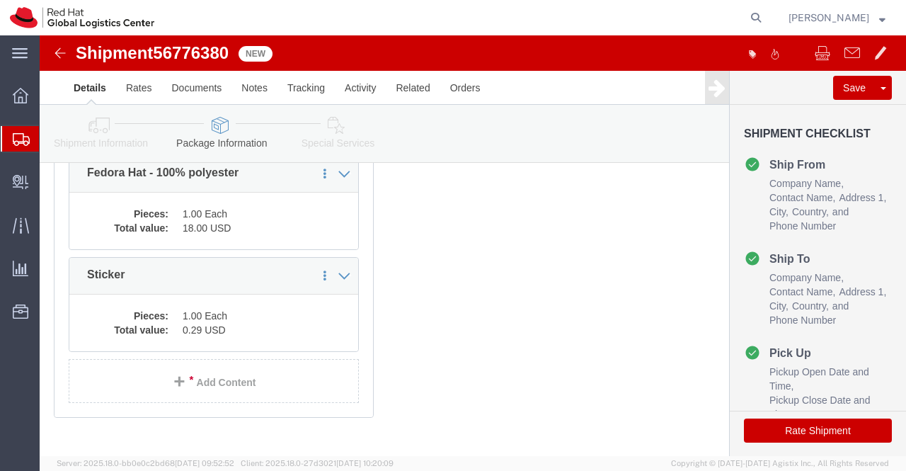
scroll to position [374, 0]
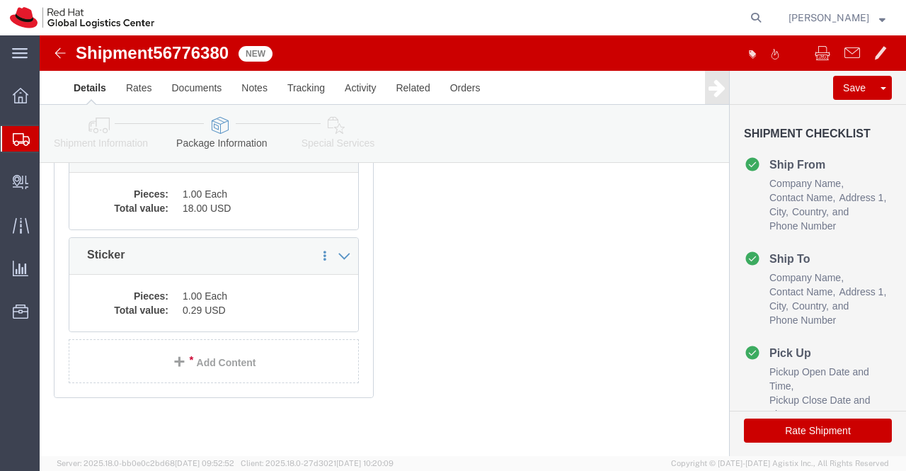
click icon
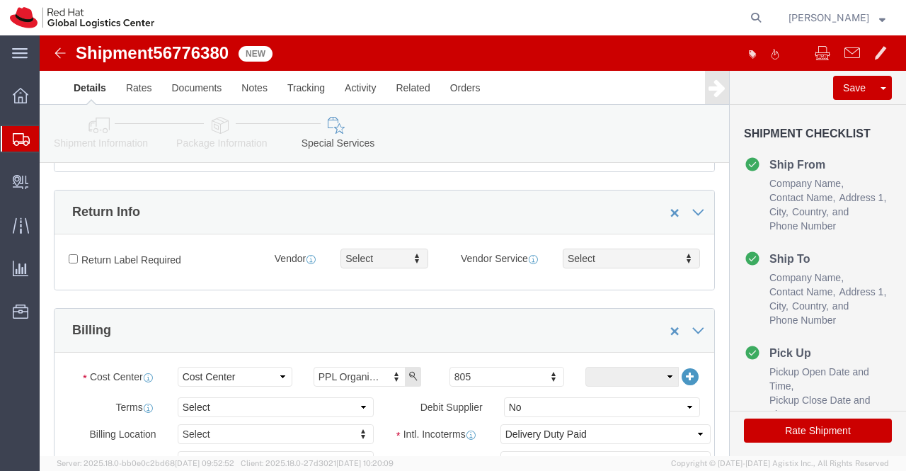
scroll to position [212, 0]
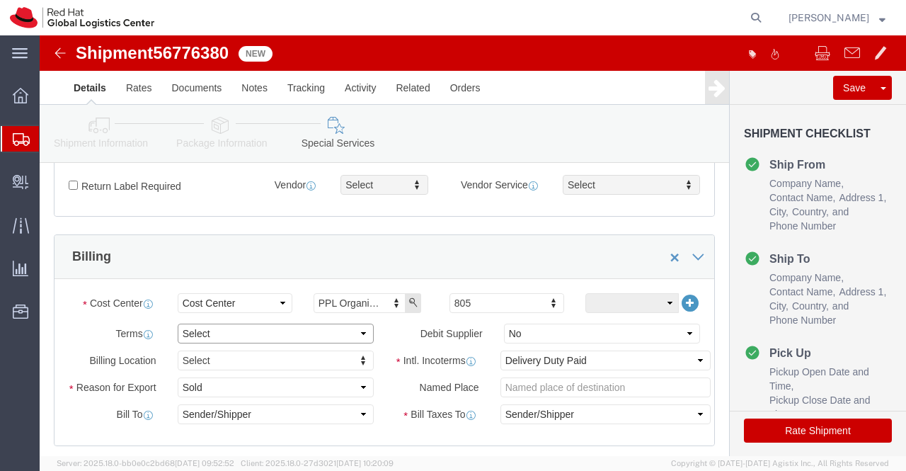
click select "Select Free of Charge Free of Cost NET 30 NET 45 NET 60 See Comment"
select select "FREE_OF_COST"
click select "Select Free of Charge Free of Cost NET 30 NET 45 NET 60 See Comment"
click select "Select Gift Personal Effects Repair/Warranty Return Sample Sold Temporary/Not S…"
select select "SAMPLE"
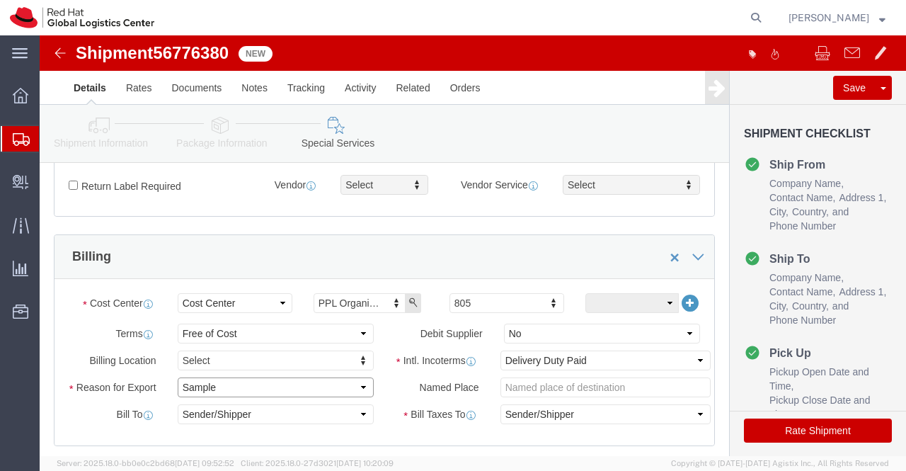
click select "Select Gift Personal Effects Repair/Warranty Return Sample Sold Temporary/Not S…"
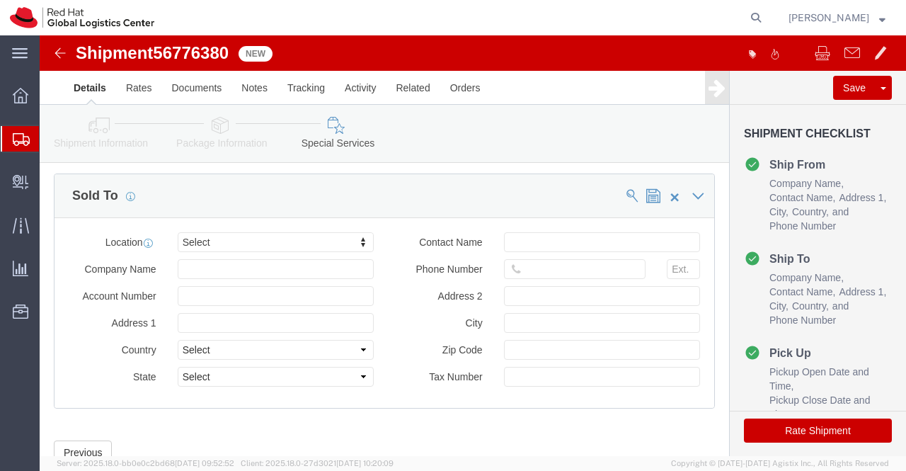
scroll to position [868, 0]
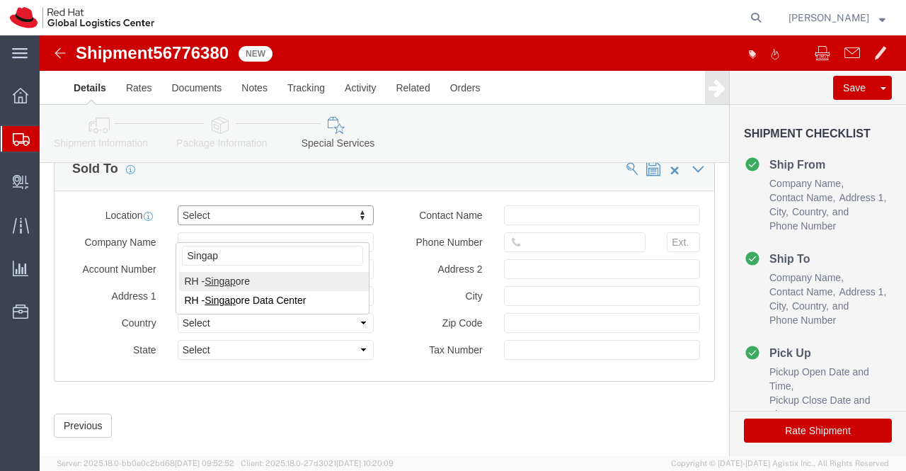
type input "Singap"
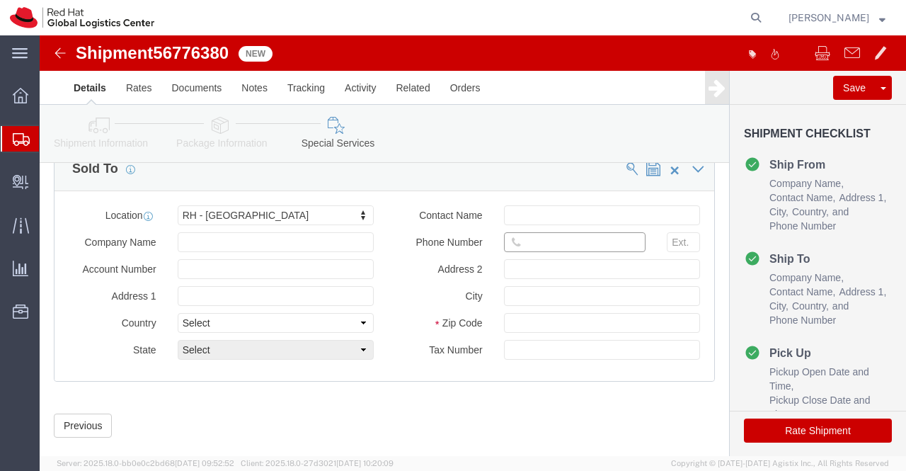
drag, startPoint x: 481, startPoint y: 221, endPoint x: 570, endPoint y: 217, distance: 89.3
click input "text"
type input "65 6490 4200"
paste input "+6584518844"
type input "+6584518844"
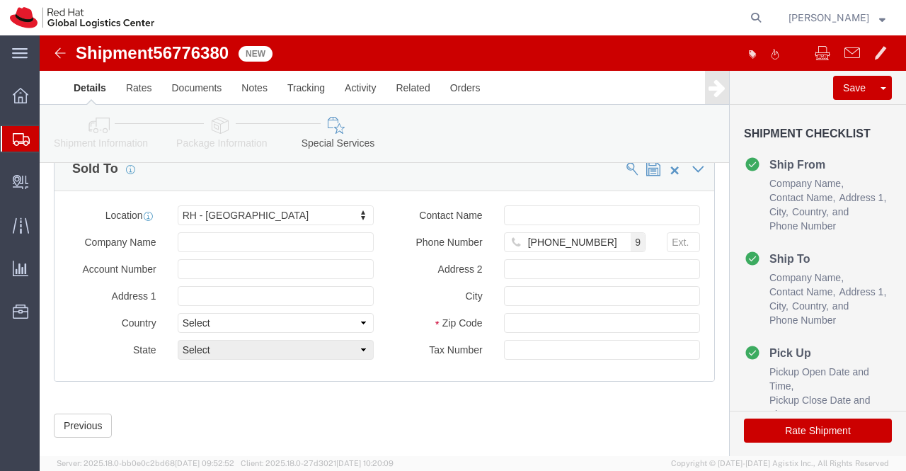
click div "Previous Continue"
click button "Rate Shipment"
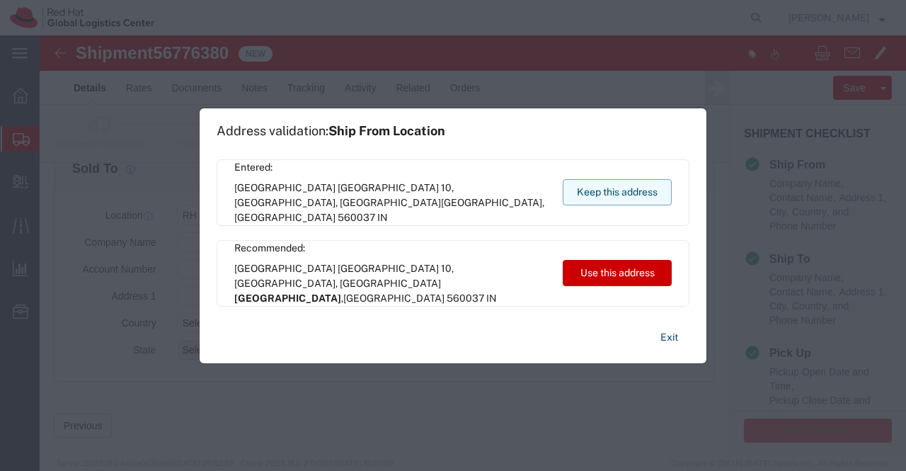
click at [616, 182] on button "Keep this address" at bounding box center [617, 192] width 109 height 26
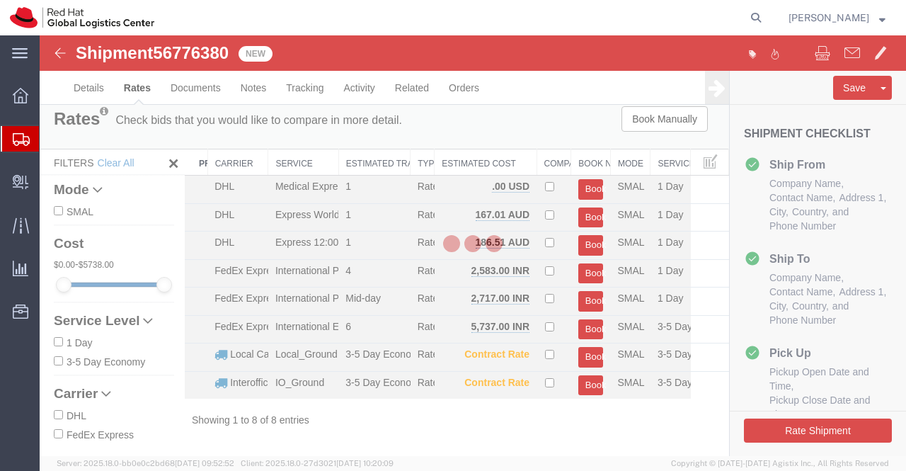
scroll to position [0, 0]
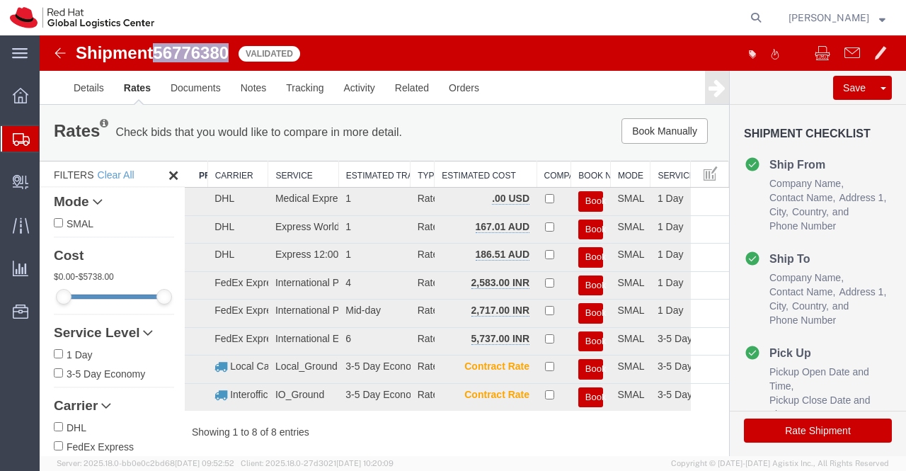
drag, startPoint x: 157, startPoint y: 51, endPoint x: 234, endPoint y: 51, distance: 77.2
click at [234, 51] on div "Shipment 56776380 8 of 8 Validated" at bounding box center [257, 57] width 432 height 27
copy span "56776380"
click at [381, 6] on agx-global-search at bounding box center [541, 17] width 453 height 35
click at [330, 13] on agx-global-search at bounding box center [541, 17] width 453 height 35
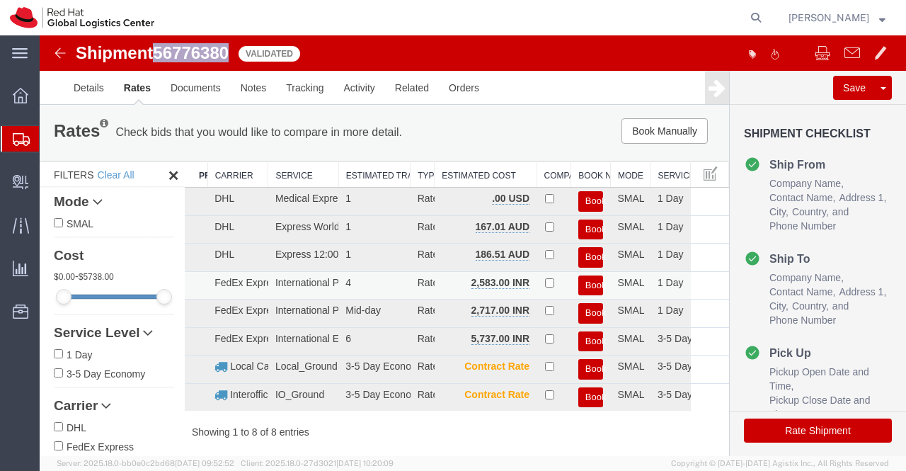
click at [583, 285] on button "Book" at bounding box center [591, 285] width 25 height 21
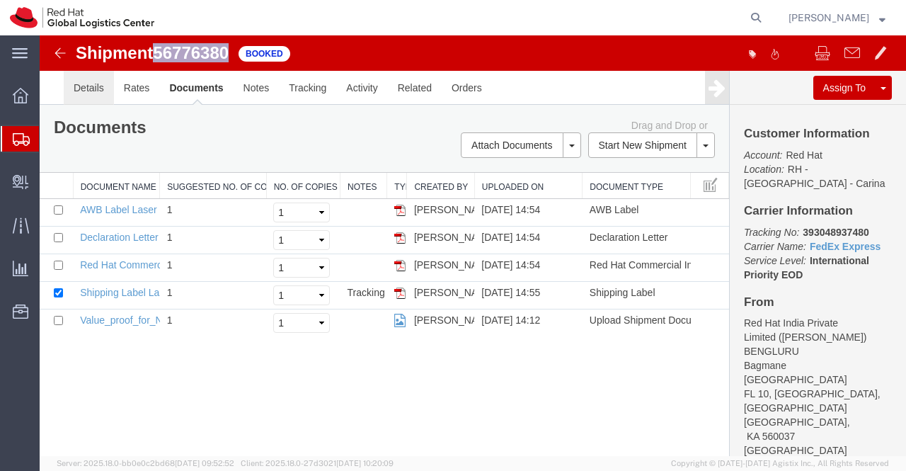
click at [88, 91] on link "Details" at bounding box center [89, 88] width 50 height 34
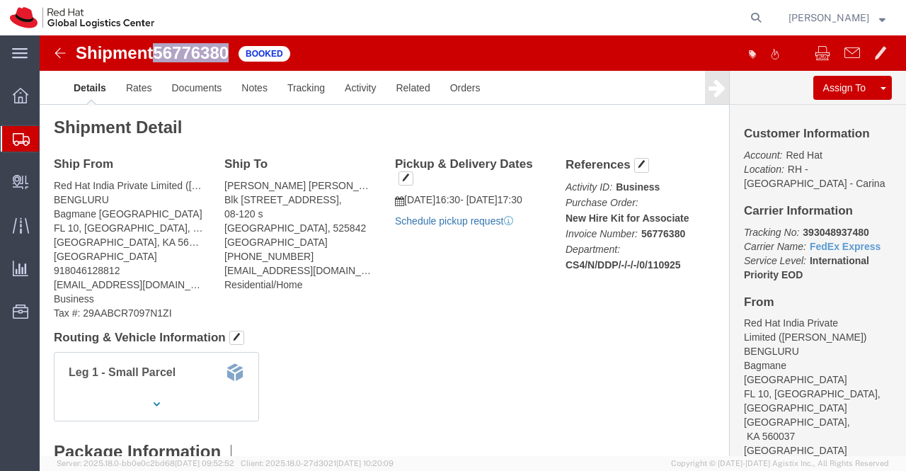
click link "Schedule pickup request"
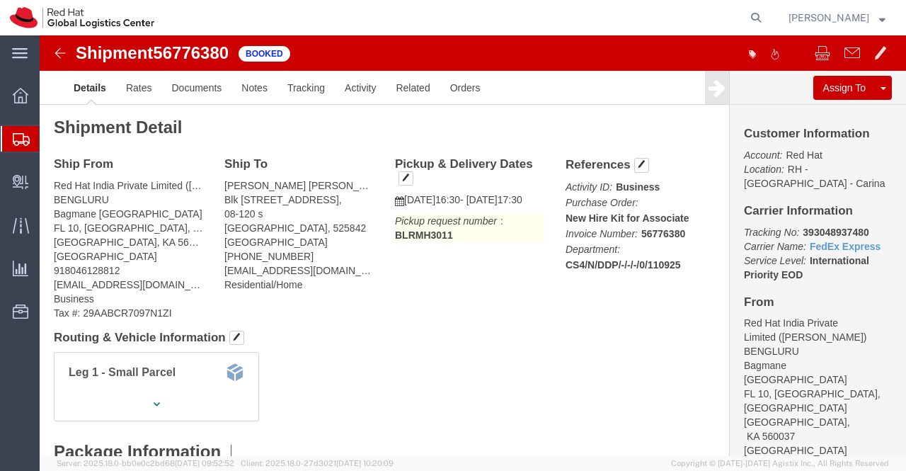
click div "Leg 1 - Small Parcel"
drag, startPoint x: 755, startPoint y: 196, endPoint x: 821, endPoint y: 195, distance: 66.6
click p "Tracking No: 393048937480 Carrier Name: FedEx Express FedEx Express Service Lev…"
copy b "393048937480"
click div "Leg 1 - Small Parcel"
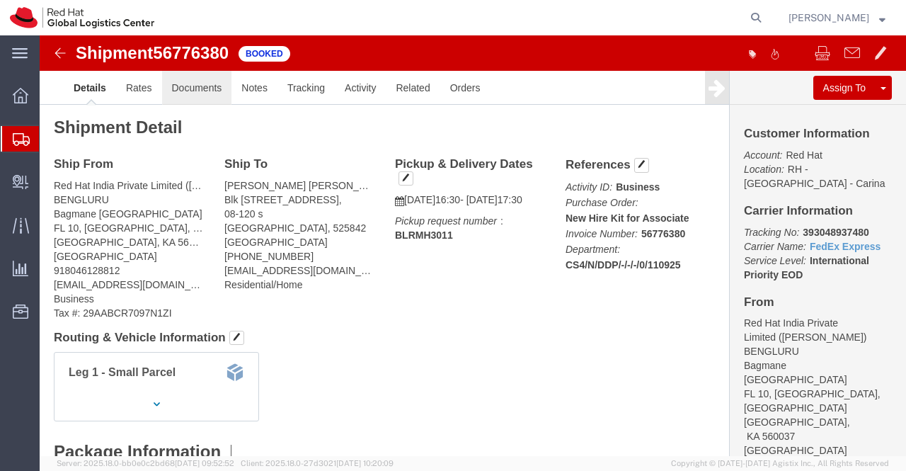
click link "Documents"
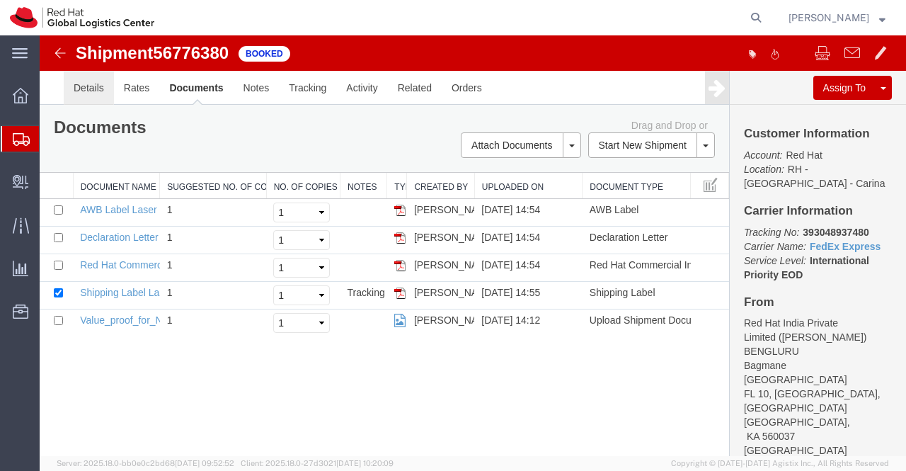
click at [96, 87] on link "Details" at bounding box center [89, 88] width 50 height 34
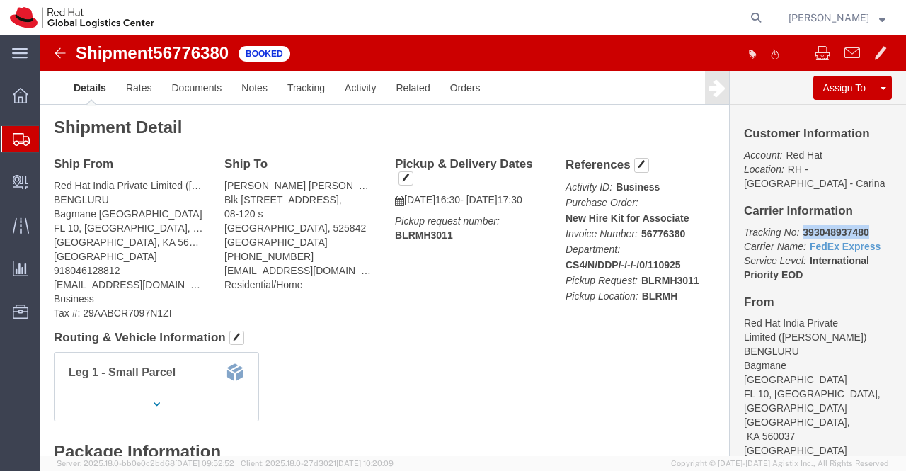
drag, startPoint x: 755, startPoint y: 195, endPoint x: 838, endPoint y: 193, distance: 82.9
click div "Customer Information Account: Red Hat Location: RH - Bangalore - Carina Carrier…"
copy b "393048937480"
drag, startPoint x: 377, startPoint y: 402, endPoint x: 176, endPoint y: 205, distance: 281.4
click div "Shipment Detail Ship From Red Hat India Private Limited (Pallav Sen Gupta) BENG…"
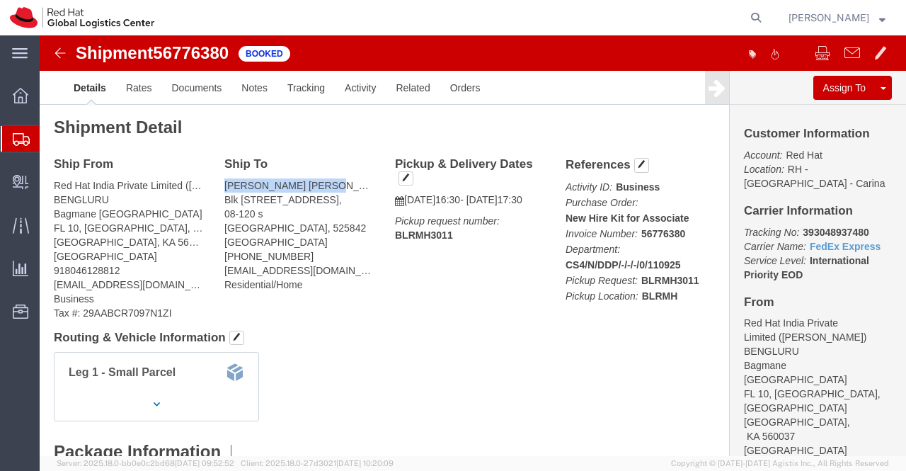
drag, startPoint x: 181, startPoint y: 147, endPoint x: 283, endPoint y: 150, distance: 102.0
click div "Ship To Ong Ren Xiang Gibson (Ong Ren Xiang Gibson) Blk 842E Tampines St 82, 08…"
copy address "Ong Ren Xiang Gibson"
drag, startPoint x: 436, startPoint y: 369, endPoint x: 70, endPoint y: 103, distance: 452.3
click div "Leg 1 - Small Parcel"
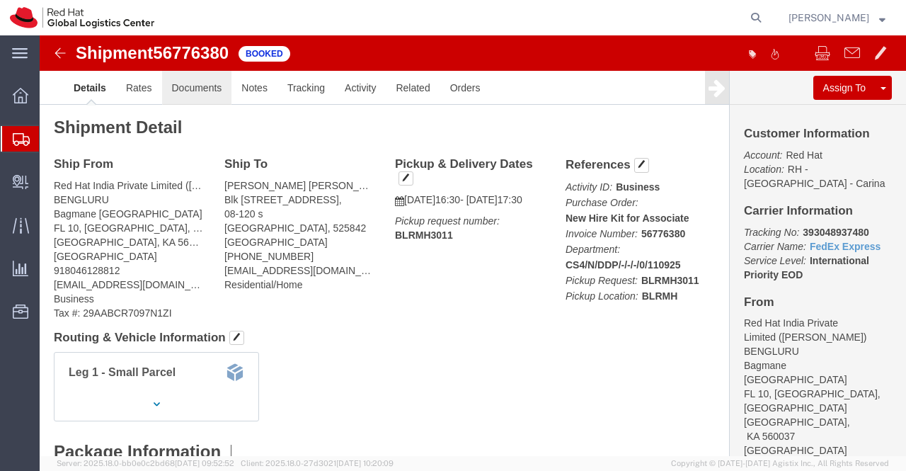
click link "Documents"
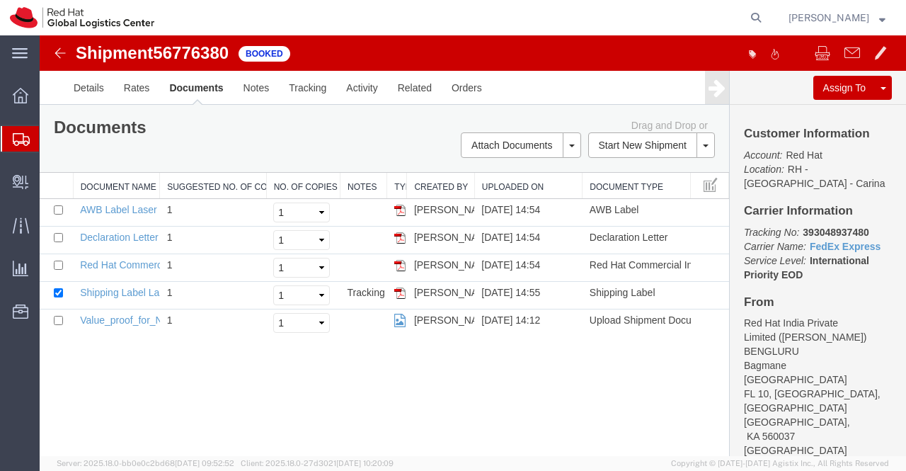
click at [204, 389] on div "Shipment 56776380 5 of 5 Booked Details Rates Documents Notes Tracking Activity…" at bounding box center [473, 245] width 867 height 421
click at [112, 291] on link "Shipping Label Laser" at bounding box center [126, 292] width 93 height 11
click at [115, 290] on link "Shipping Label Laser" at bounding box center [126, 292] width 93 height 11
click at [125, 206] on link "AWB Label Laser" at bounding box center [118, 209] width 76 height 11
click at [96, 235] on link "Declaration Letter" at bounding box center [119, 237] width 79 height 11
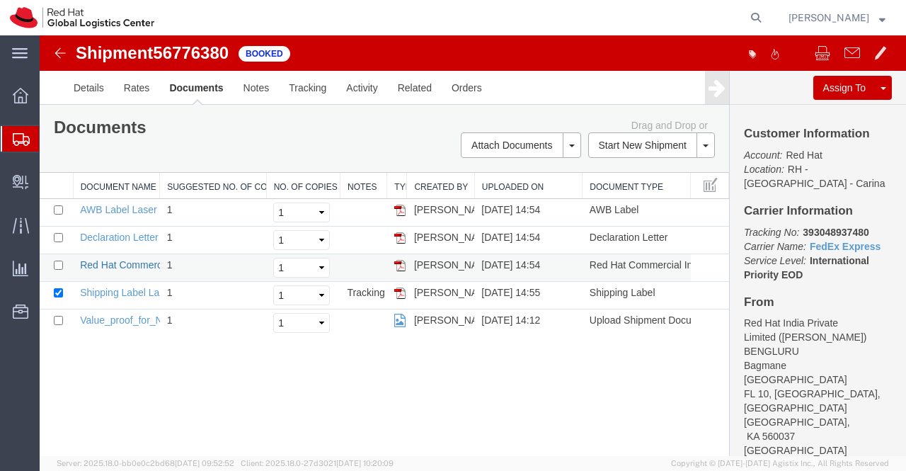
click at [118, 263] on link "Red Hat Commercial Invoice" at bounding box center [143, 264] width 126 height 11
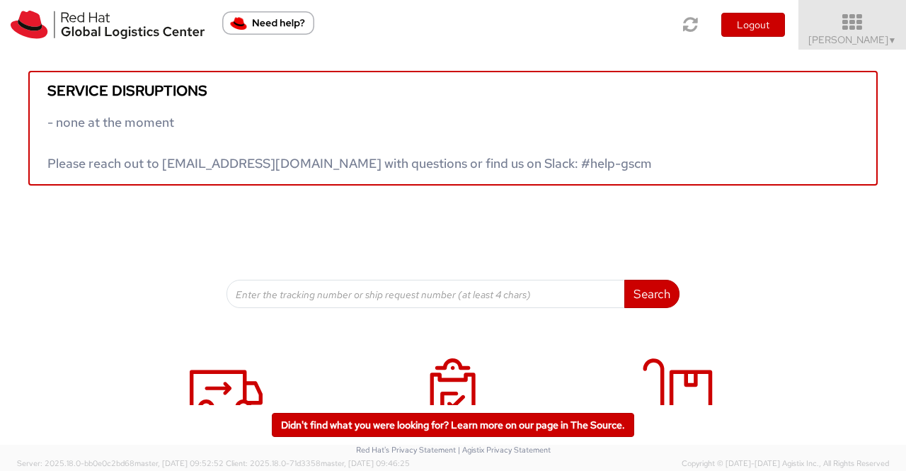
click at [894, 42] on span "▼" at bounding box center [893, 40] width 8 height 11
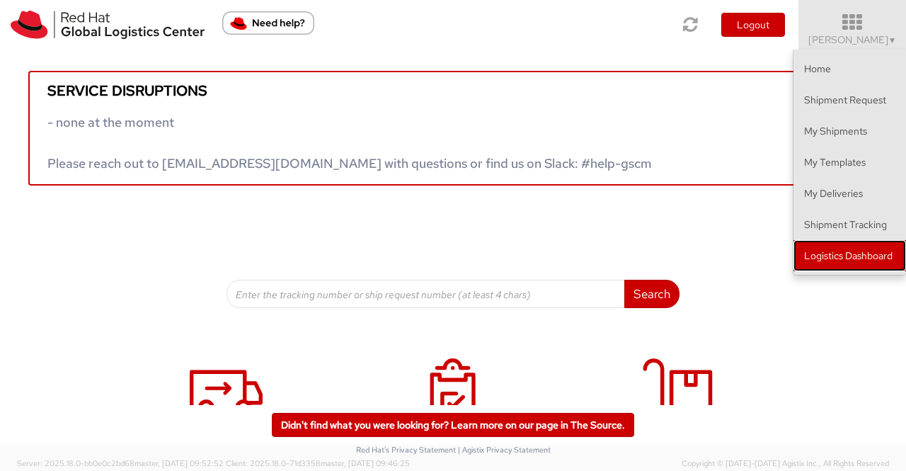
click at [868, 256] on link "Logistics Dashboard" at bounding box center [850, 255] width 113 height 31
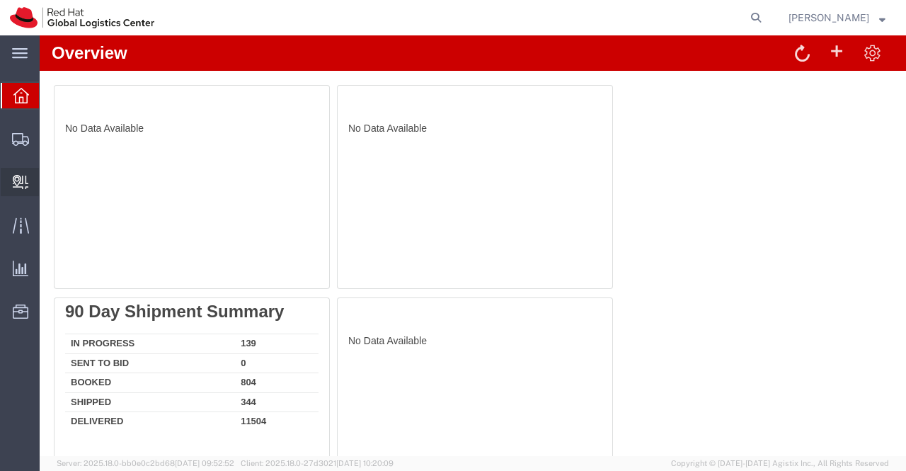
click at [0, 0] on span "Create Delivery" at bounding box center [0, 0] width 0 height 0
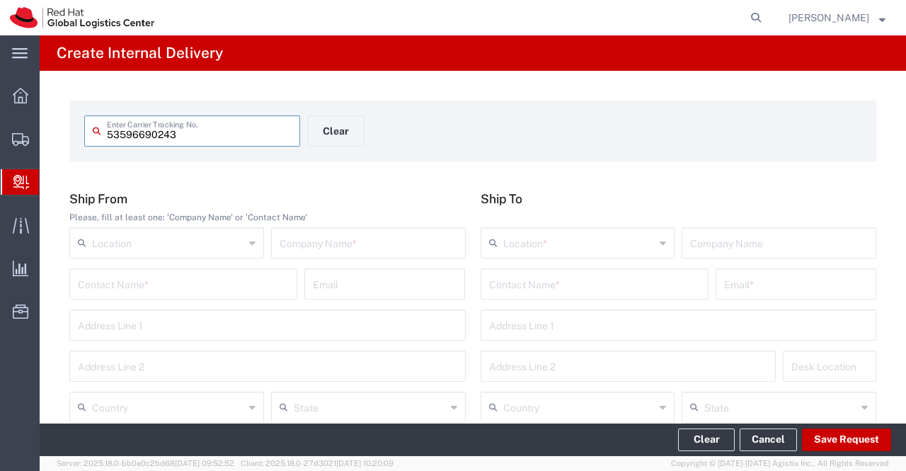
type input "53596690243"
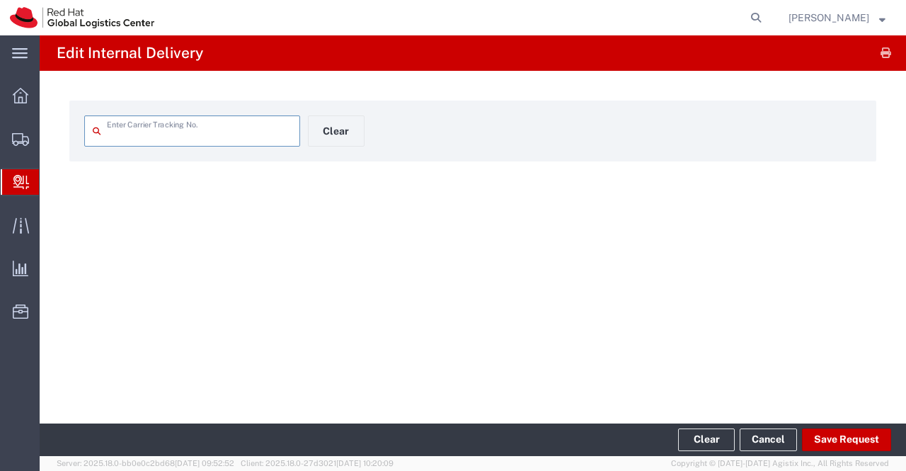
type input "53596690243"
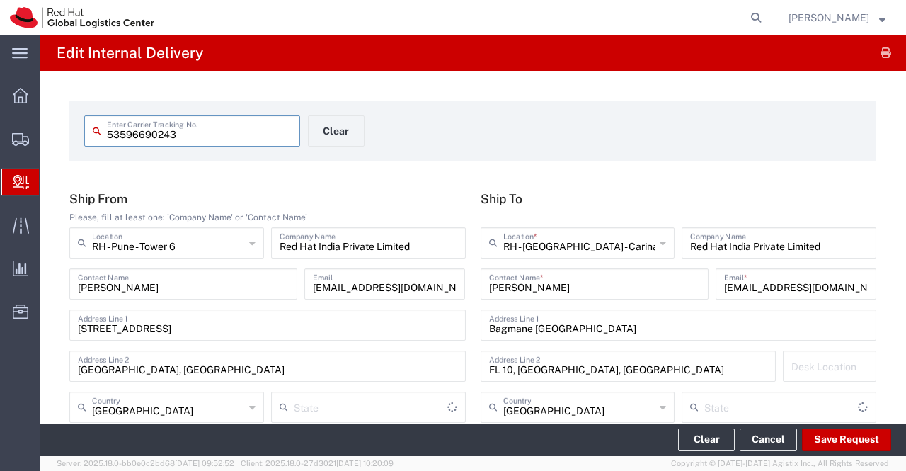
type input "Your Packaging"
type input "Mahārāshtra"
type input "Ground"
type input "[GEOGRAPHIC_DATA]"
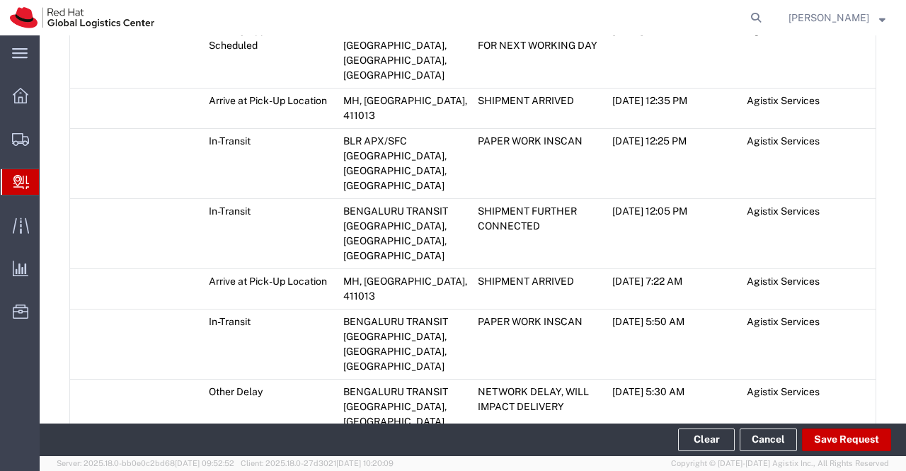
scroll to position [1266, 0]
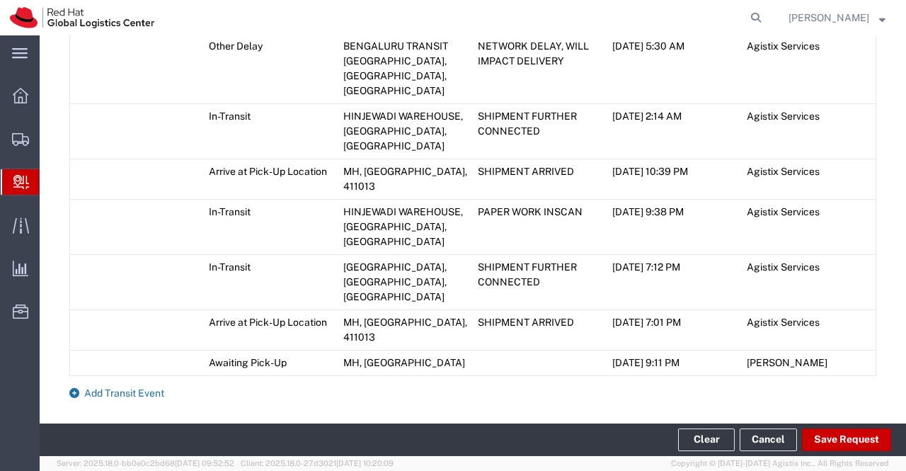
click at [69, 388] on icon at bounding box center [74, 393] width 10 height 10
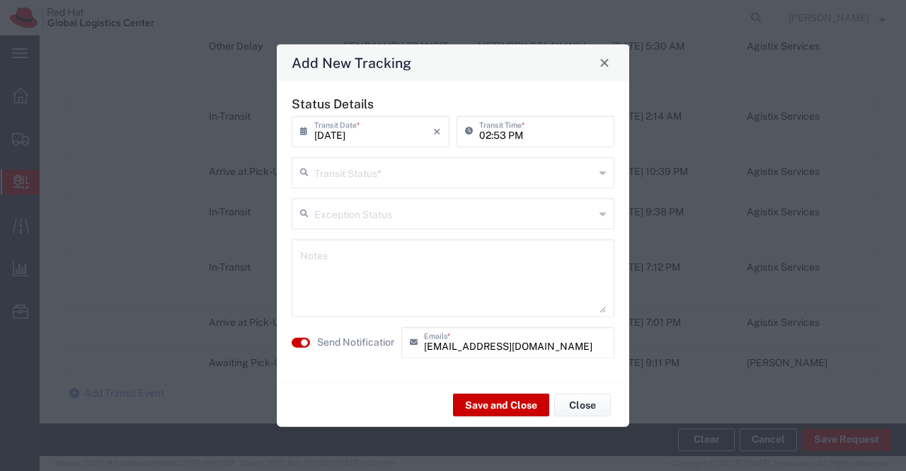
click at [603, 172] on icon at bounding box center [603, 172] width 6 height 23
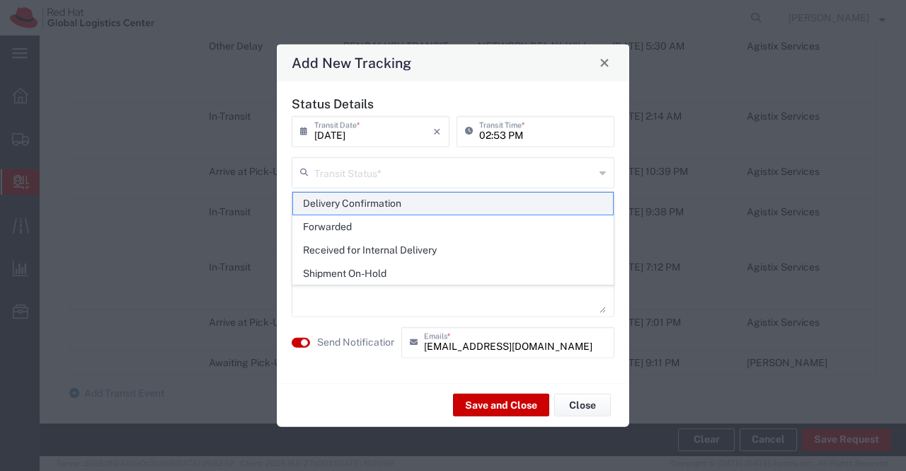
click at [602, 206] on span "Delivery Confirmation" at bounding box center [453, 204] width 321 height 22
type input "Delivery Confirmation"
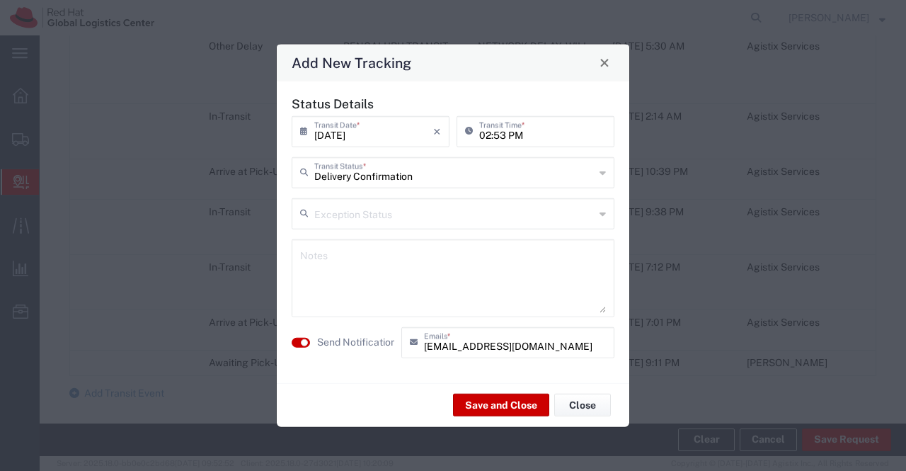
click at [538, 292] on textarea at bounding box center [453, 277] width 306 height 69
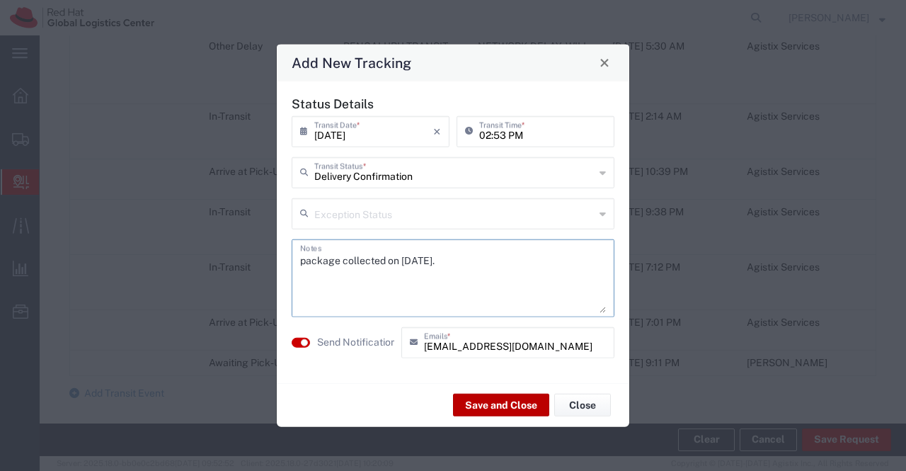
type textarea "package collected on [DATE]."
click at [521, 410] on button "Save and Close" at bounding box center [501, 405] width 96 height 23
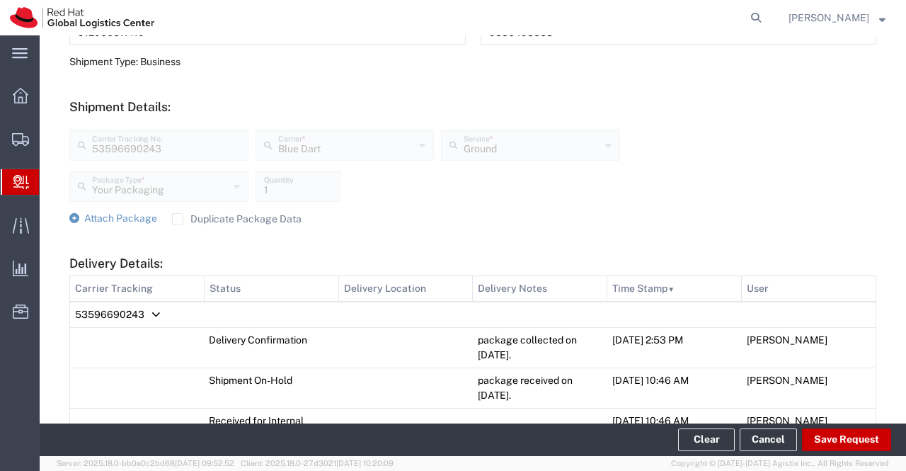
scroll to position [456, 0]
